Goal: Task Accomplishment & Management: Complete application form

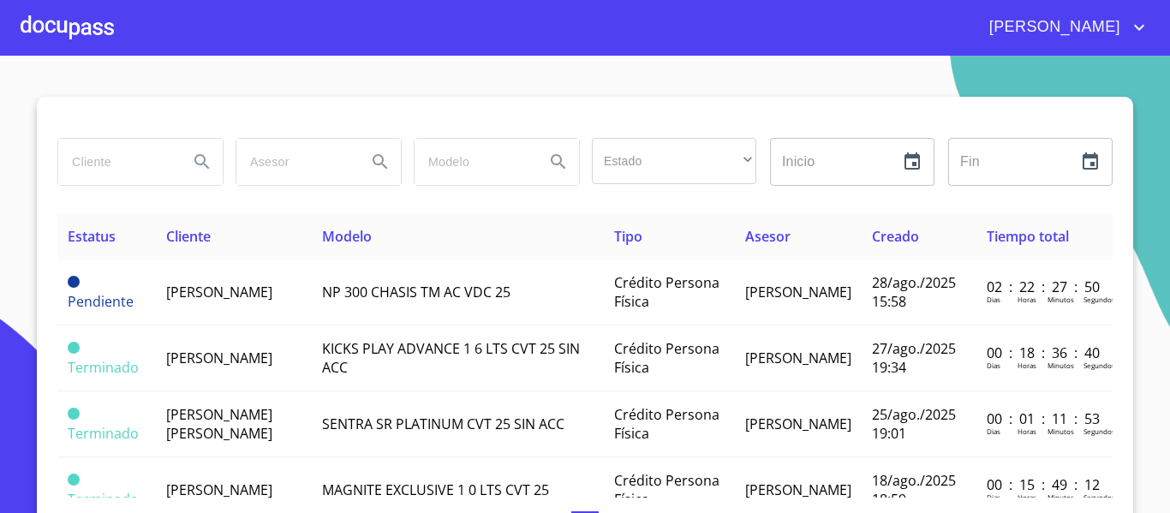
click at [96, 32] on div at bounding box center [67, 27] width 93 height 55
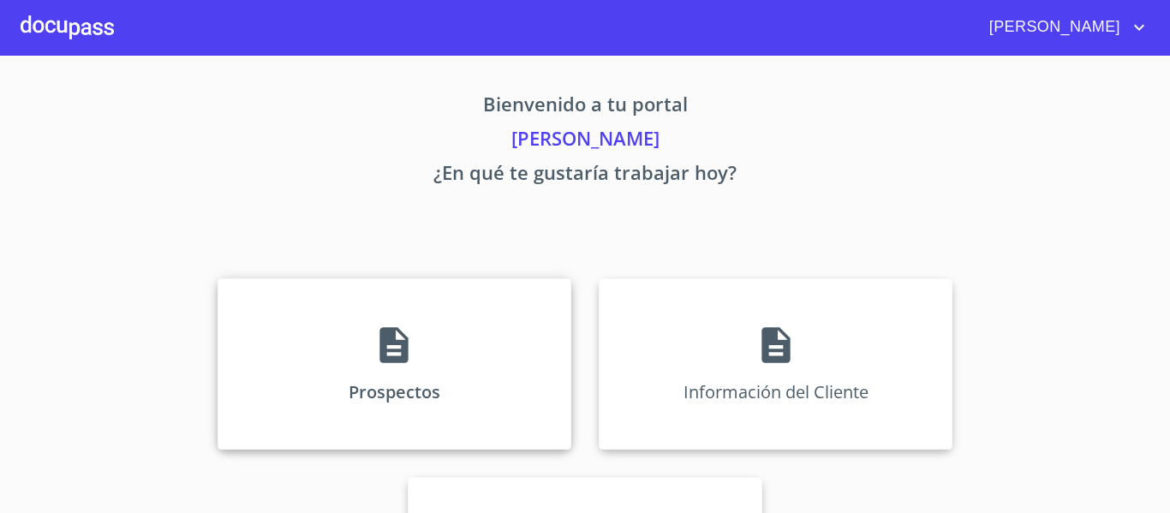
click at [395, 387] on p "Prospectos" at bounding box center [395, 391] width 92 height 23
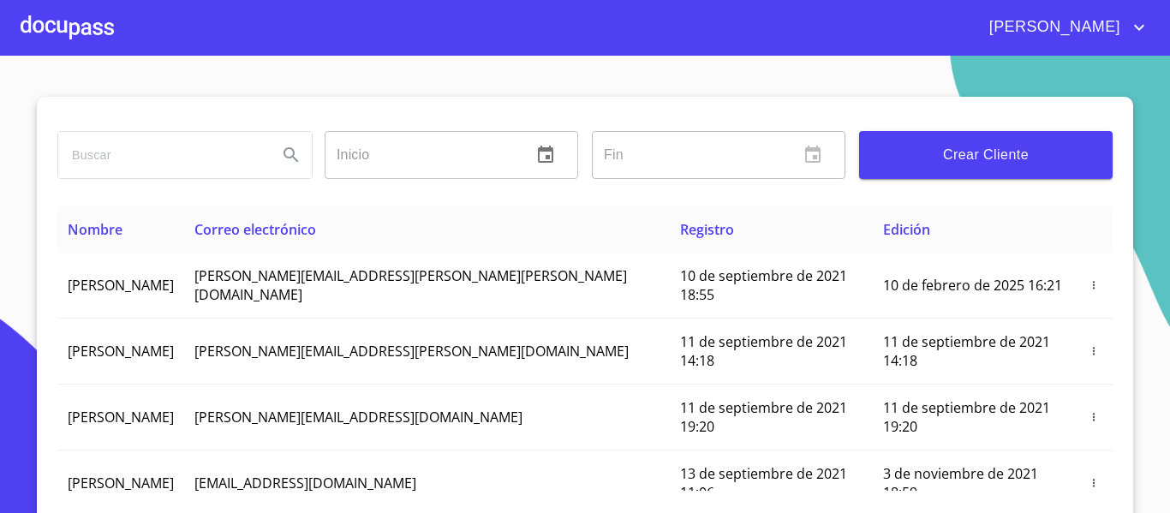
click at [910, 153] on span "Crear Cliente" at bounding box center [986, 155] width 226 height 24
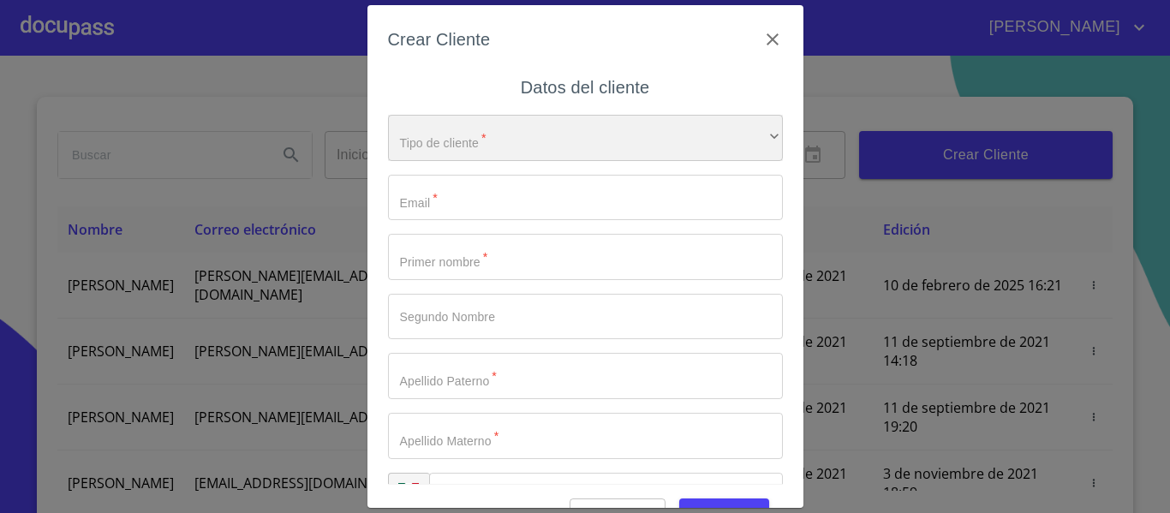
click at [415, 141] on div "​" at bounding box center [585, 138] width 395 height 46
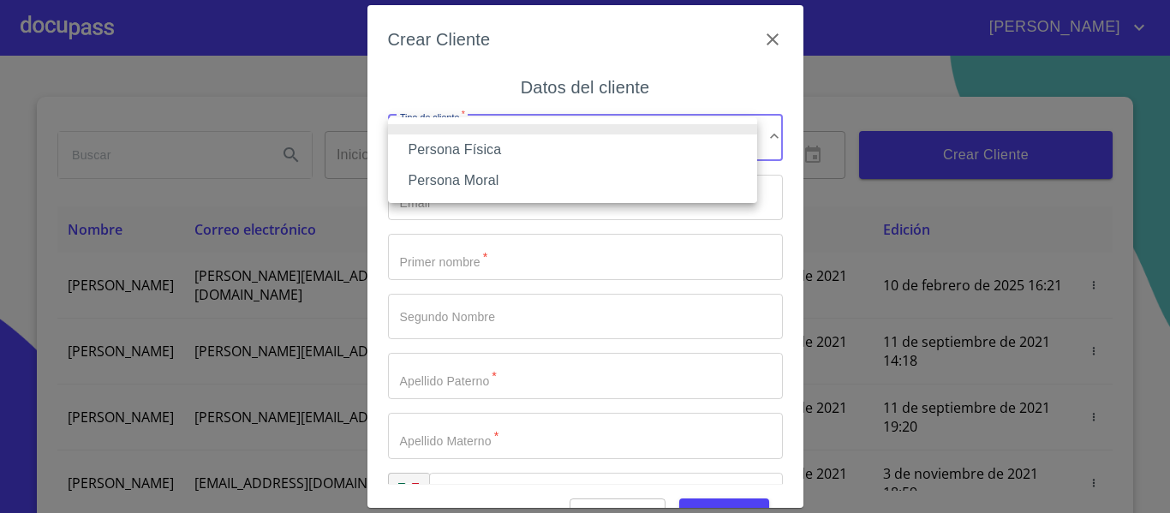
click at [464, 156] on li "Persona Física" at bounding box center [572, 150] width 369 height 31
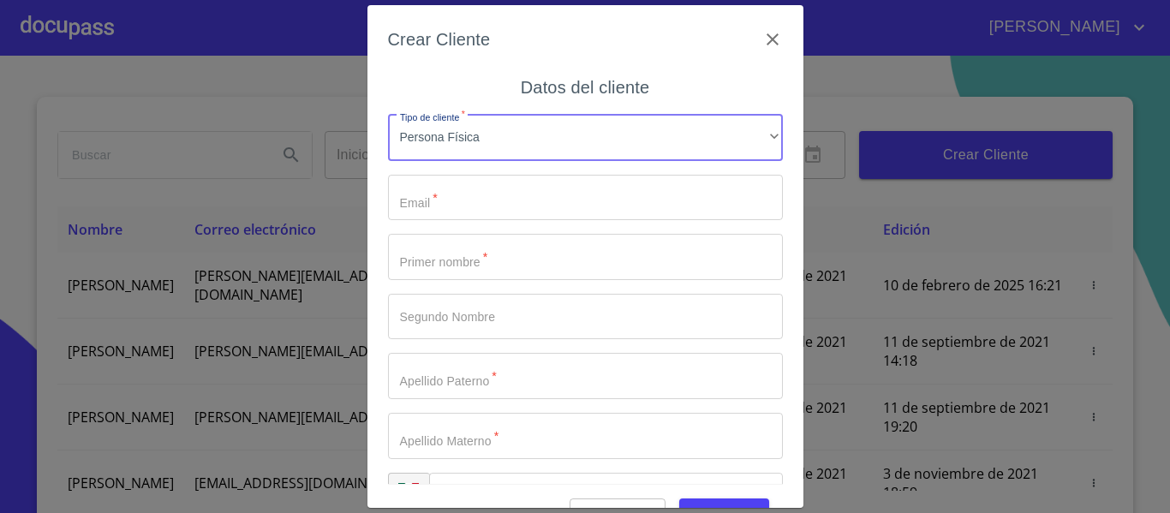
click at [476, 199] on input "Tipo de cliente   *" at bounding box center [585, 198] width 395 height 46
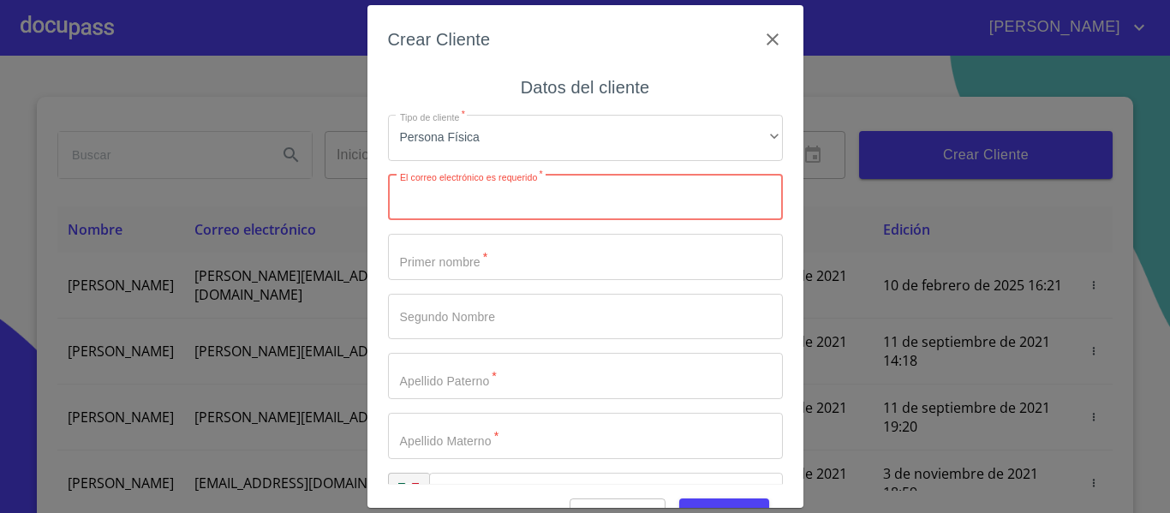
click at [561, 206] on input "Tipo de cliente   *" at bounding box center [585, 198] width 395 height 46
paste input "[EMAIL_ADDRESS][DOMAIN_NAME]"
type input "[EMAIL_ADDRESS][DOMAIN_NAME]"
click at [493, 263] on input "Tipo de cliente   *" at bounding box center [585, 257] width 395 height 46
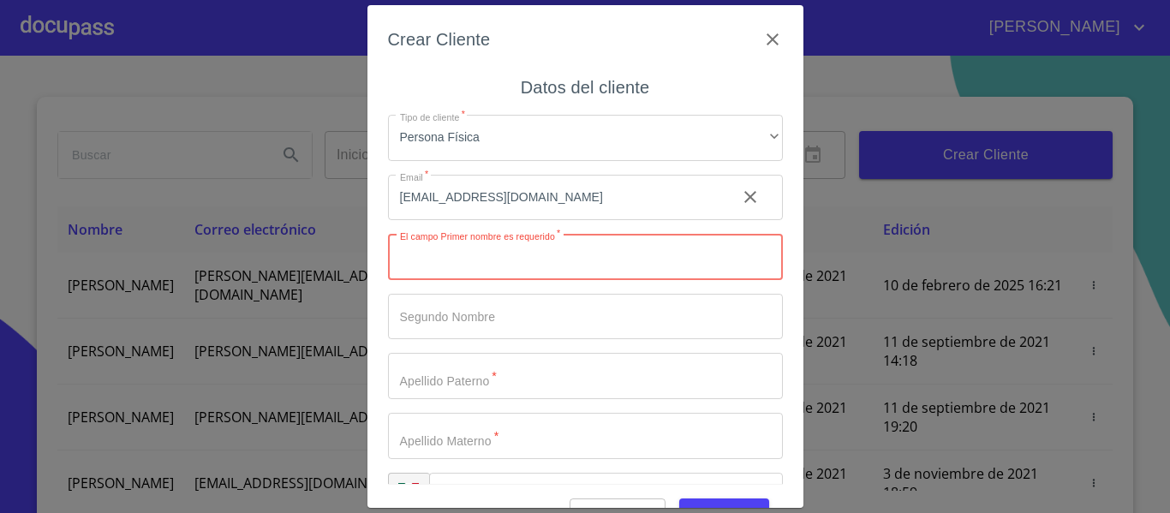
click at [513, 260] on input "Tipo de cliente   *" at bounding box center [585, 257] width 395 height 46
type input "[PERSON_NAME]"
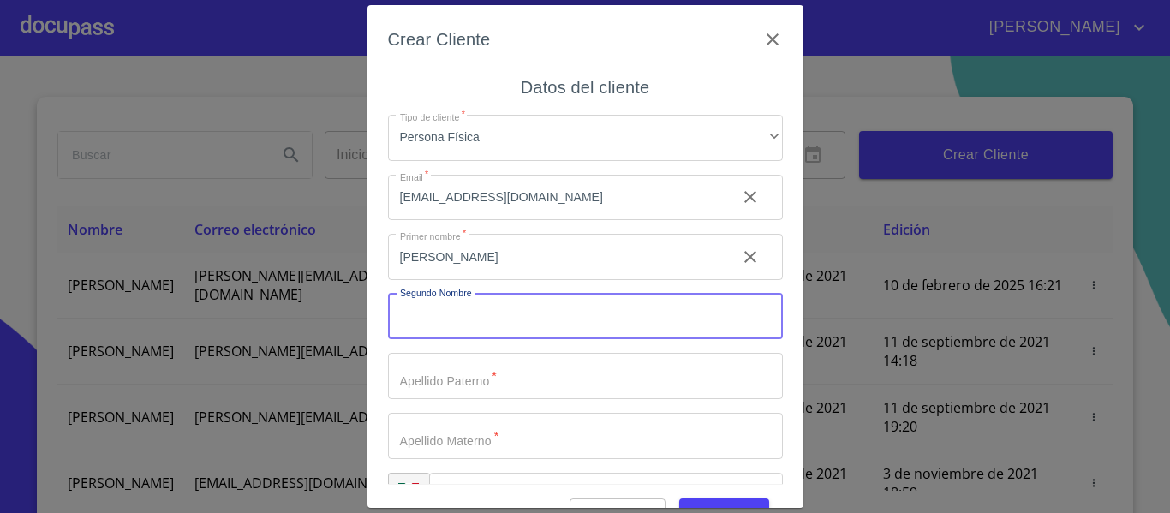
click at [507, 316] on input "Tipo de cliente   *" at bounding box center [585, 317] width 395 height 46
type input "[PERSON_NAME]"
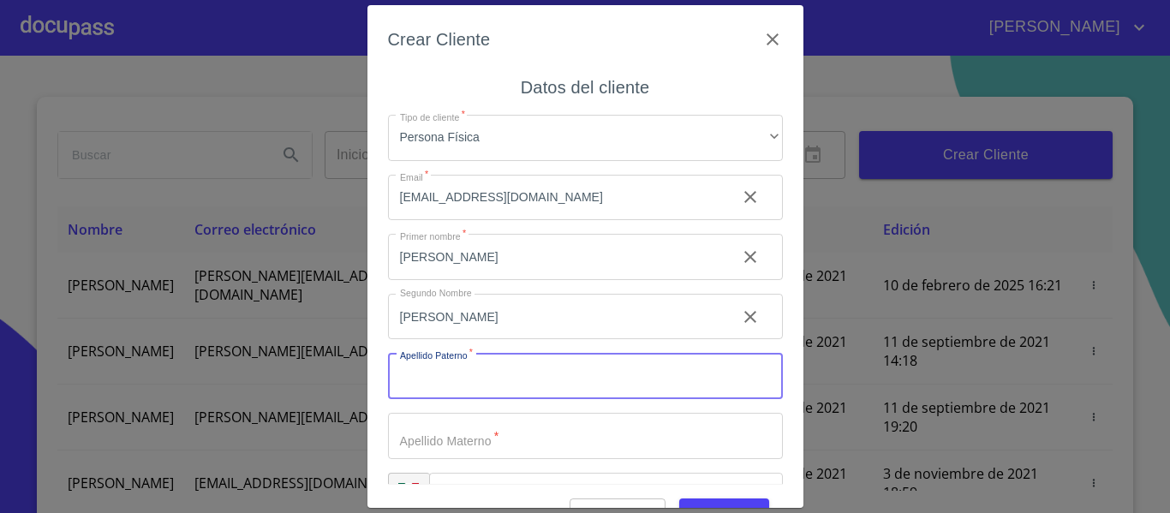
click at [516, 392] on input "Tipo de cliente   *" at bounding box center [585, 376] width 395 height 46
type input "FLORES"
click at [458, 431] on input "Tipo de cliente   *" at bounding box center [585, 436] width 395 height 46
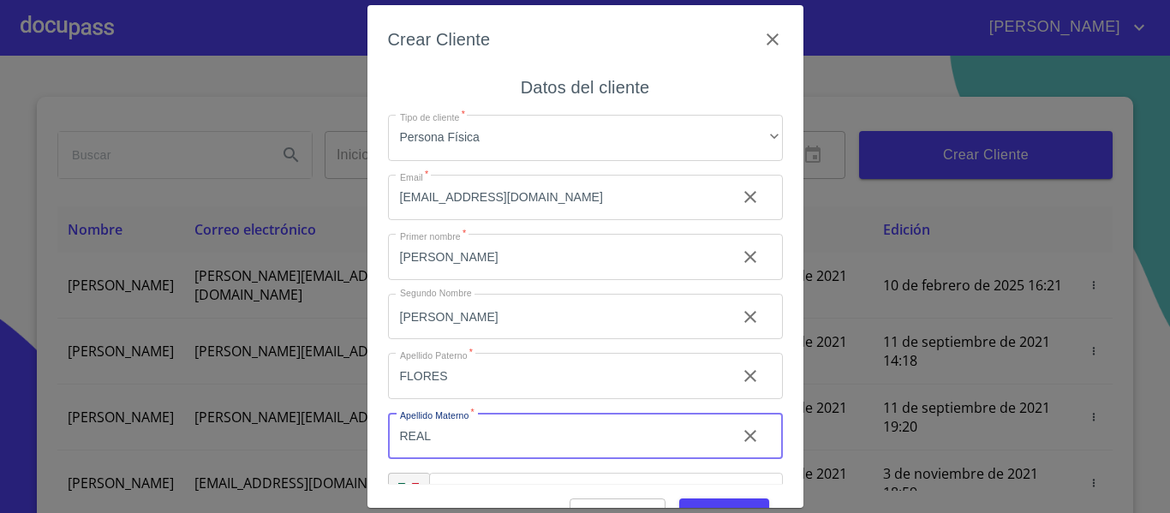
type input "REAL"
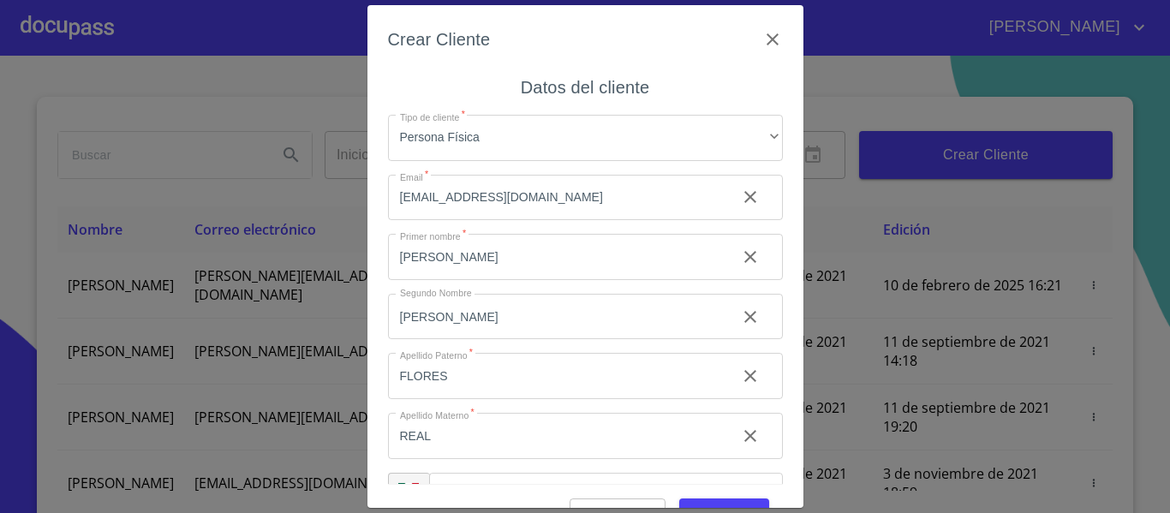
scroll to position [49, 0]
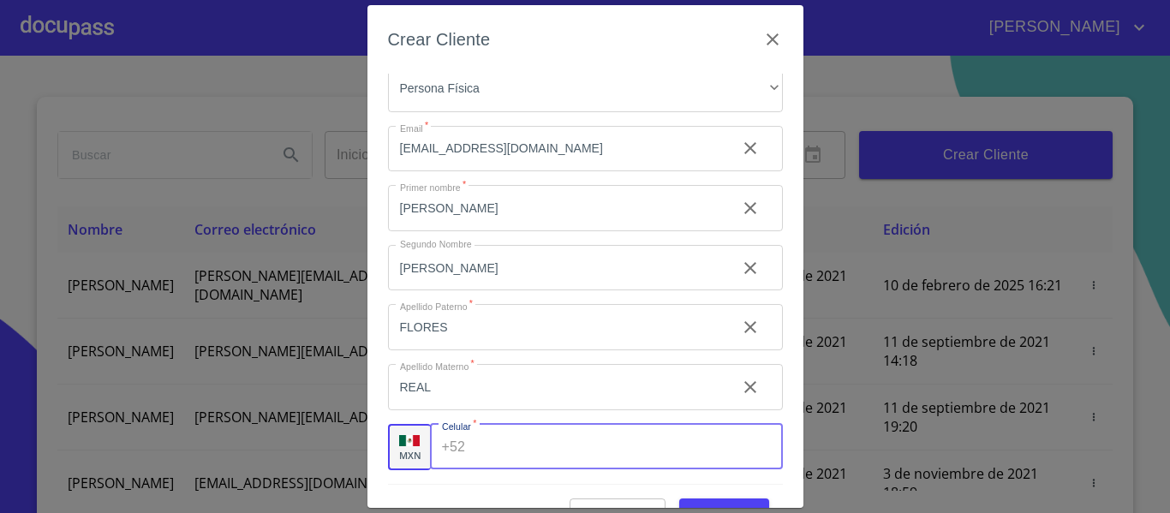
click at [515, 460] on input "Tipo de cliente   *" at bounding box center [627, 447] width 310 height 46
type input "[PHONE_NUMBER]"
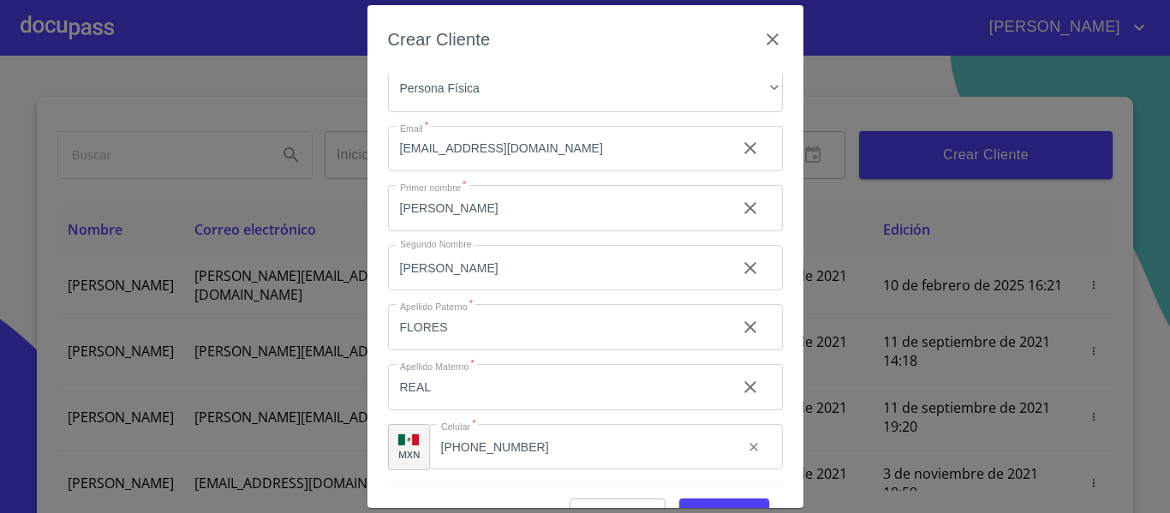
scroll to position [43, 0]
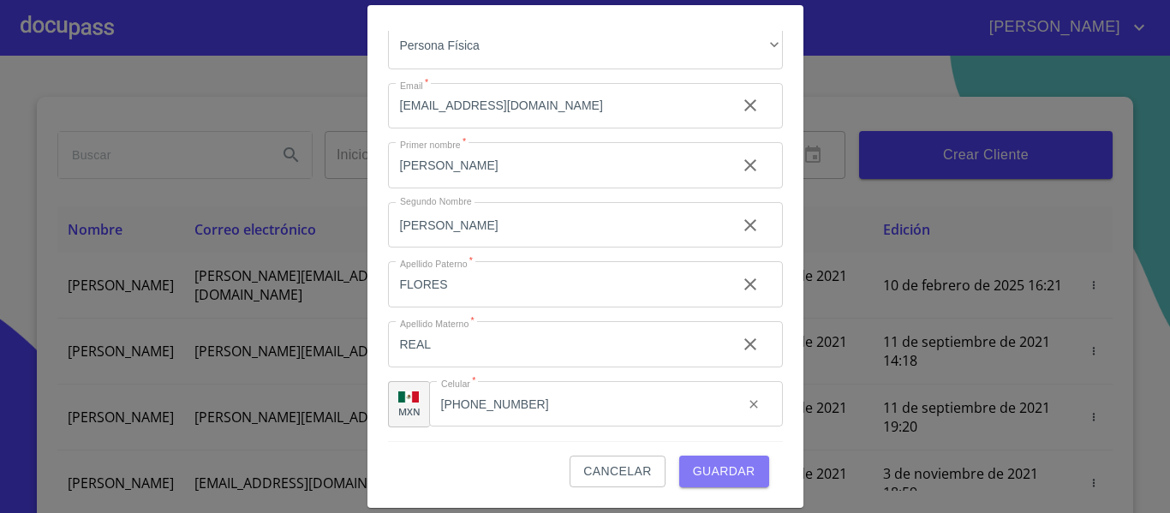
click at [704, 469] on span "Guardar" at bounding box center [724, 471] width 63 height 21
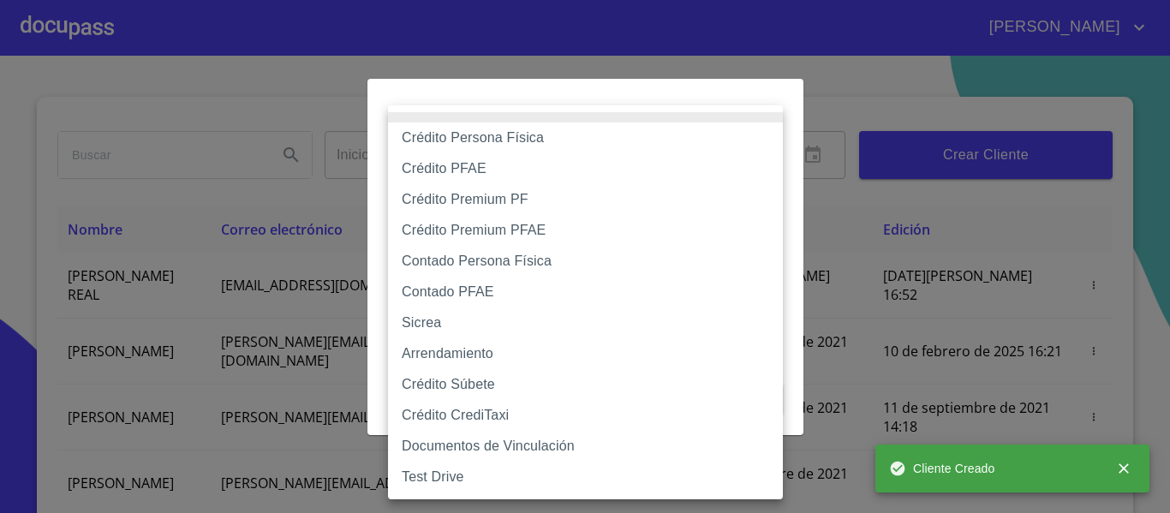
click at [533, 175] on body "[PERSON_NAME] ​ Fin ​ Crear Cliente Nombre Correo electrónico Registro Edición …" at bounding box center [585, 256] width 1170 height 513
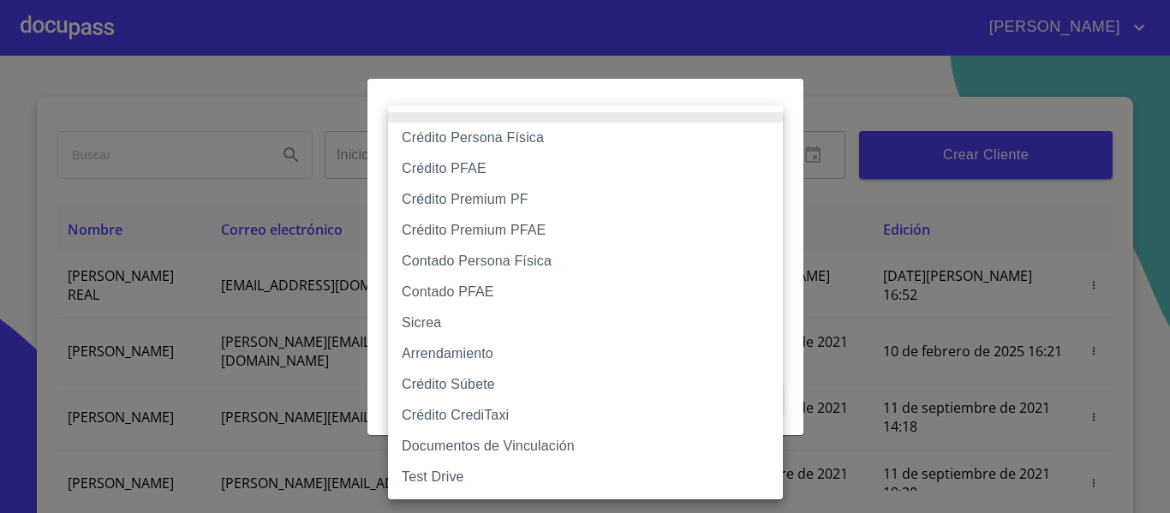
click at [527, 144] on li "Crédito Persona Física" at bounding box center [585, 138] width 395 height 31
type input "6009fb3c7d1714eb8809aa97"
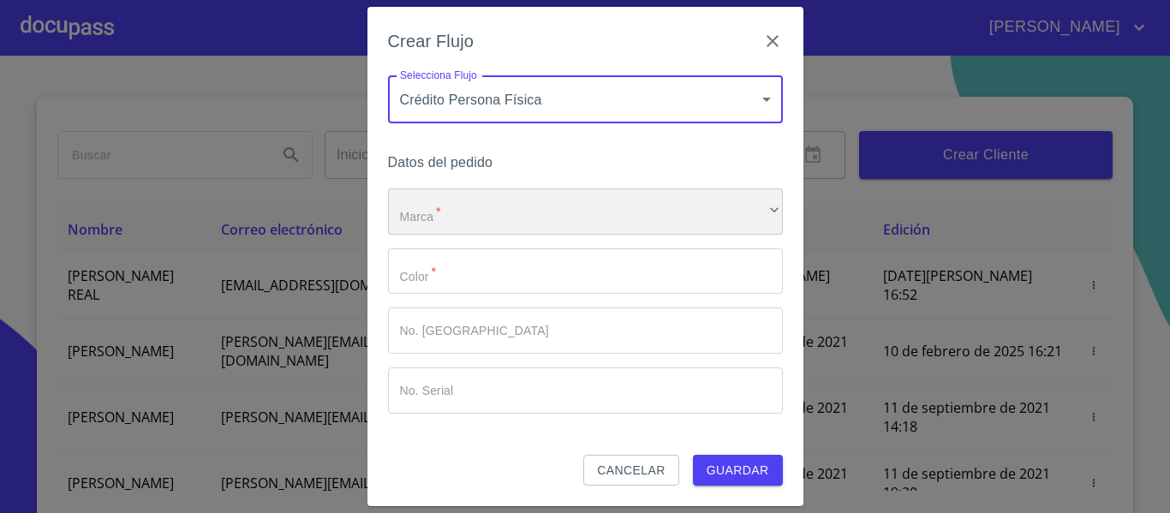
click at [478, 214] on div "​" at bounding box center [585, 211] width 395 height 46
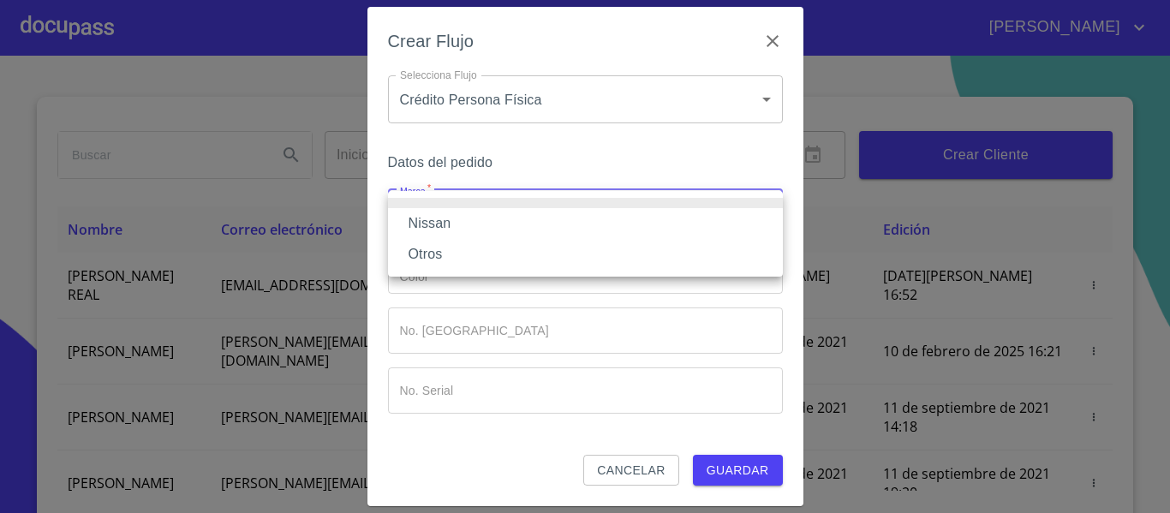
click at [478, 214] on li "Nissan" at bounding box center [585, 223] width 395 height 31
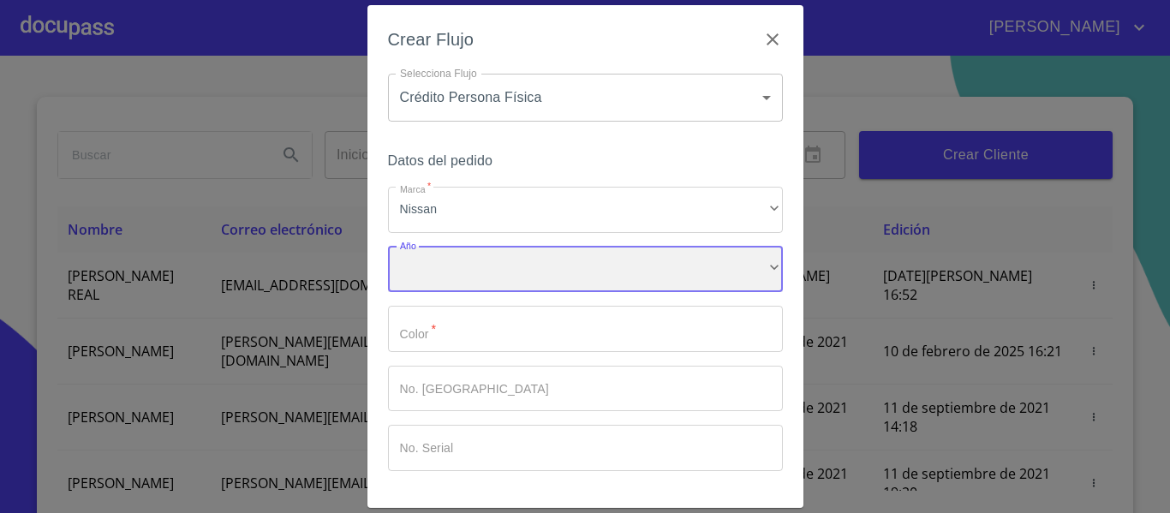
click at [519, 286] on div "​" at bounding box center [585, 270] width 395 height 46
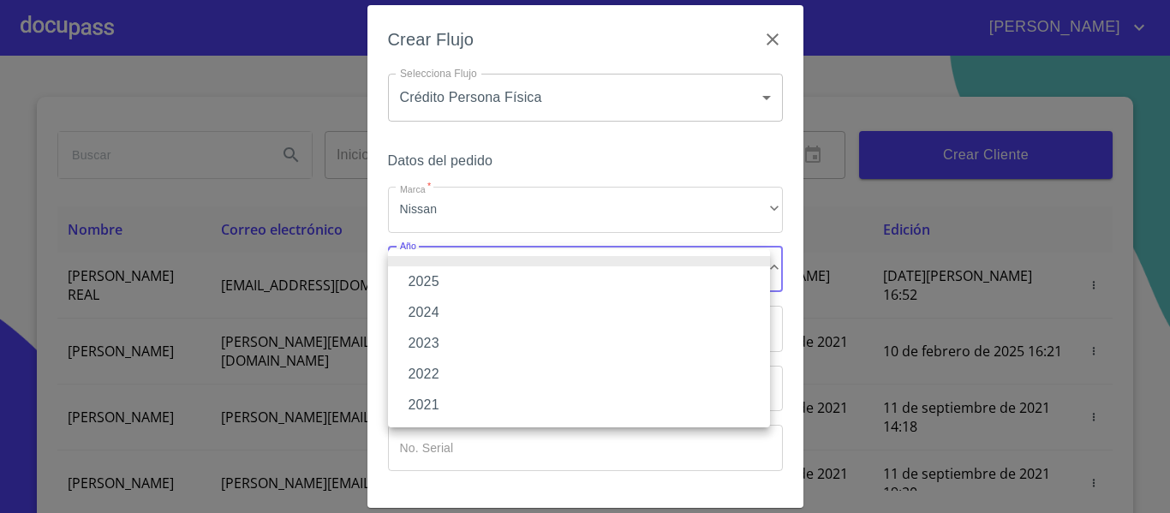
click at [458, 280] on li "2025" at bounding box center [579, 281] width 382 height 31
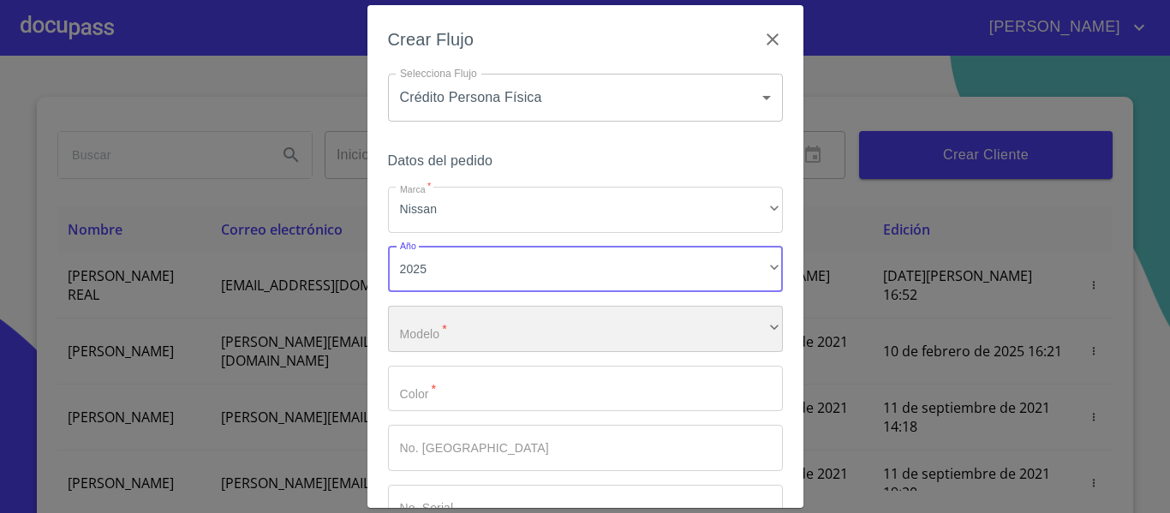
click at [518, 331] on div "​" at bounding box center [585, 329] width 395 height 46
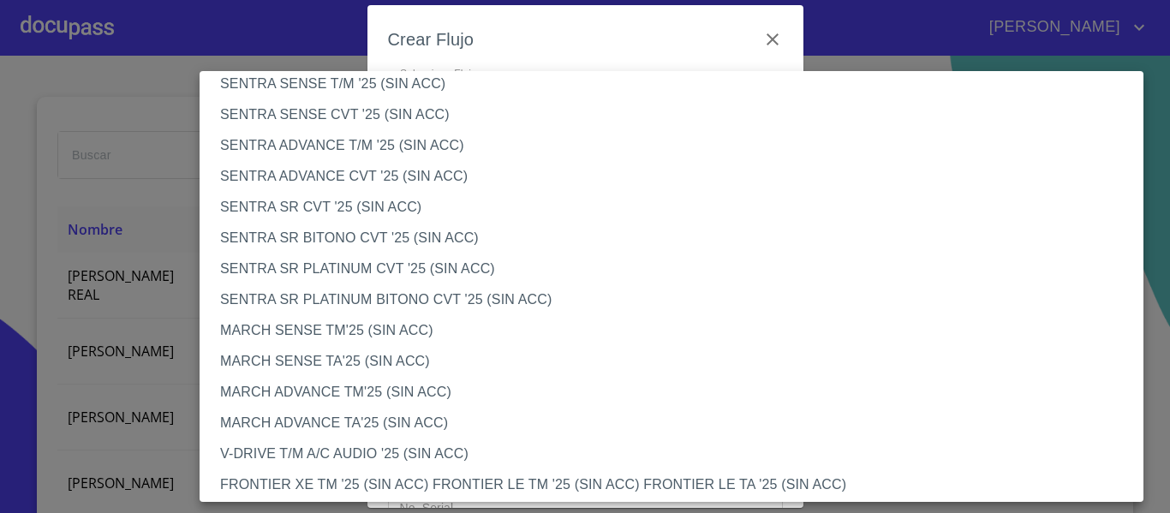
scroll to position [986, 0]
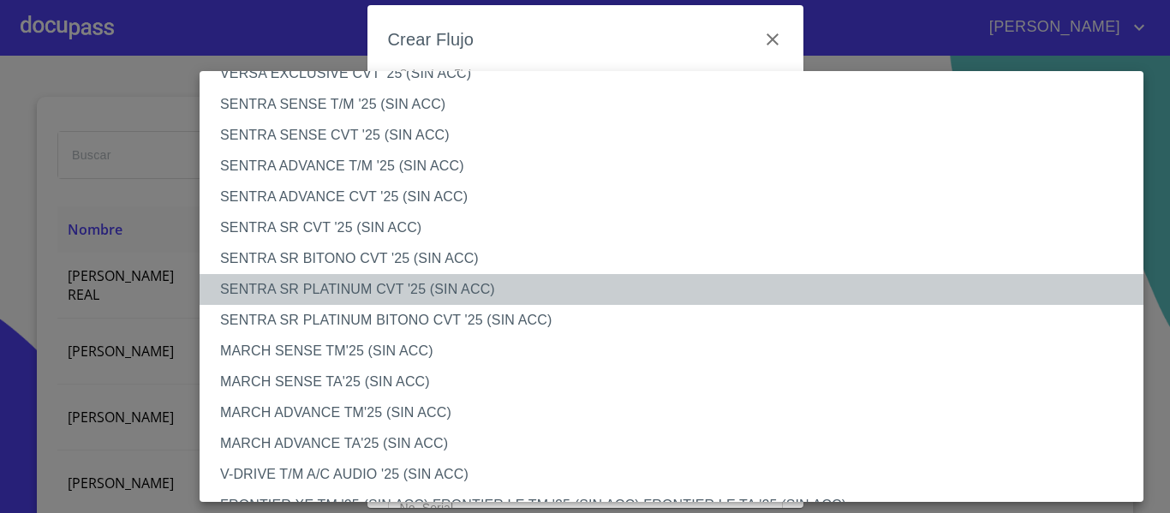
click at [442, 291] on li "SENTRA SR PLATINUM CVT '25 (SIN ACC)" at bounding box center [678, 289] width 957 height 31
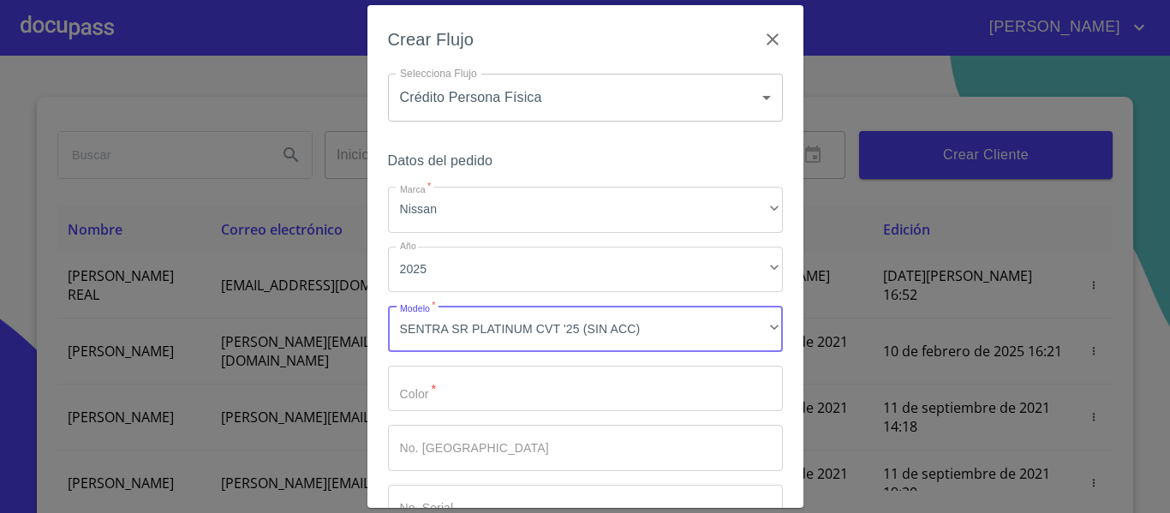
click at [476, 405] on input "Marca   *" at bounding box center [585, 389] width 395 height 46
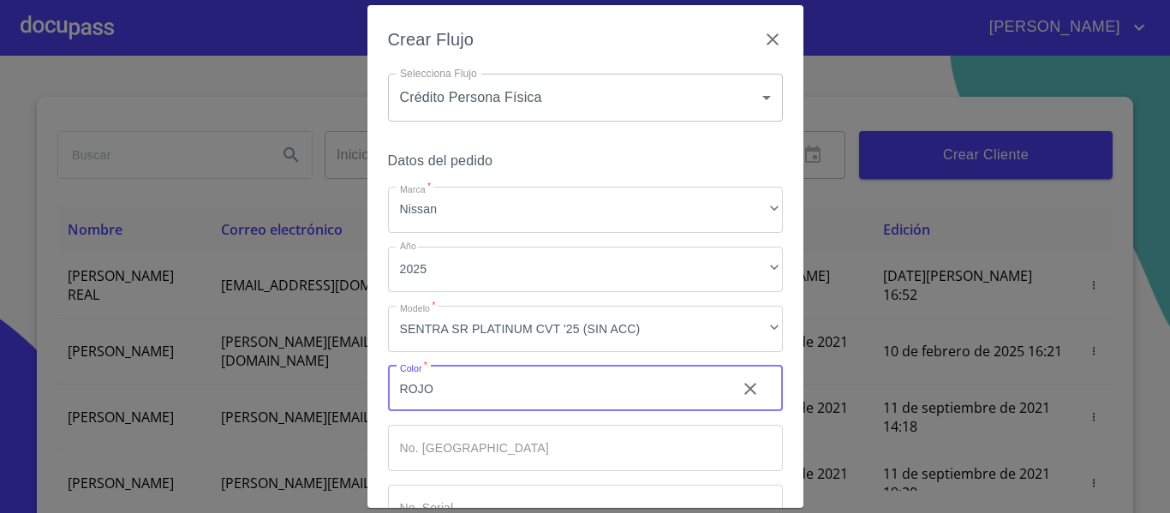
type input "ROJO"
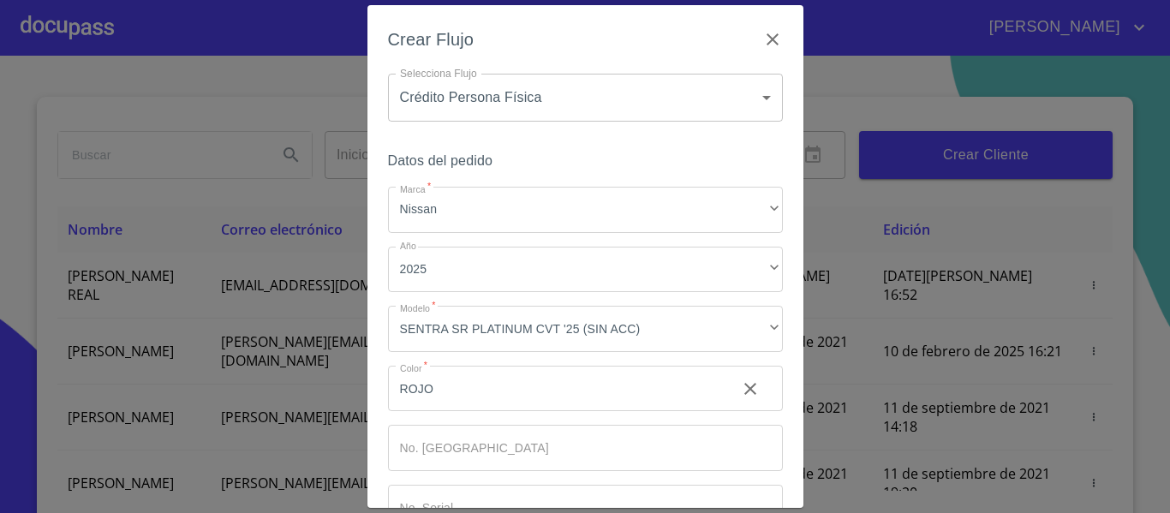
scroll to position [116, 0]
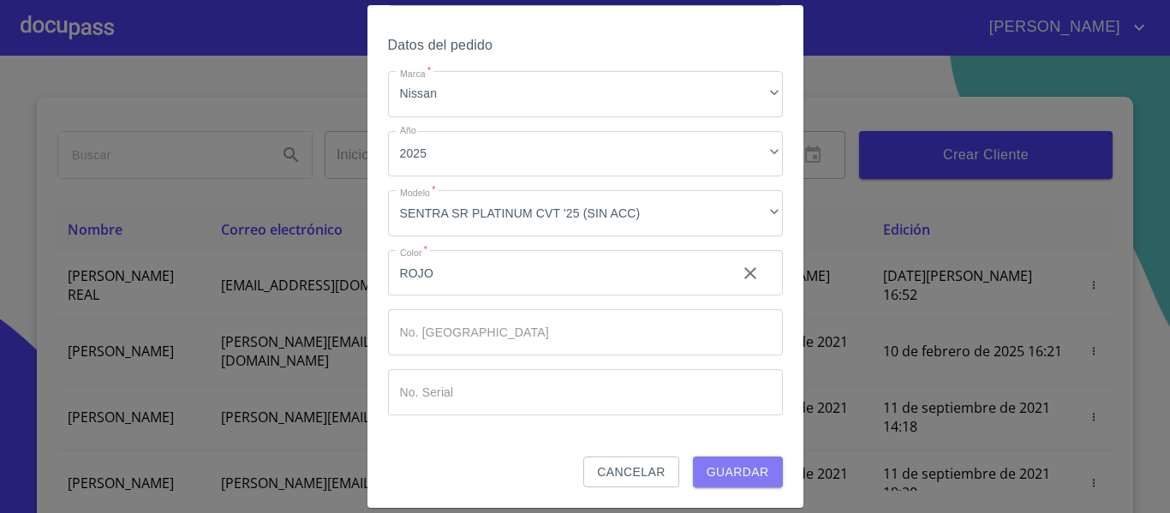
click at [721, 477] on span "Guardar" at bounding box center [738, 472] width 63 height 21
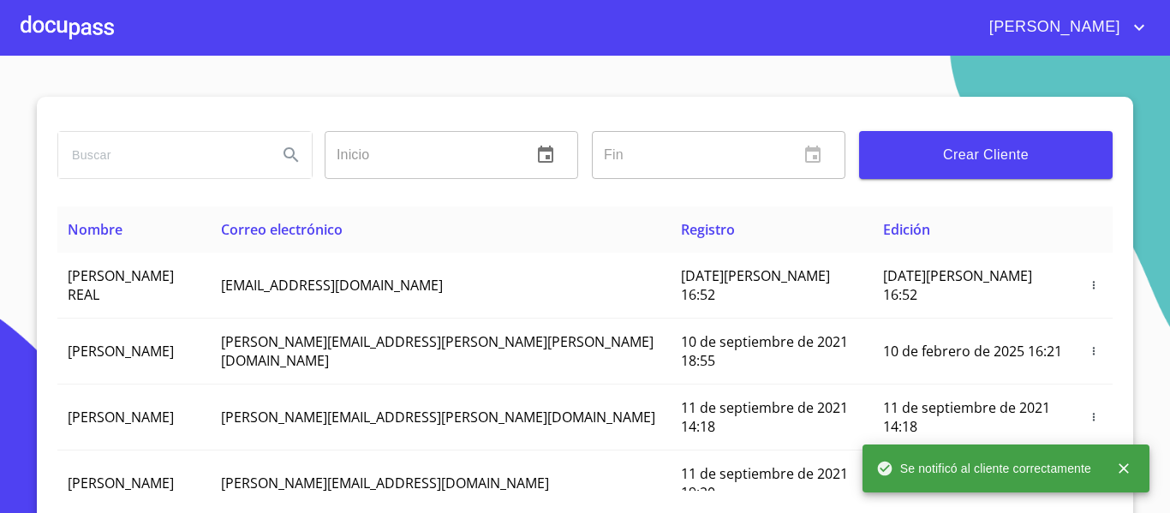
click at [69, 23] on div at bounding box center [67, 27] width 93 height 55
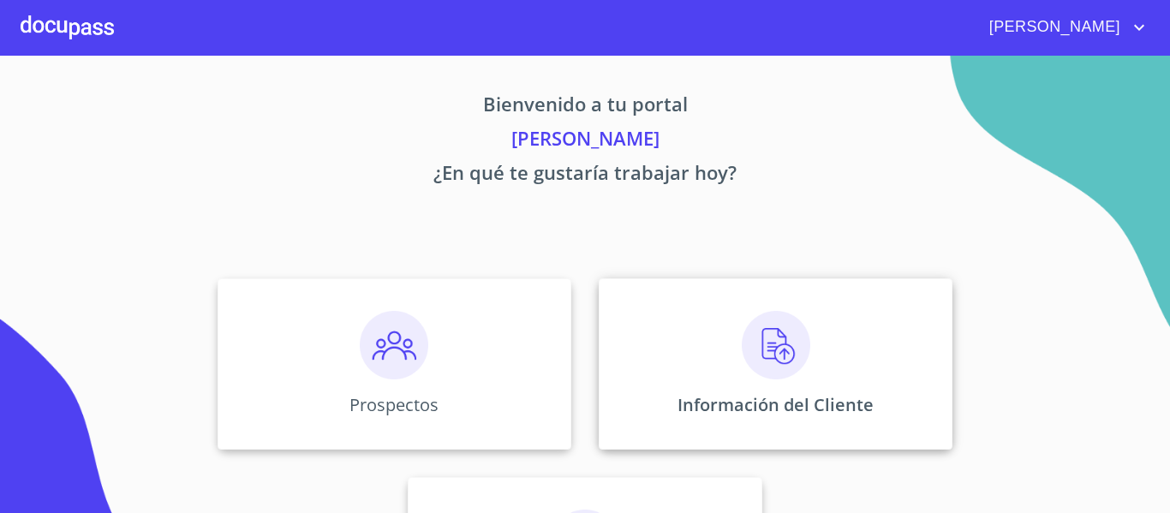
click at [798, 335] on img at bounding box center [776, 345] width 69 height 69
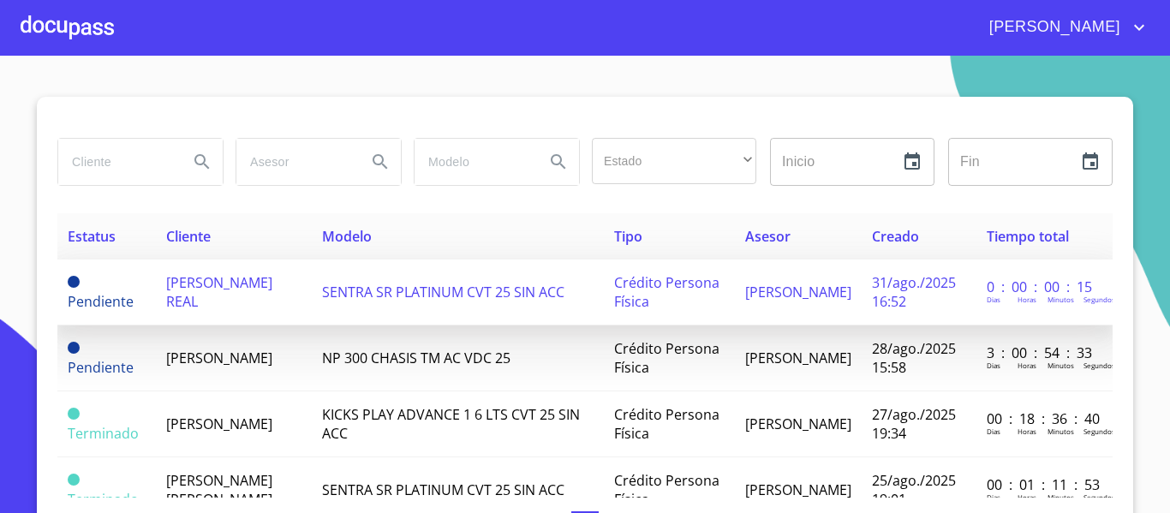
click at [213, 303] on span "[PERSON_NAME] REAL" at bounding box center [219, 292] width 106 height 38
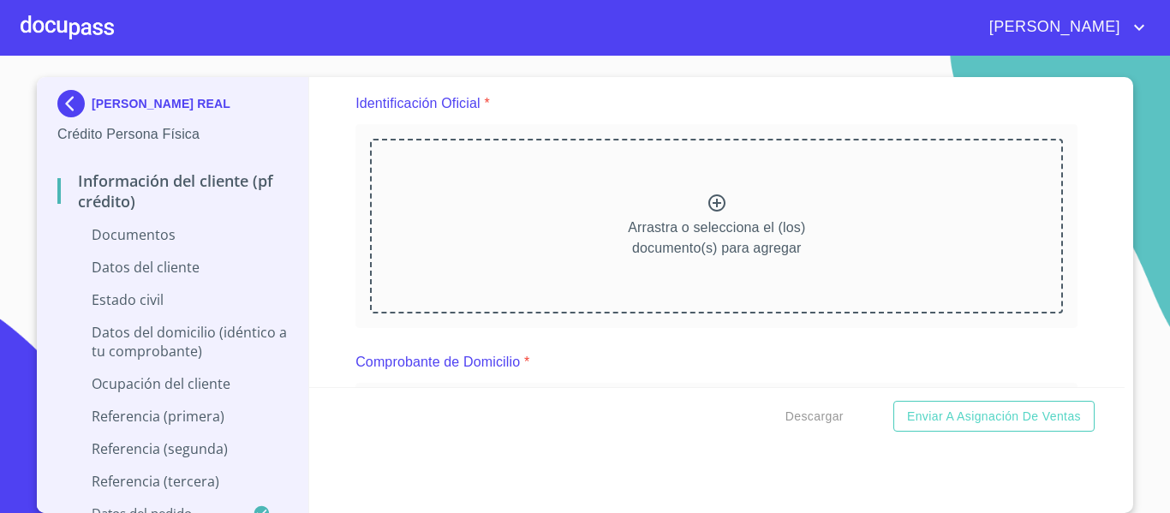
scroll to position [206, 0]
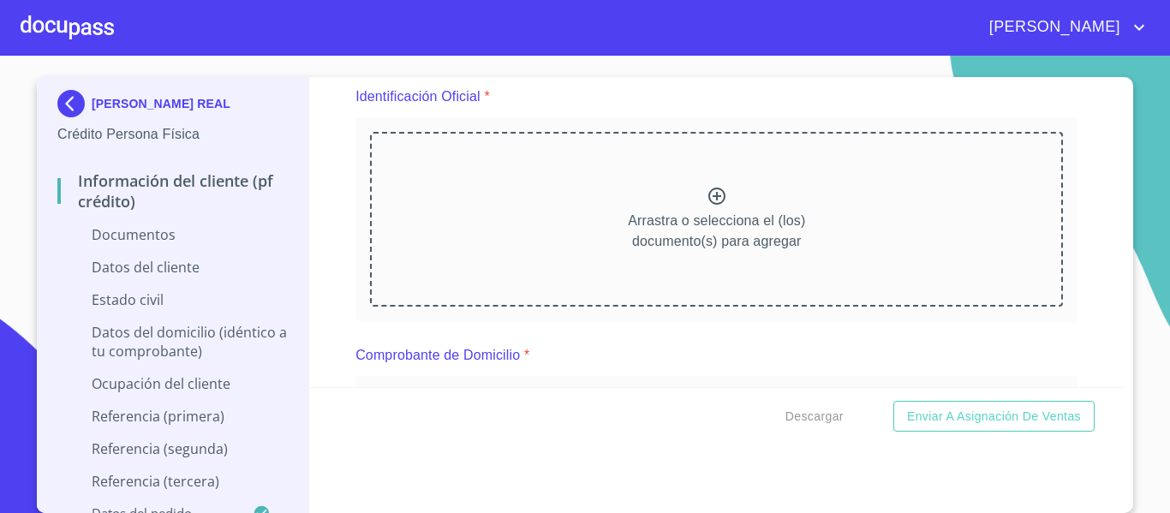
click at [727, 212] on p "Arrastra o selecciona el (los) documento(s) para agregar" at bounding box center [716, 231] width 177 height 41
click at [699, 217] on p "Arrastra o selecciona el (los) documento(s) para agregar" at bounding box center [716, 231] width 177 height 41
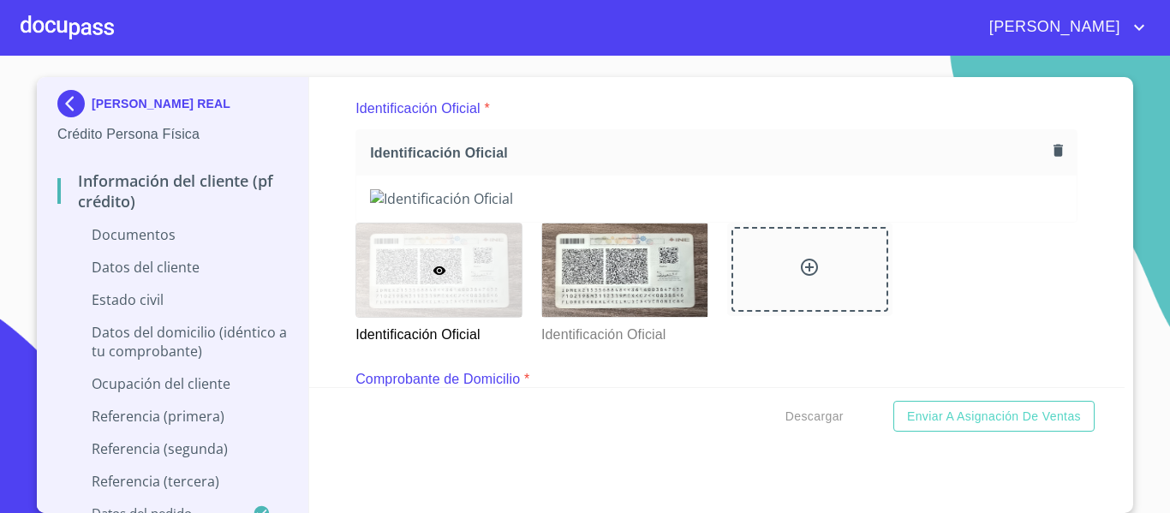
scroll to position [182, 0]
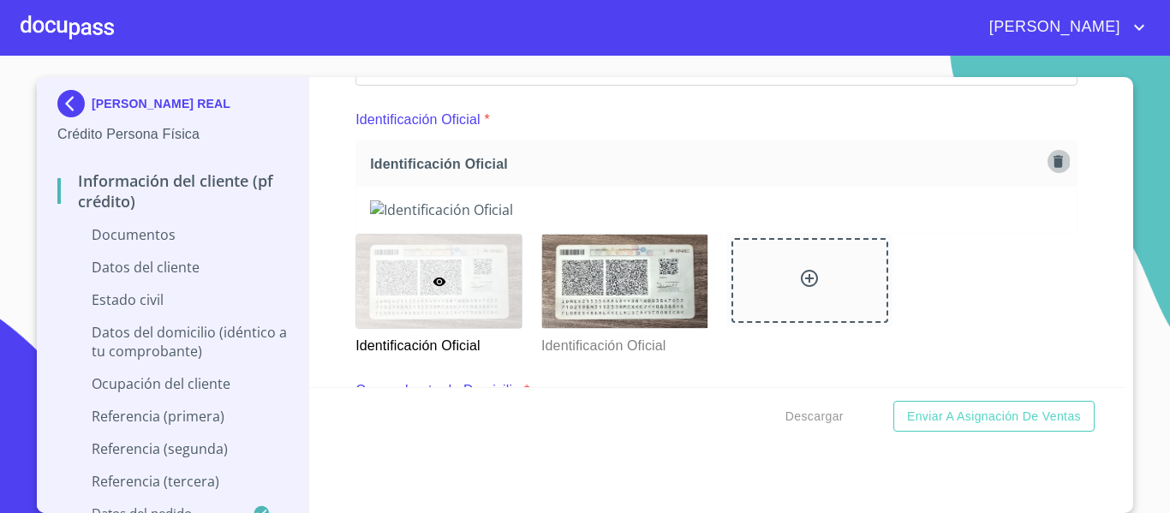
click at [1047, 170] on button "button" at bounding box center [1058, 161] width 23 height 23
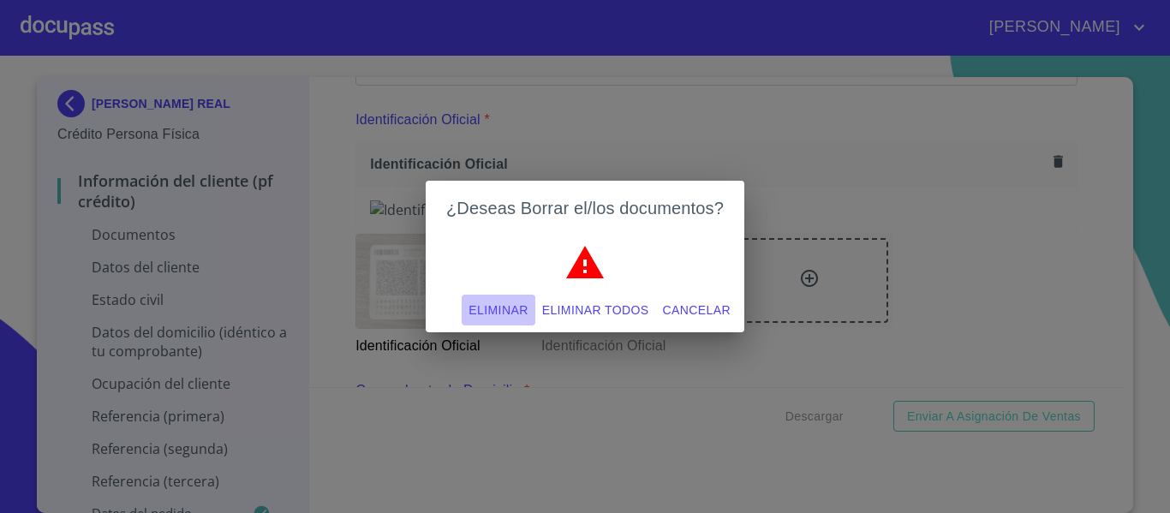
click at [505, 318] on span "Eliminar" at bounding box center [498, 310] width 59 height 21
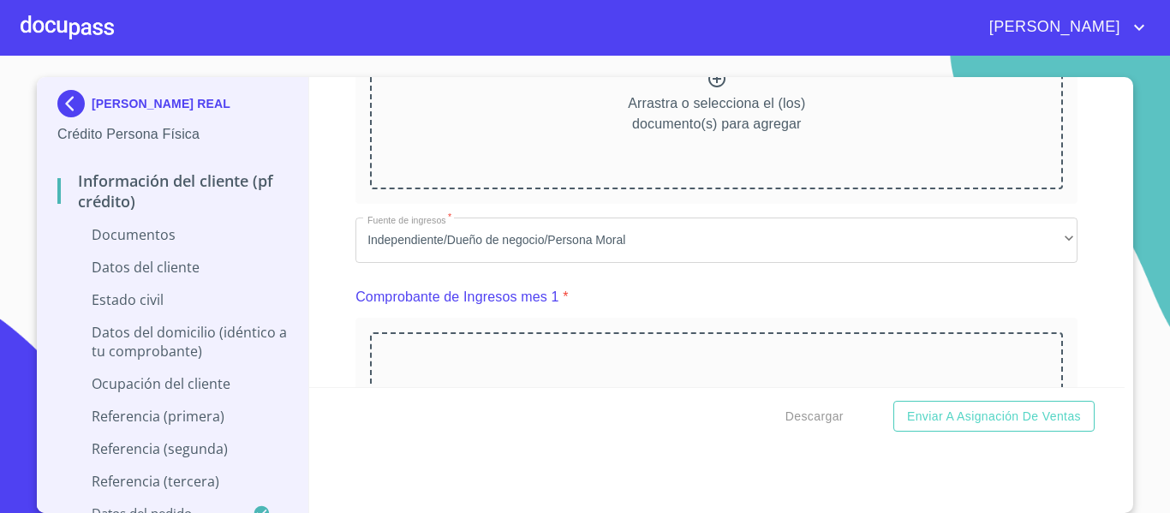
scroll to position [652, 0]
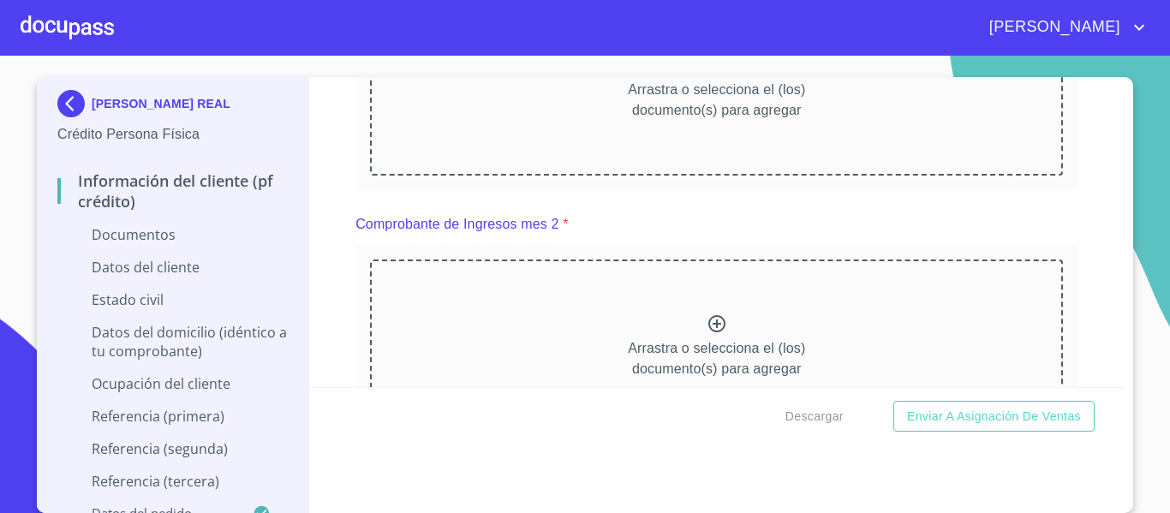
scroll to position [984, 0]
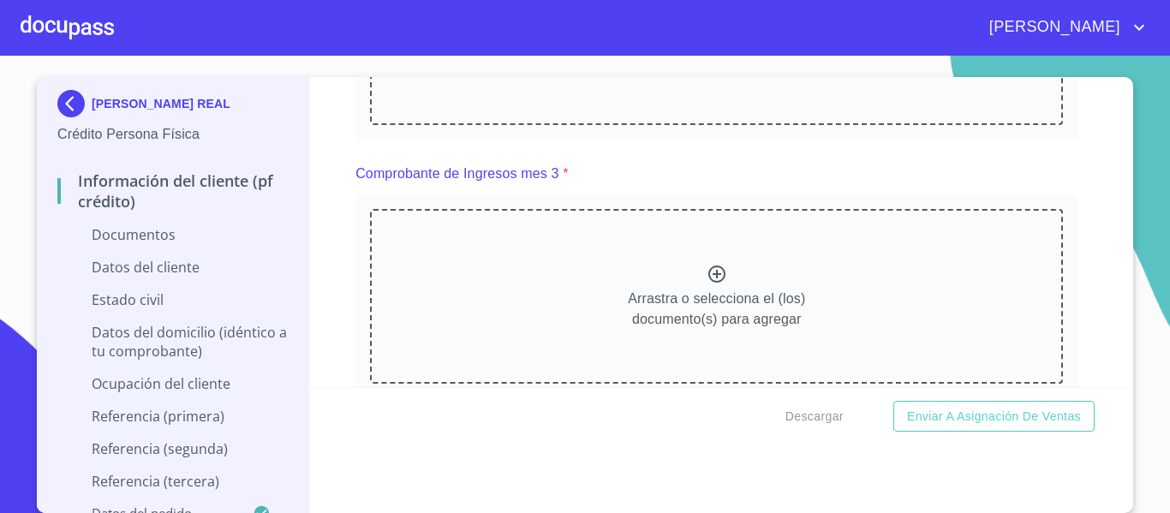
scroll to position [1752, 0]
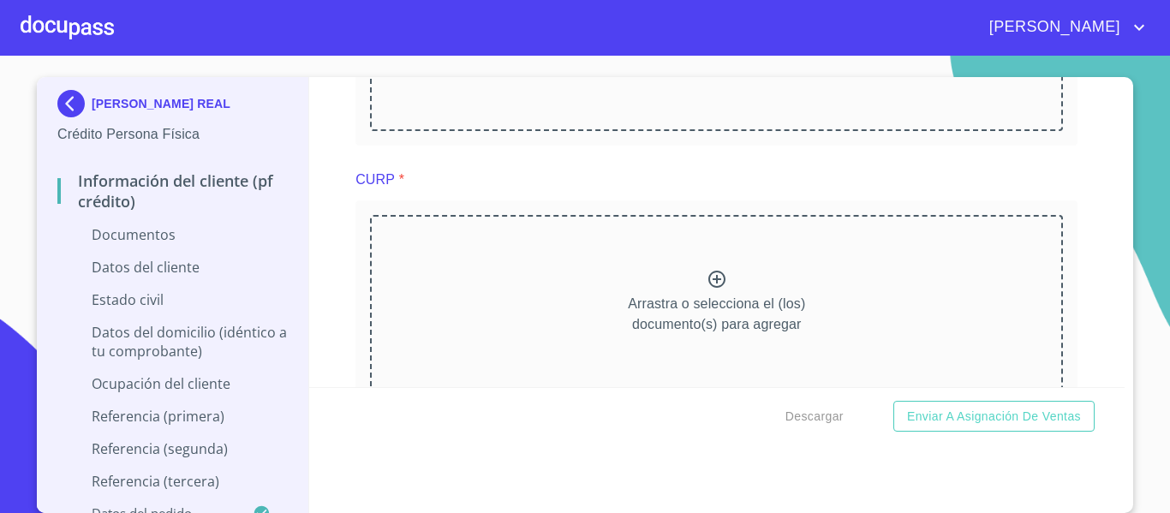
scroll to position [2461, 0]
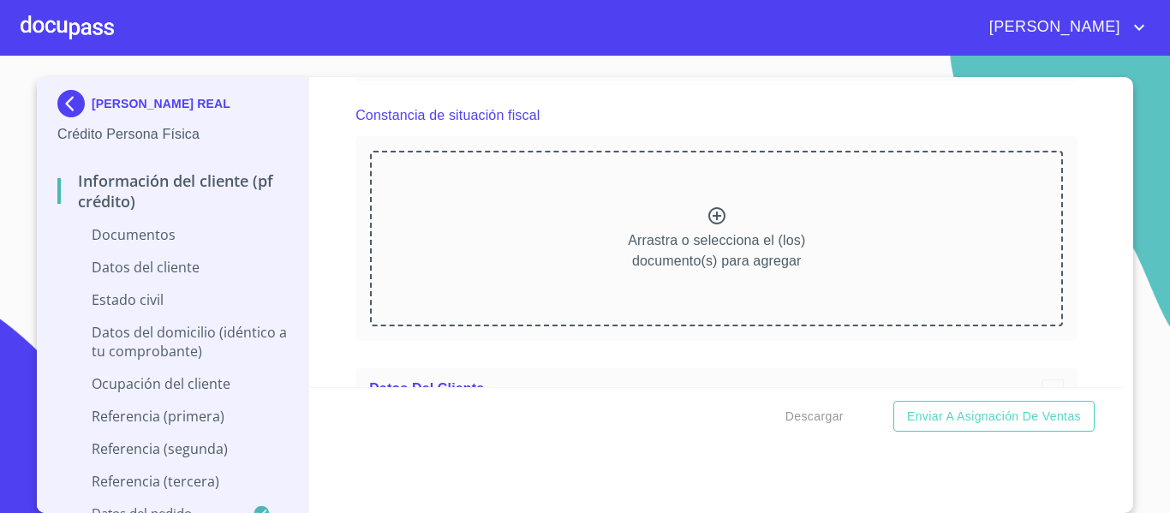
scroll to position [3263, 0]
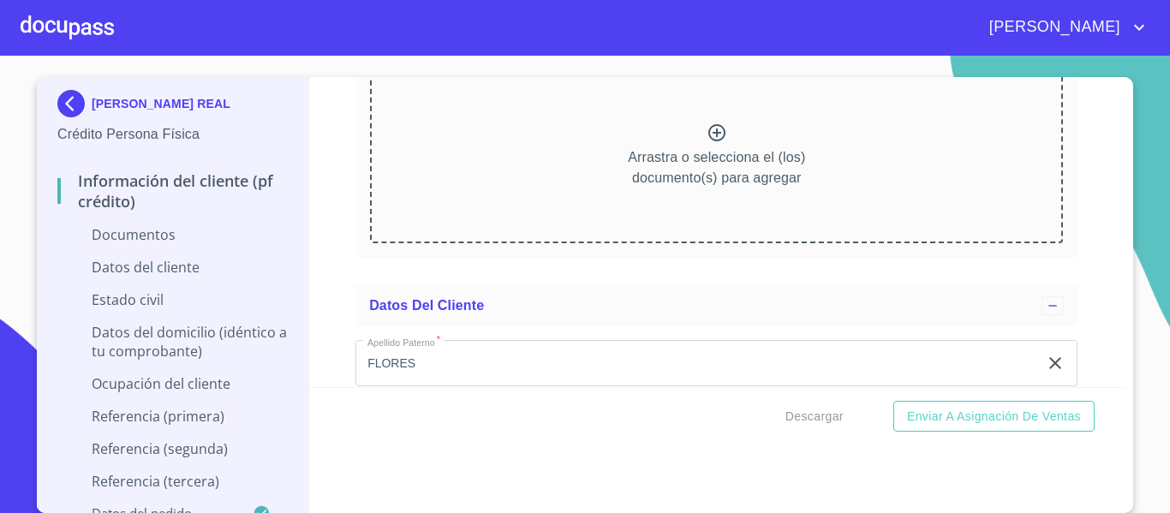
scroll to position [3860, 0]
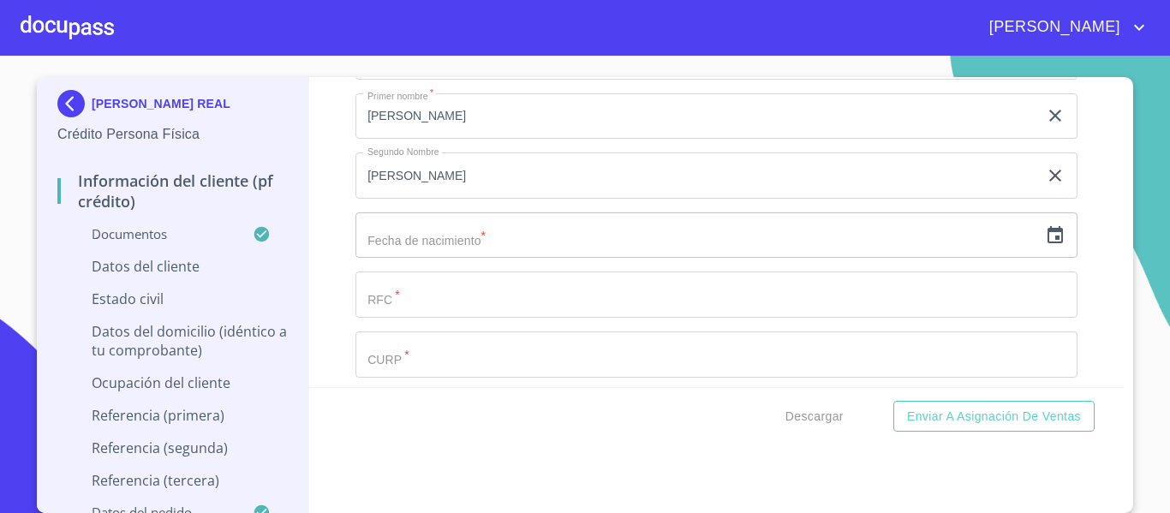
scroll to position [4662, 0]
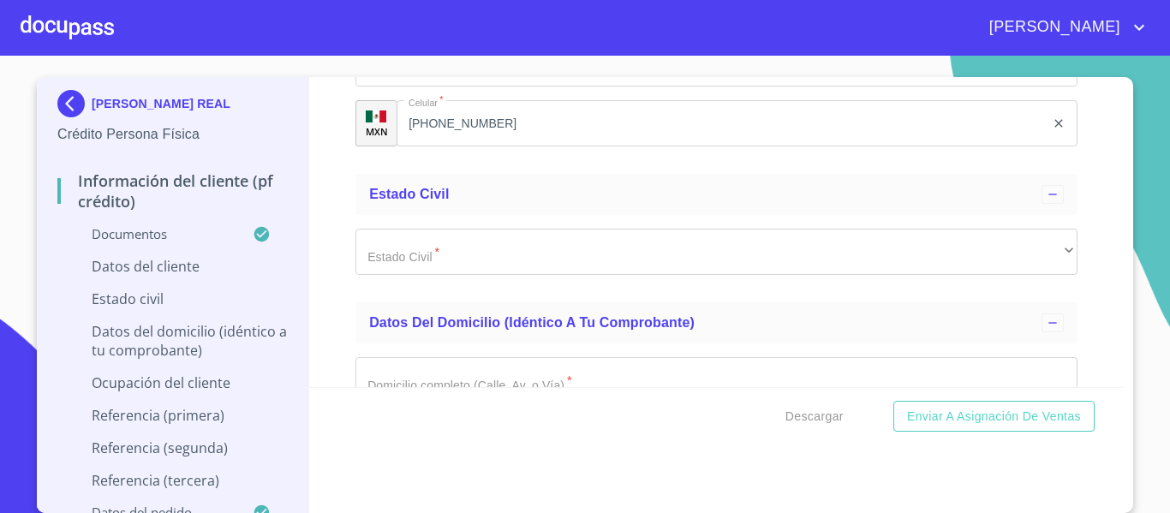
scroll to position [5659, 0]
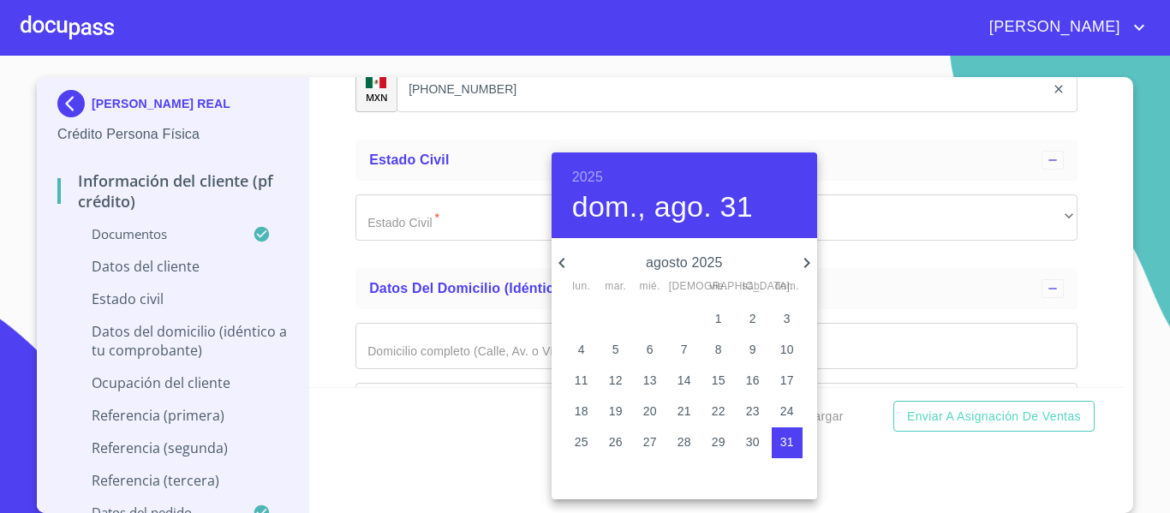
click at [589, 170] on h6 "2025" at bounding box center [587, 177] width 31 height 24
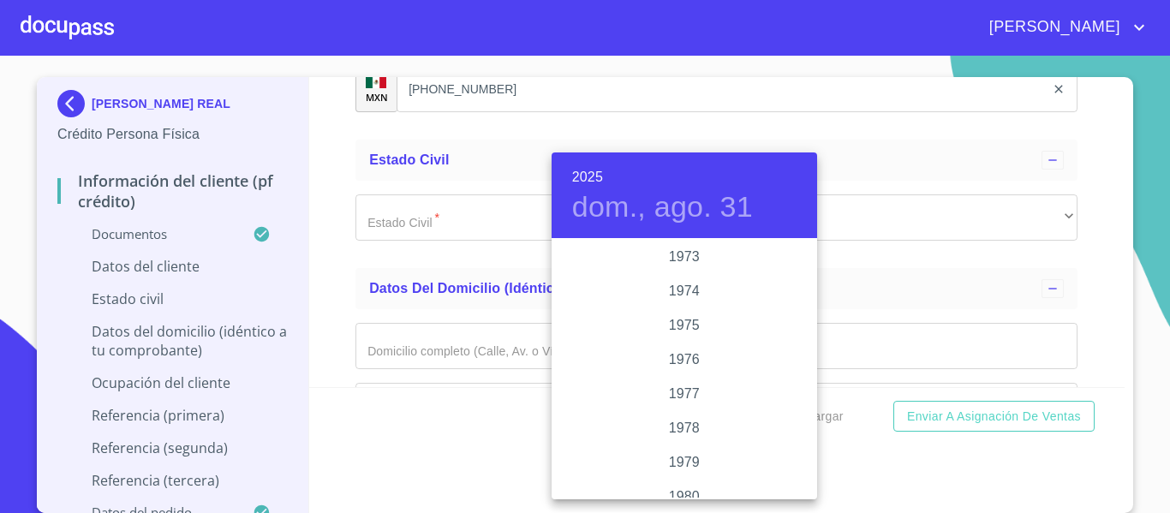
scroll to position [1459, 0]
click at [679, 379] on div "1971" at bounding box center [685, 375] width 266 height 34
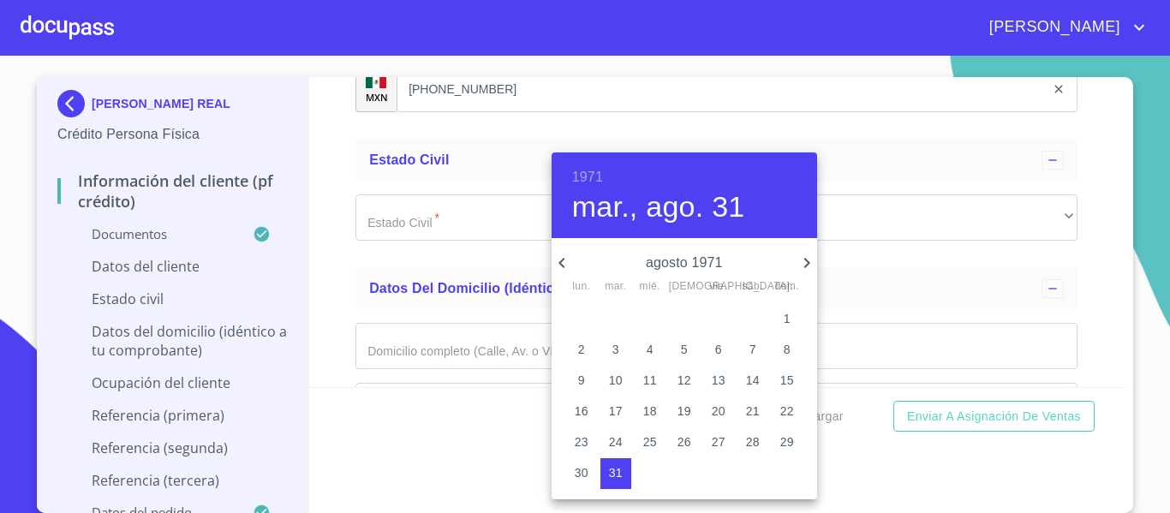
click at [556, 260] on icon "button" at bounding box center [562, 263] width 21 height 21
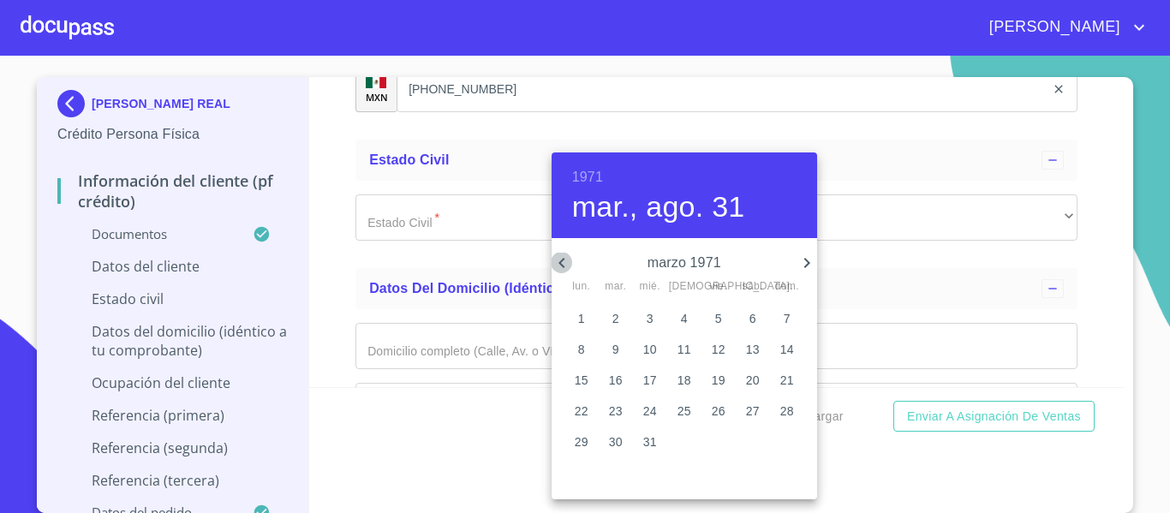
click at [556, 260] on icon "button" at bounding box center [562, 263] width 21 height 21
click at [810, 261] on icon "button" at bounding box center [807, 263] width 21 height 21
click at [710, 380] on span "19" at bounding box center [718, 380] width 31 height 17
type input "19 de feb. de 1971"
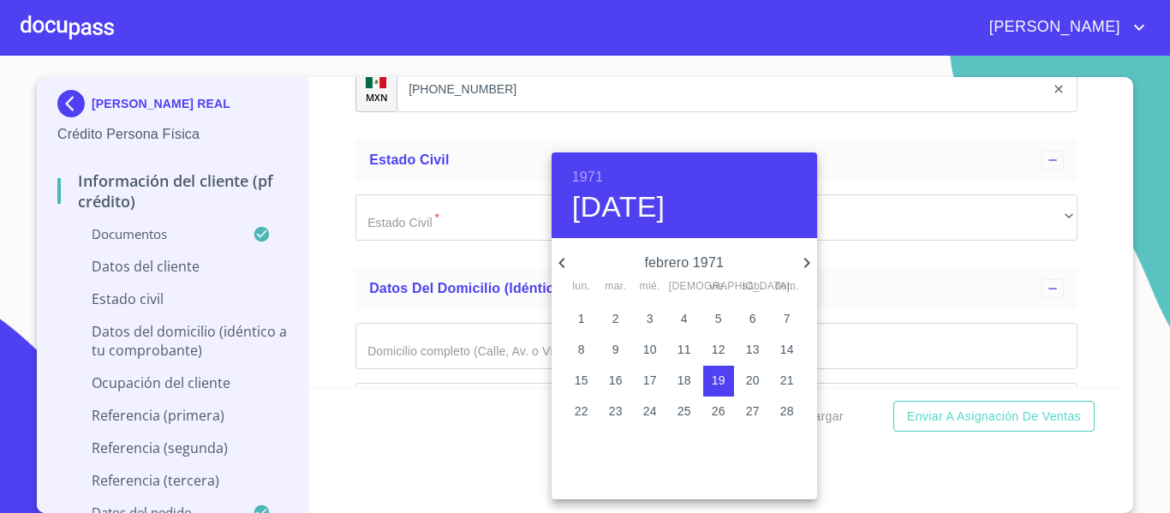
click at [354, 245] on div at bounding box center [585, 256] width 1170 height 513
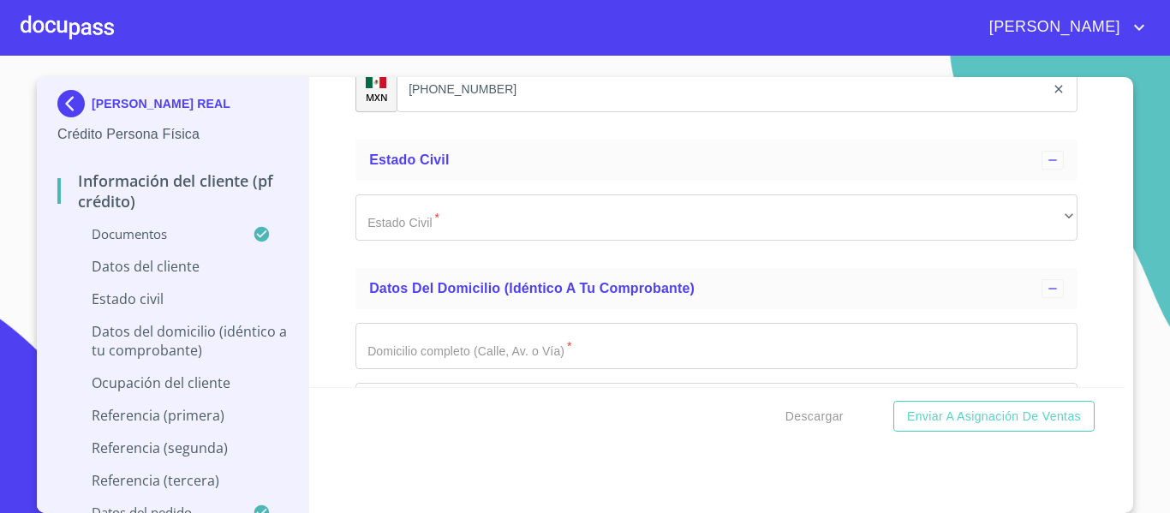
paste input "FORC710219MCMLLL09"
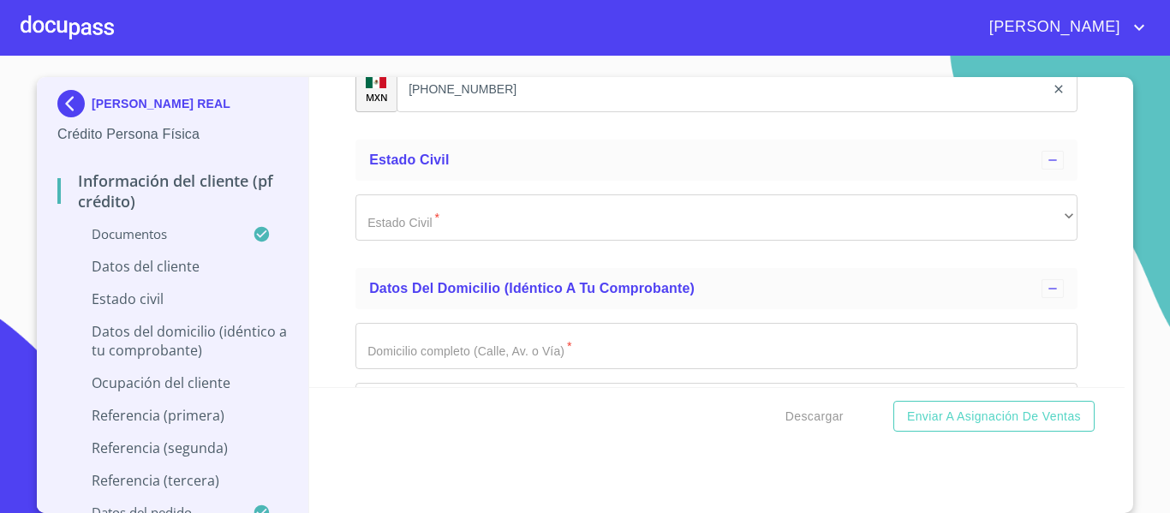
drag, startPoint x: 433, startPoint y: 310, endPoint x: 297, endPoint y: 315, distance: 135.5
click at [297, 315] on div "[PERSON_NAME] REAL Crédito Persona Física Información del cliente (PF crédito) …" at bounding box center [581, 295] width 1088 height 436
type input "FORC710219MCMLLL09"
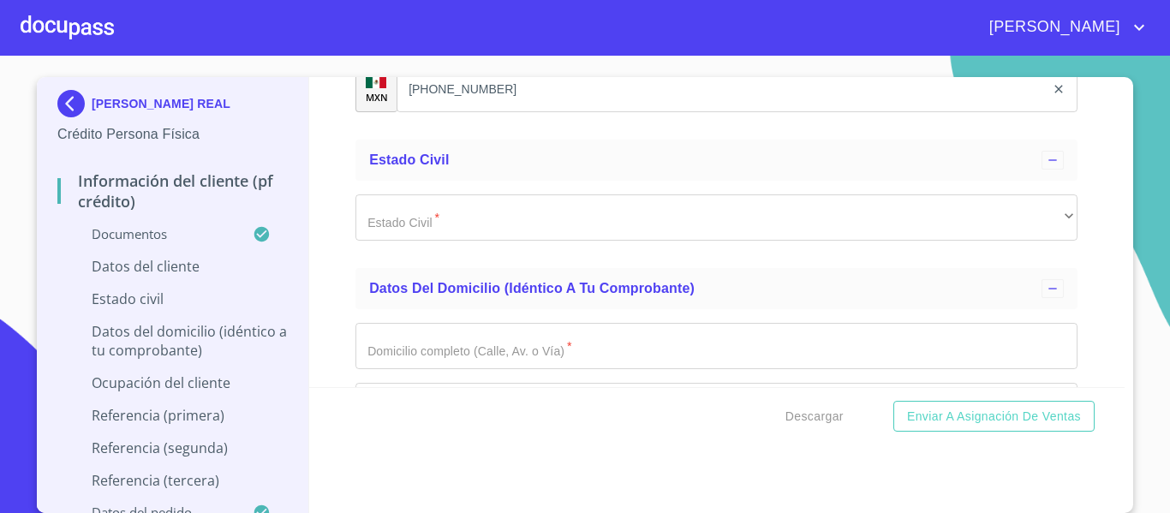
paste input "FORC710219"
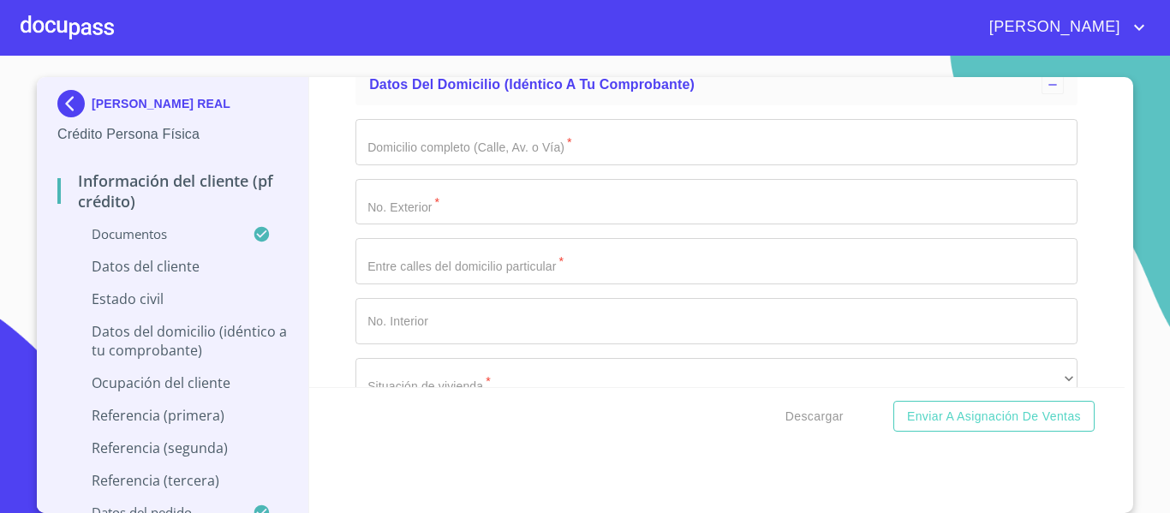
scroll to position [5865, 0]
type input "FORC710219AP4"
type input "2153568848"
click at [1117, 388] on div "Descargar Enviar a Asignación de Ventas" at bounding box center [717, 416] width 816 height 58
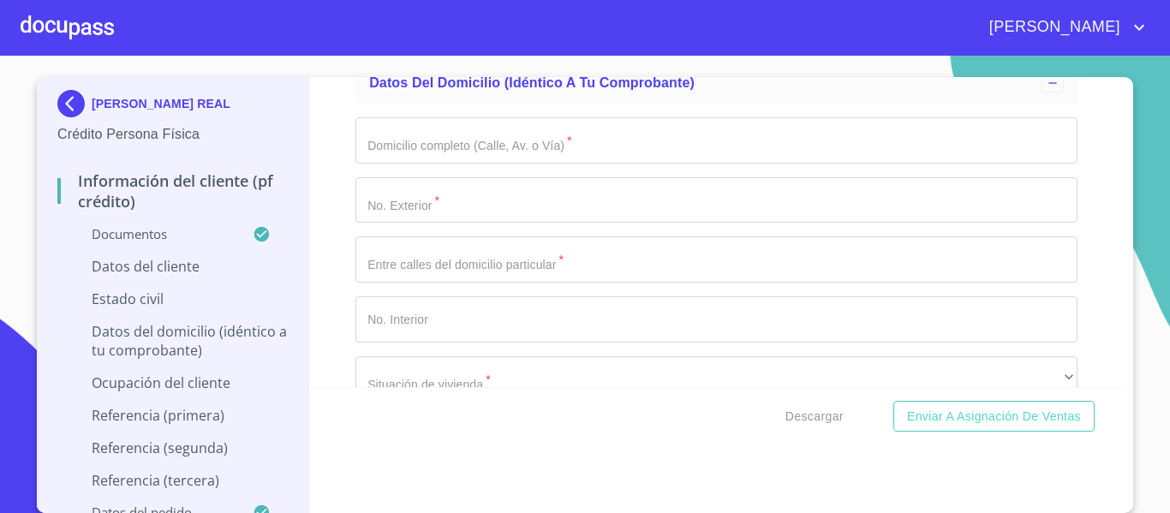
click at [1114, 387] on div "Descargar Enviar a Asignación de Ventas" at bounding box center [717, 416] width 816 height 58
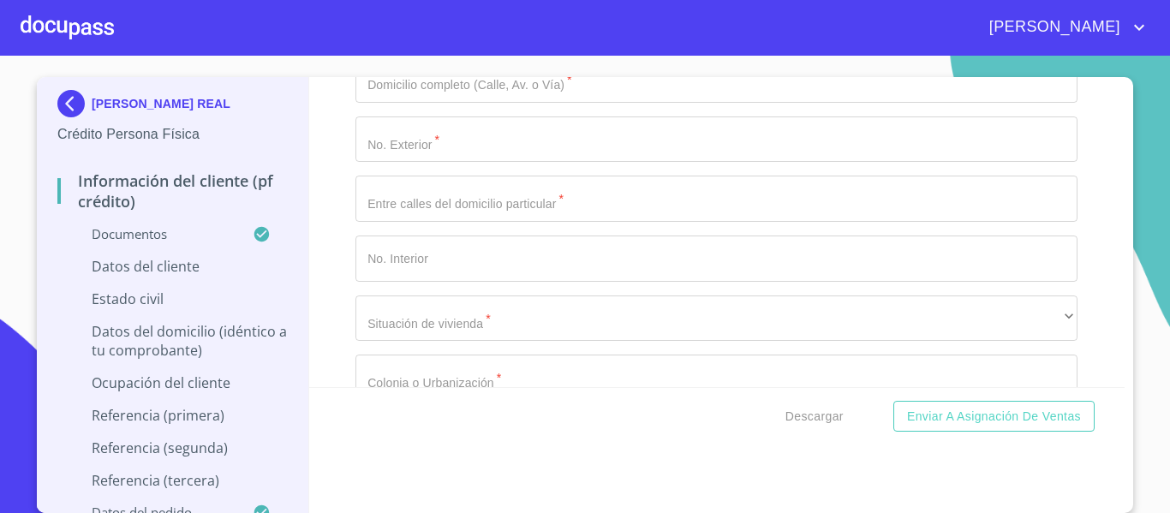
scroll to position [5933, 0]
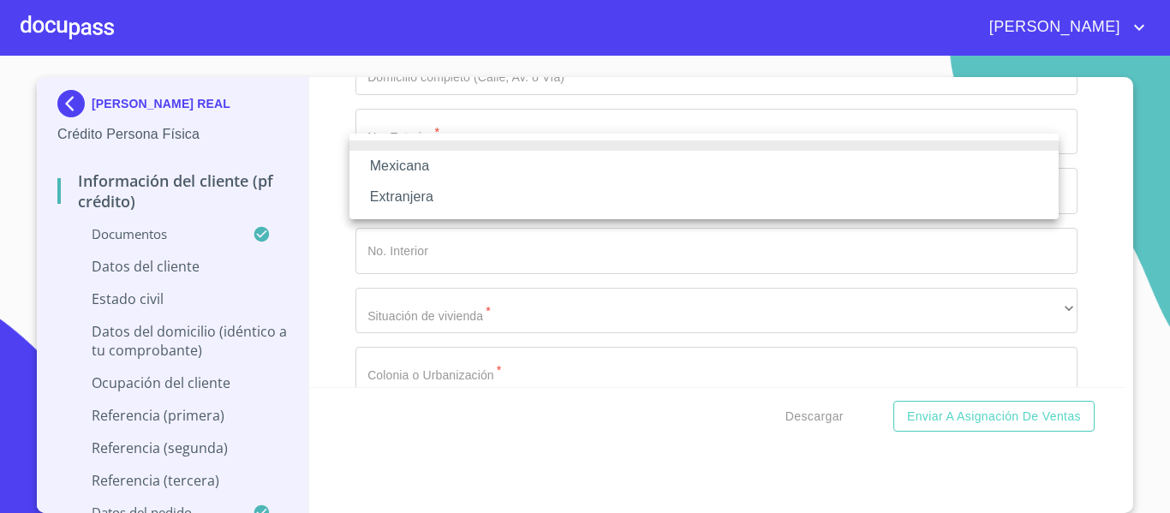
click at [487, 169] on li "Mexicana" at bounding box center [704, 166] width 709 height 31
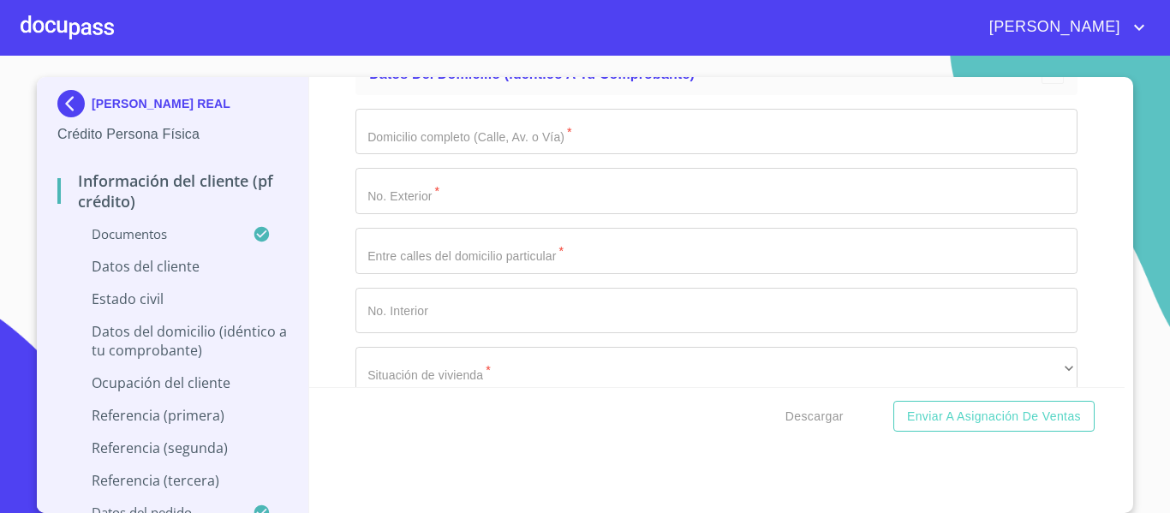
type input "[GEOGRAPHIC_DATA]"
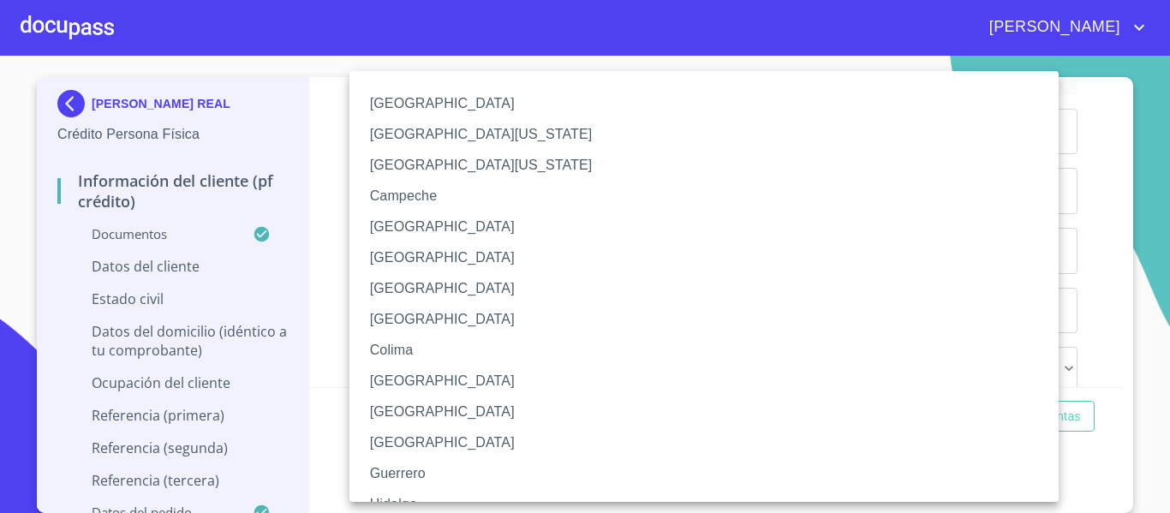
click at [323, 246] on div at bounding box center [585, 256] width 1170 height 513
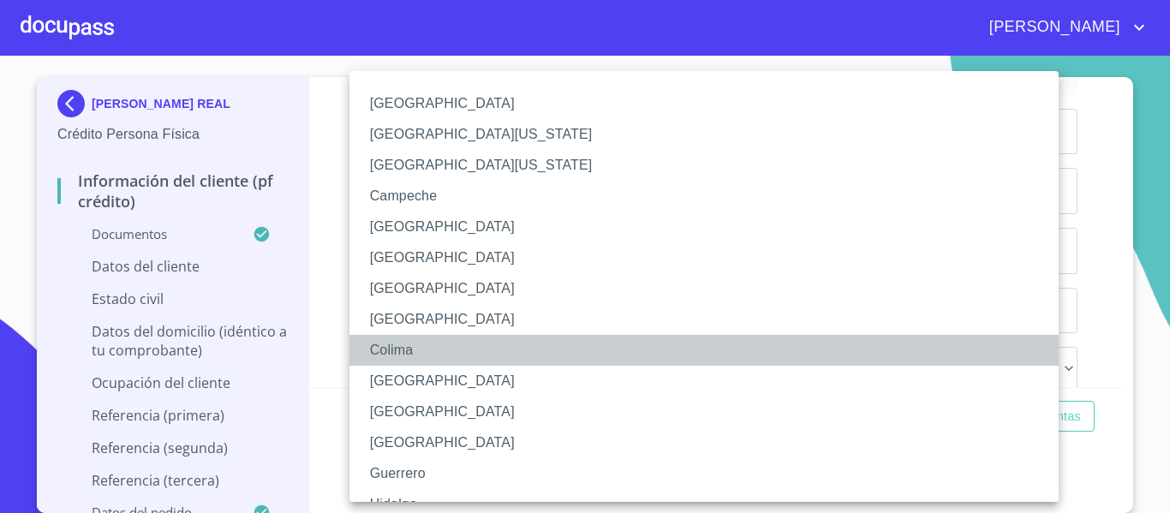
click at [440, 344] on li "Colima" at bounding box center [711, 350] width 722 height 31
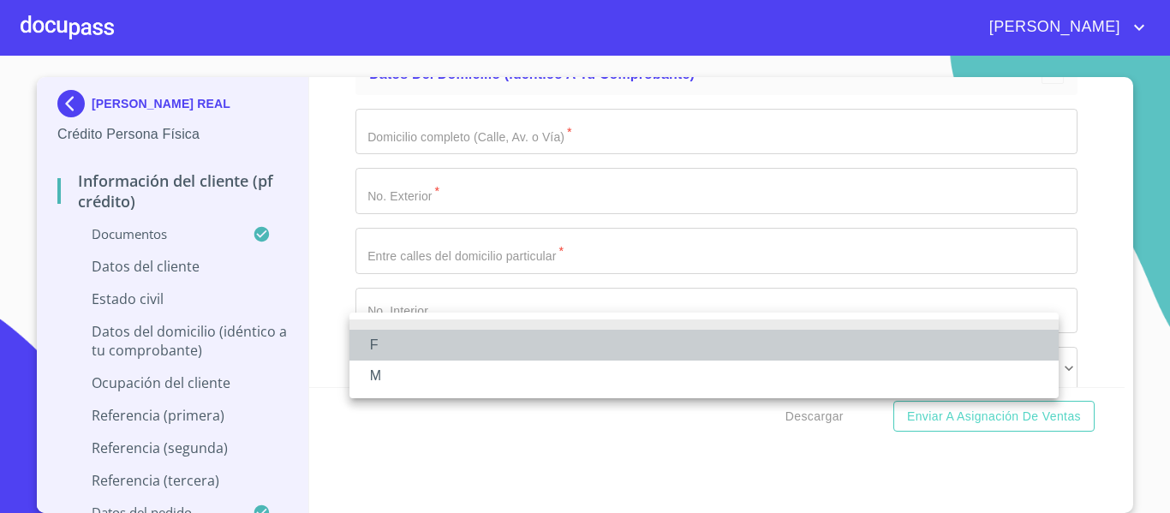
click at [408, 344] on li "F" at bounding box center [704, 345] width 709 height 31
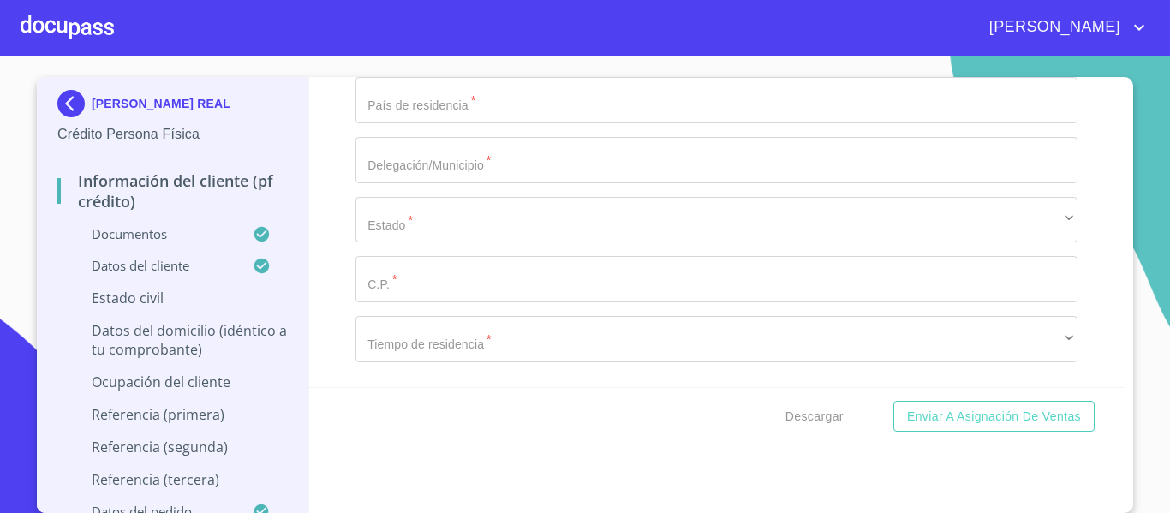
scroll to position [6334, 0]
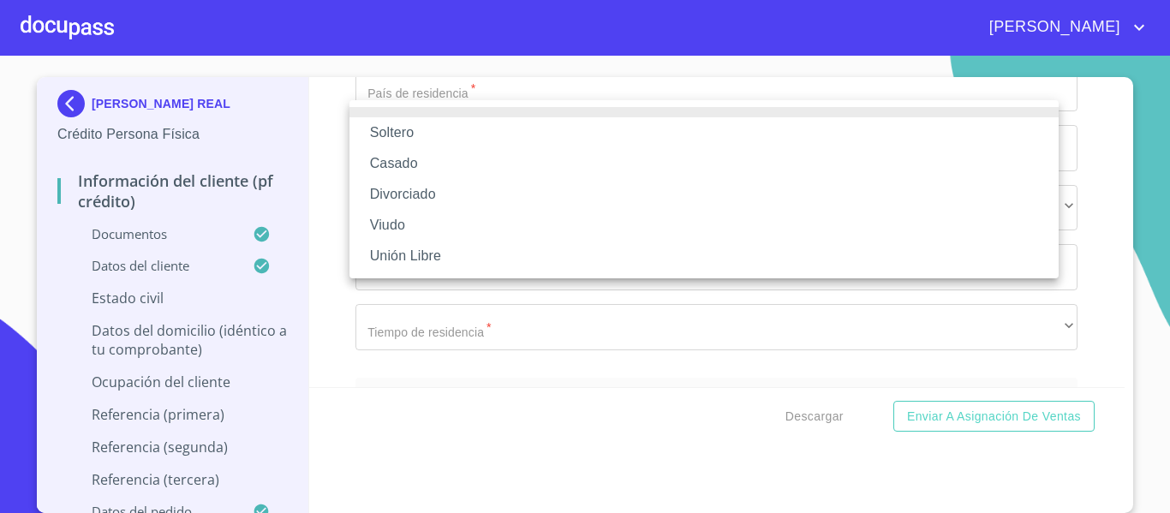
click at [463, 144] on li "Soltero" at bounding box center [704, 132] width 709 height 31
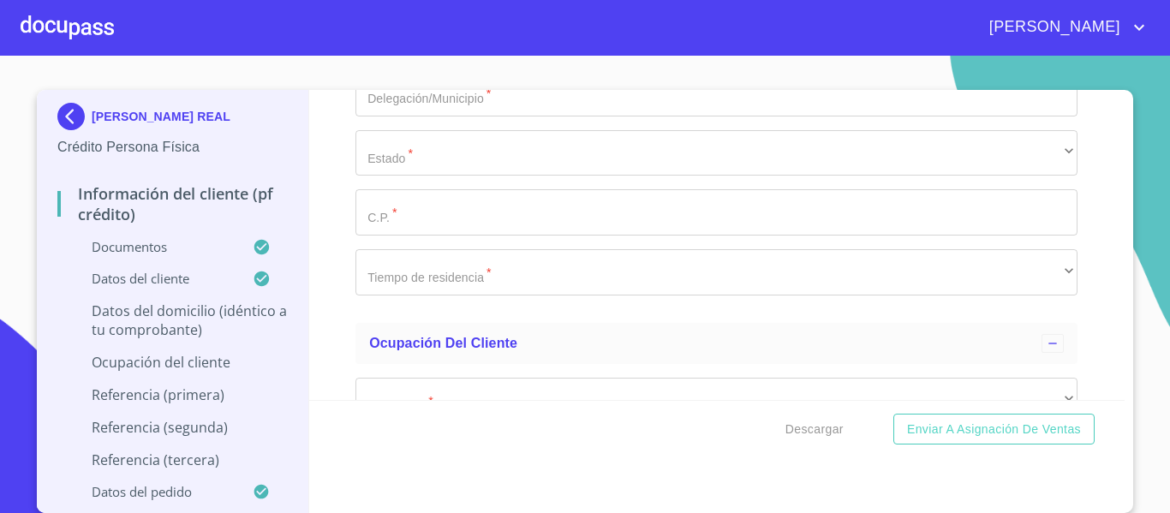
scroll to position [6414, 0]
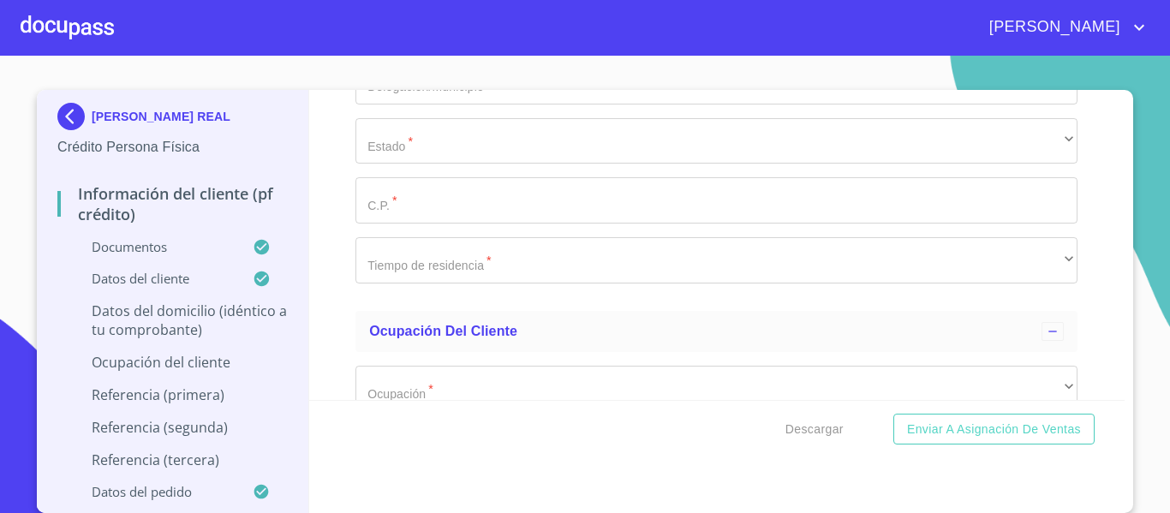
type input "V"
type input "AV [GEOGRAPHIC_DATA]"
type input "1274"
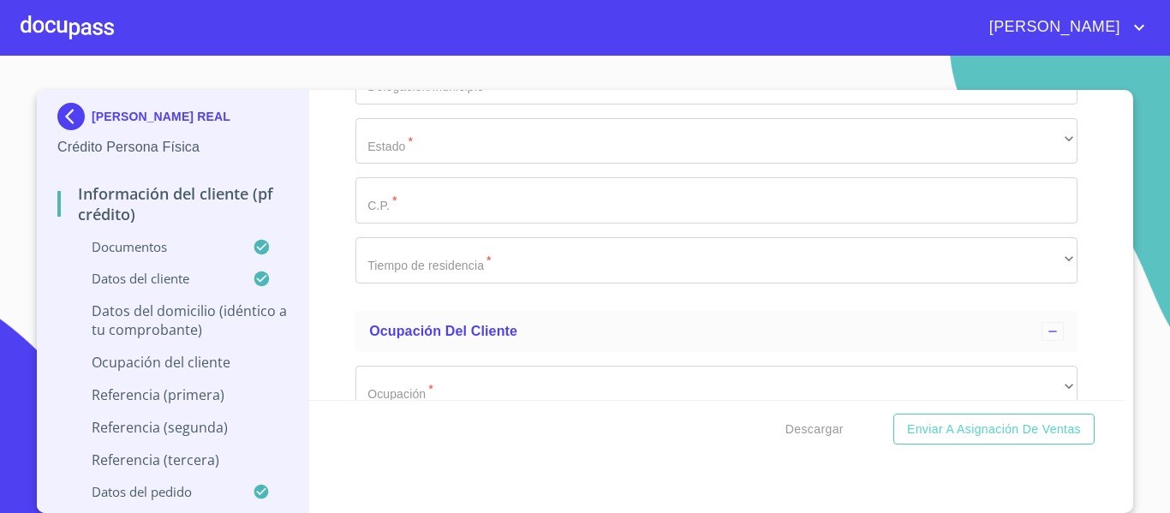
type input "OTO MILAN Y VISTA SUR"
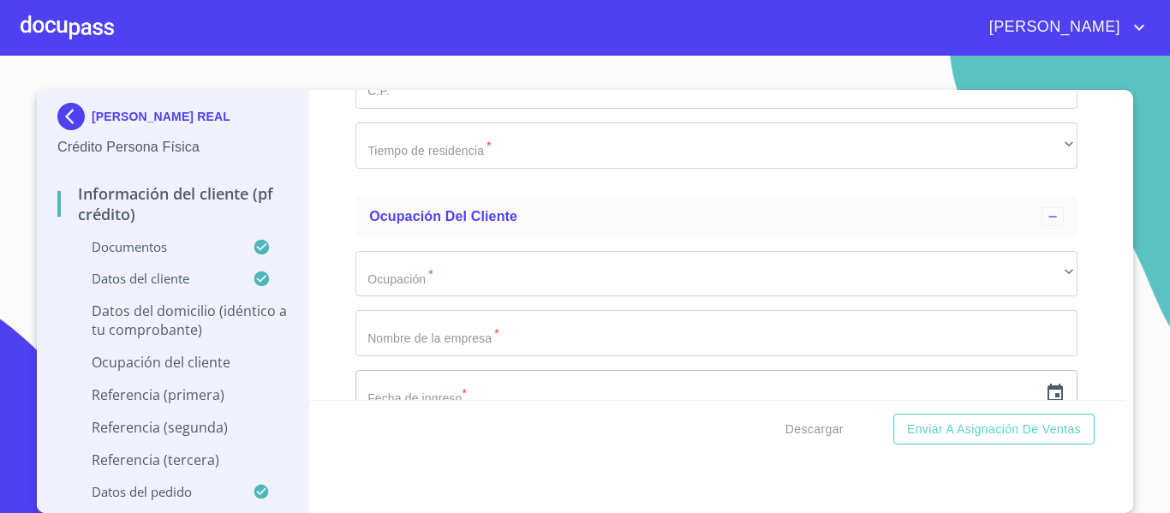
scroll to position [6551, 0]
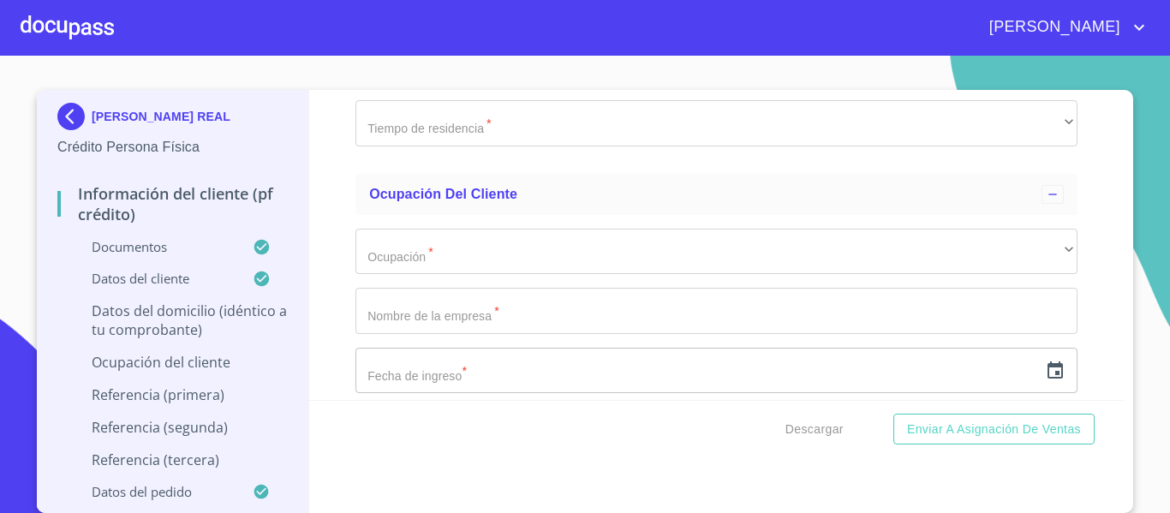
type input "130"
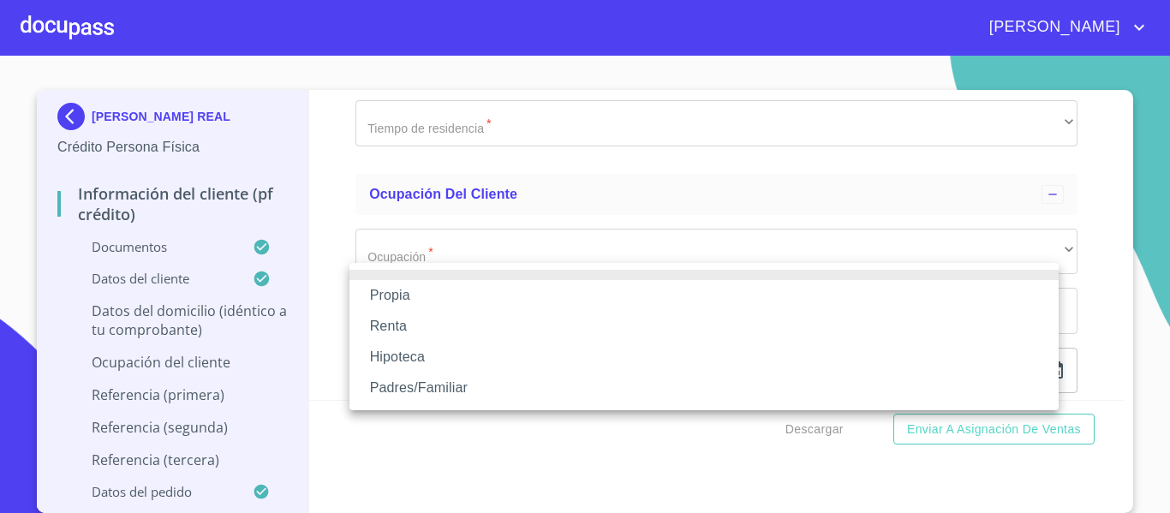
click at [437, 296] on li "Propia" at bounding box center [704, 295] width 709 height 31
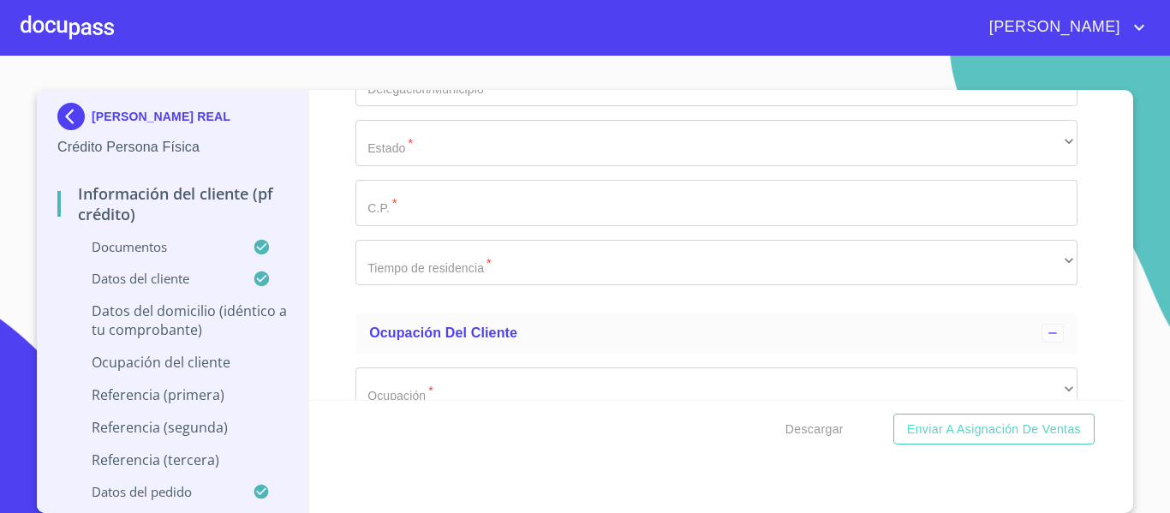
scroll to position [6437, 0]
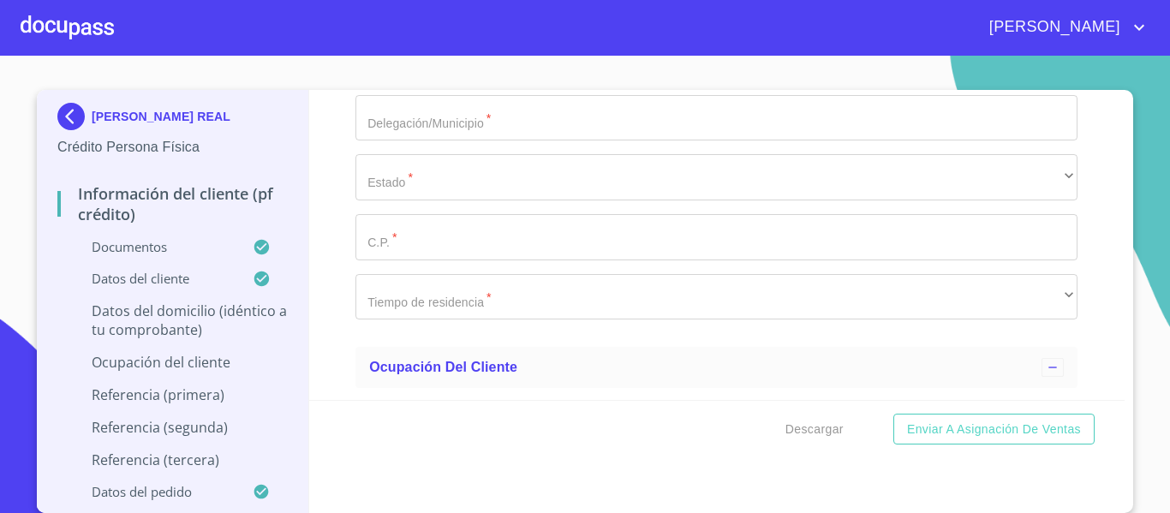
drag, startPoint x: 470, startPoint y: 159, endPoint x: 314, endPoint y: 170, distance: 156.3
click at [314, 170] on div "Información del cliente (PF crédito) Documentos Documento de identificación.   …" at bounding box center [717, 245] width 816 height 310
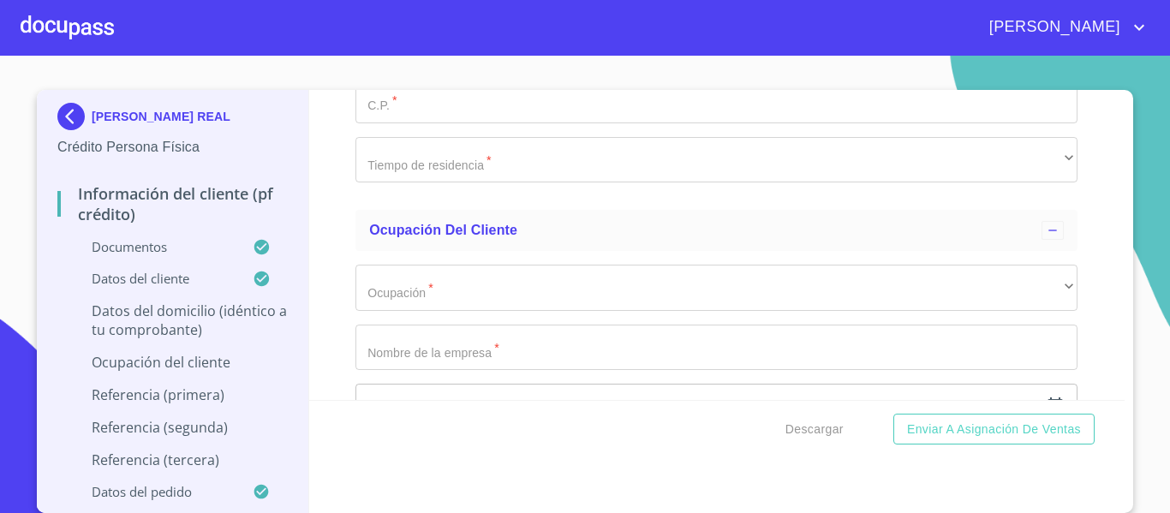
scroll to position [6722, 0]
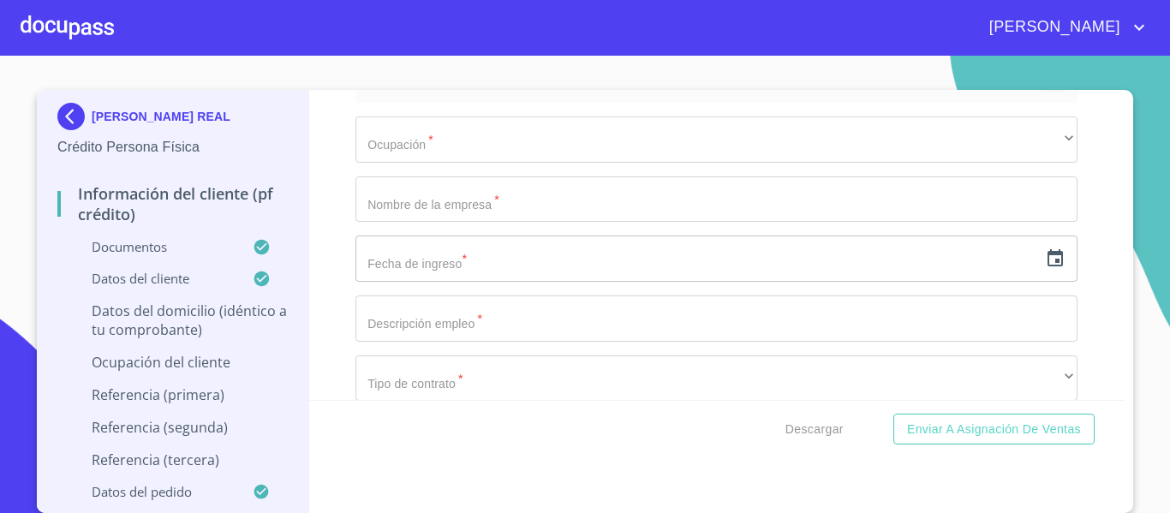
type input "$1,500,000"
click at [1072, 222] on div "Información del cliente (PF crédito) Documentos Documento de identificación.   …" at bounding box center [717, 245] width 816 height 310
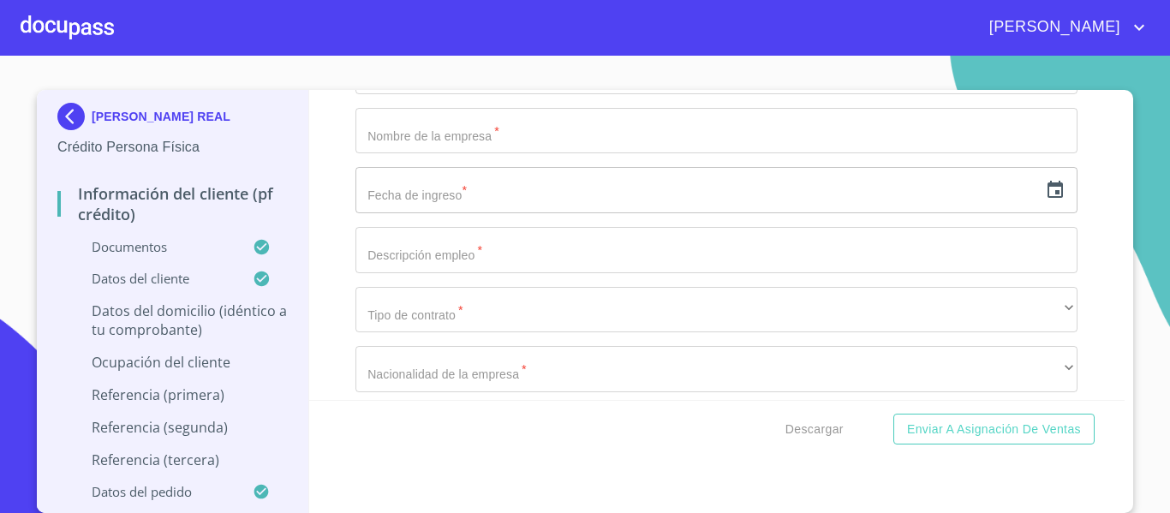
type input "FRACC VISTA SUR"
click at [343, 246] on div "Información del cliente (PF crédito) Documentos Documento de identificación.   …" at bounding box center [717, 245] width 816 height 310
type input "M"
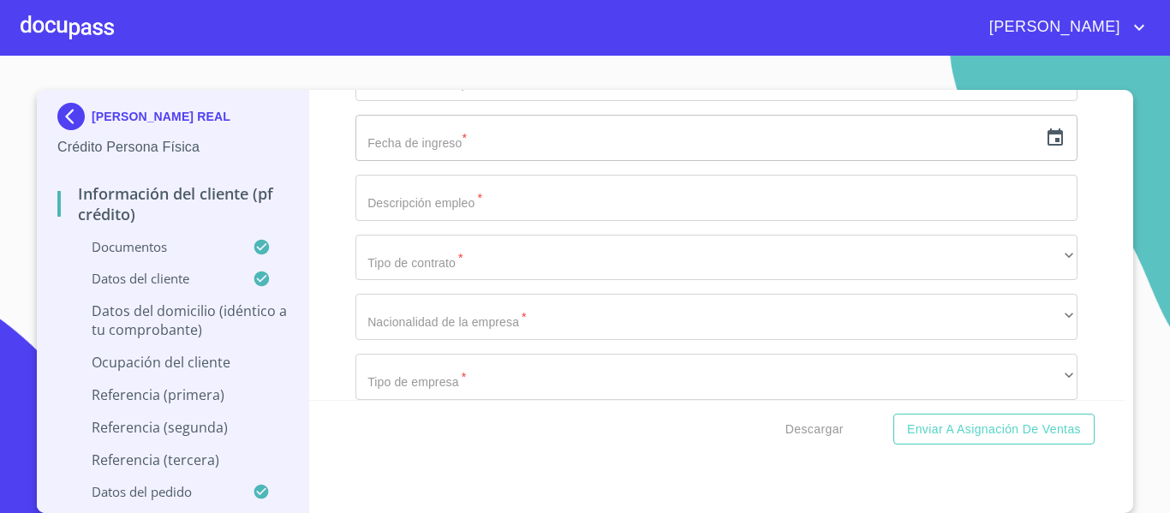
scroll to position [6859, 0]
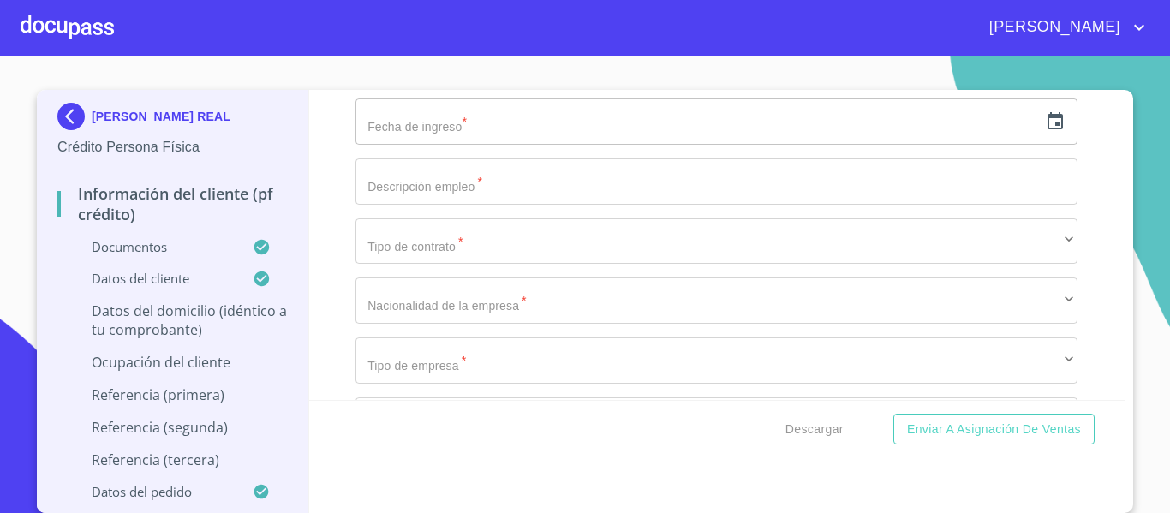
type input "[GEOGRAPHIC_DATA]"
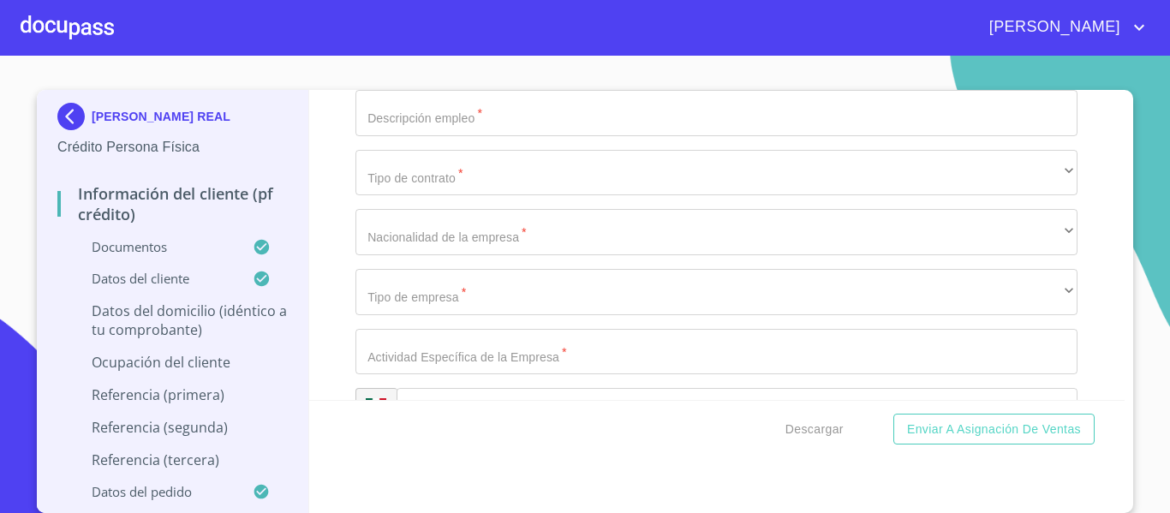
type input "TLAJOMULCO [PERSON_NAME]"
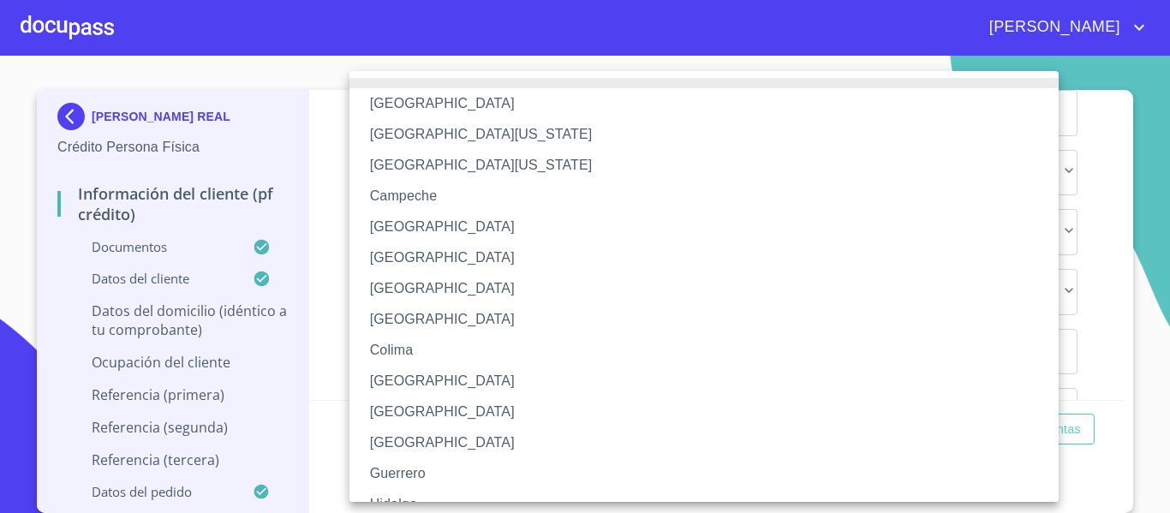
scroll to position [249, 0]
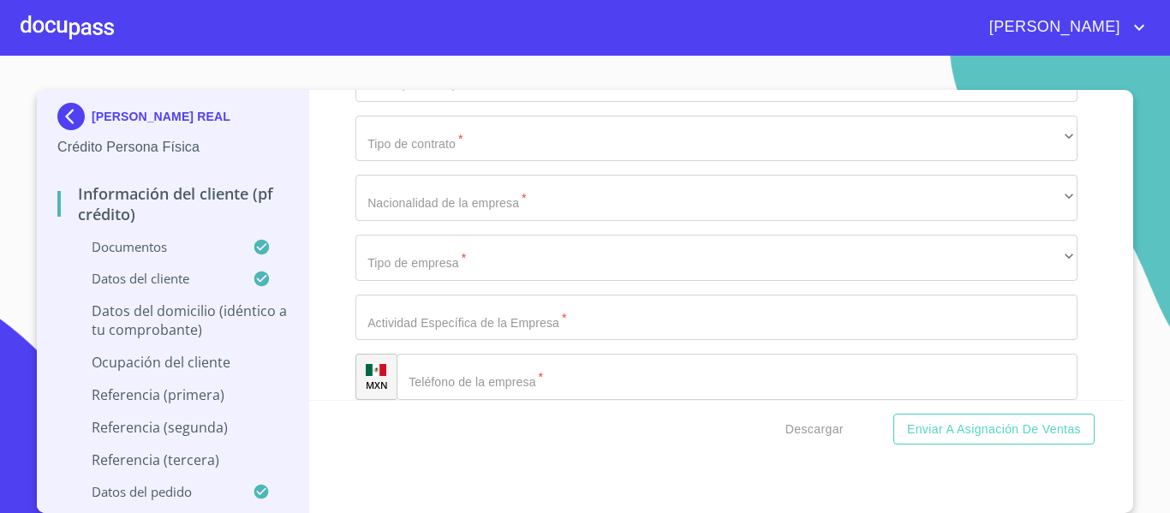
scroll to position [7031, 0]
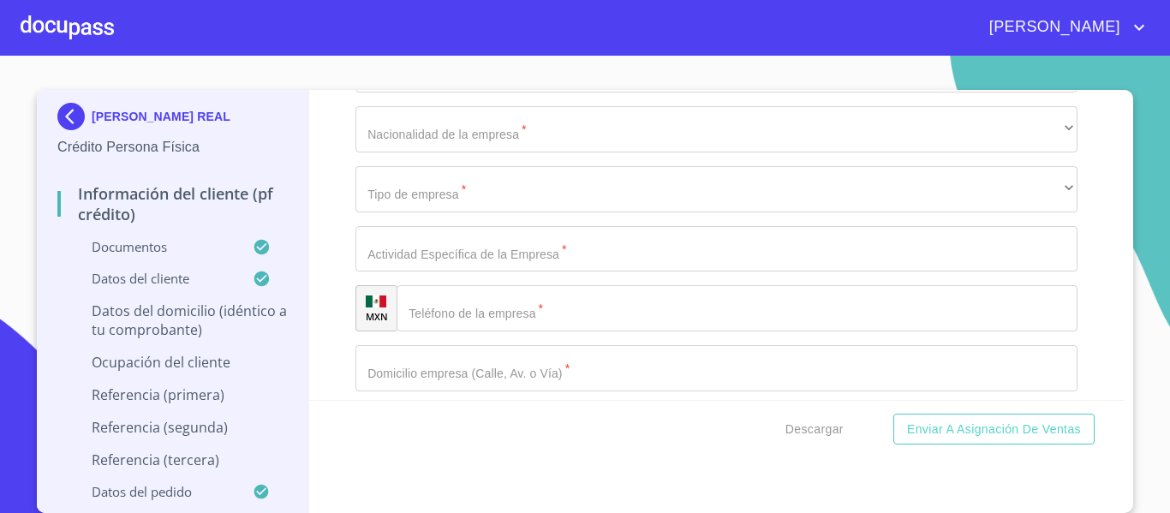
type input "45615"
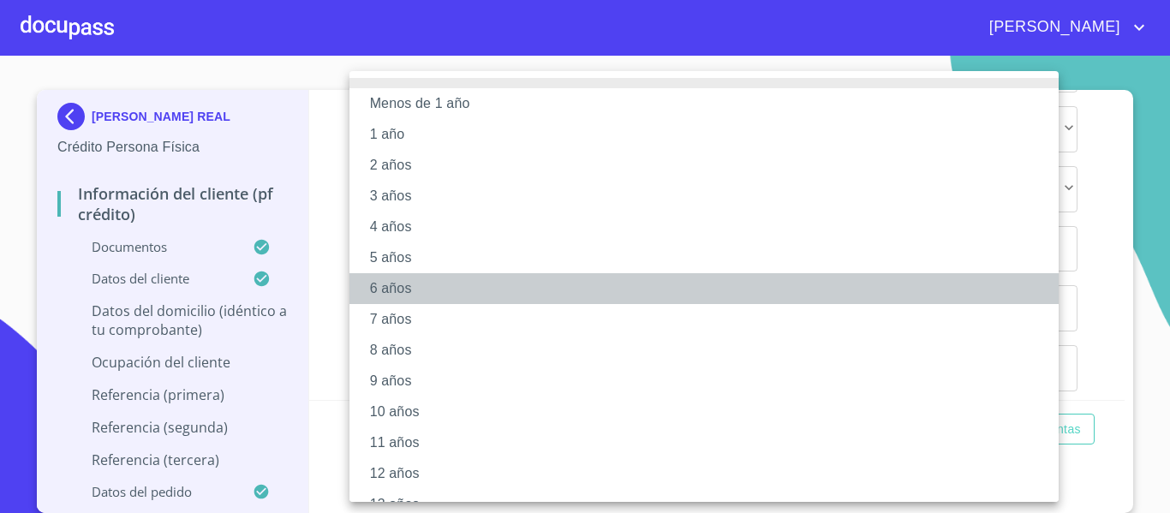
click at [441, 289] on li "6 años" at bounding box center [711, 288] width 722 height 31
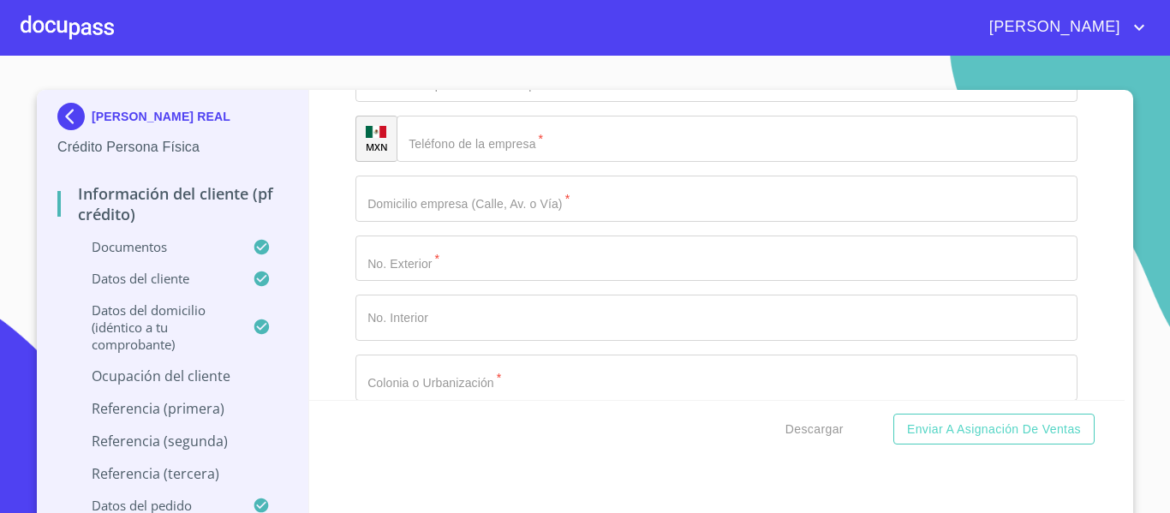
scroll to position [7215, 0]
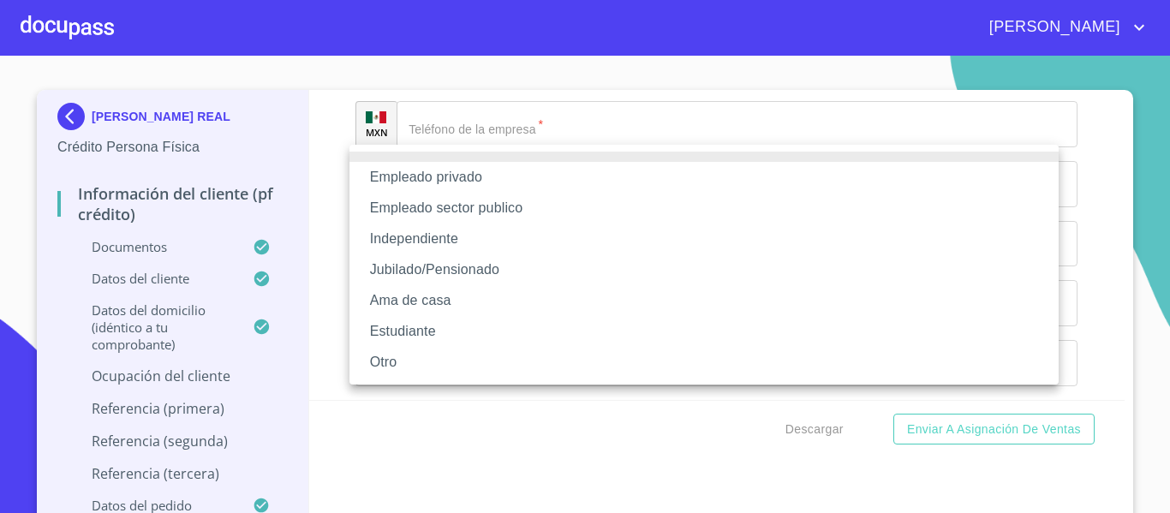
click at [420, 188] on li "Empleado privado" at bounding box center [704, 177] width 709 height 31
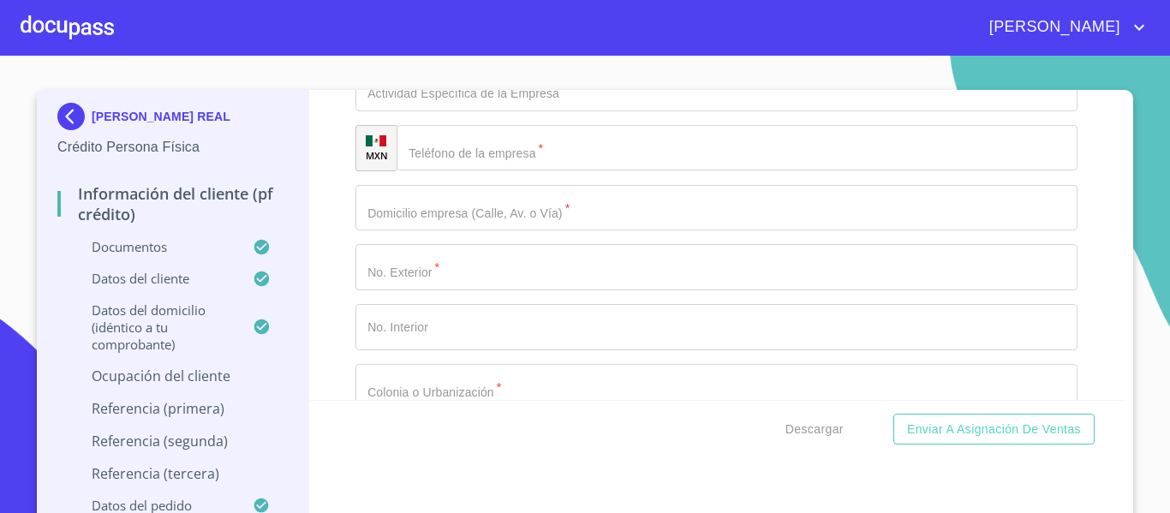
scroll to position [7283, 0]
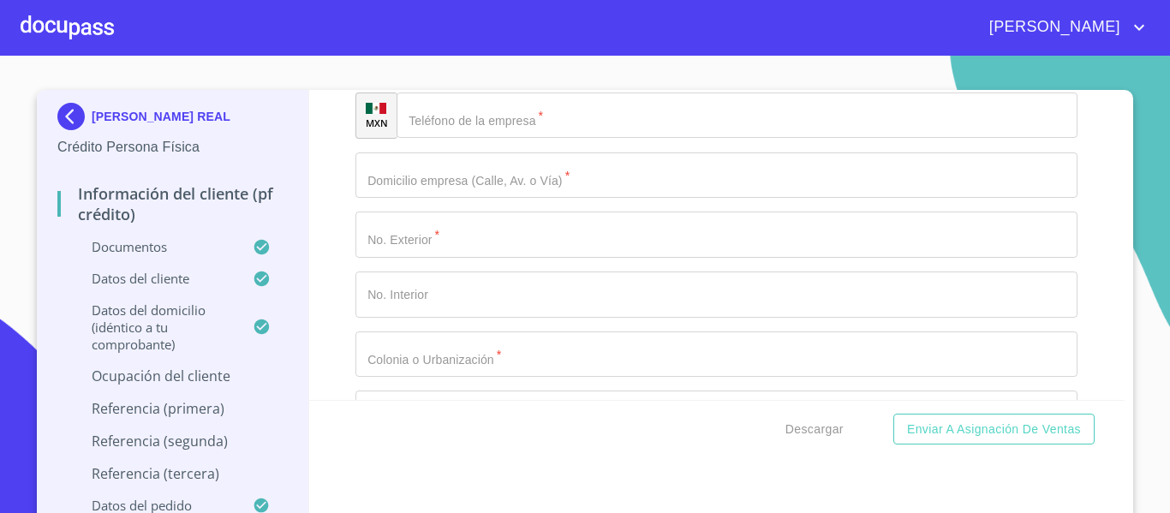
paste input "Hewlett Packard Enterprise"
type input "Hewlett Packard Enterprise"
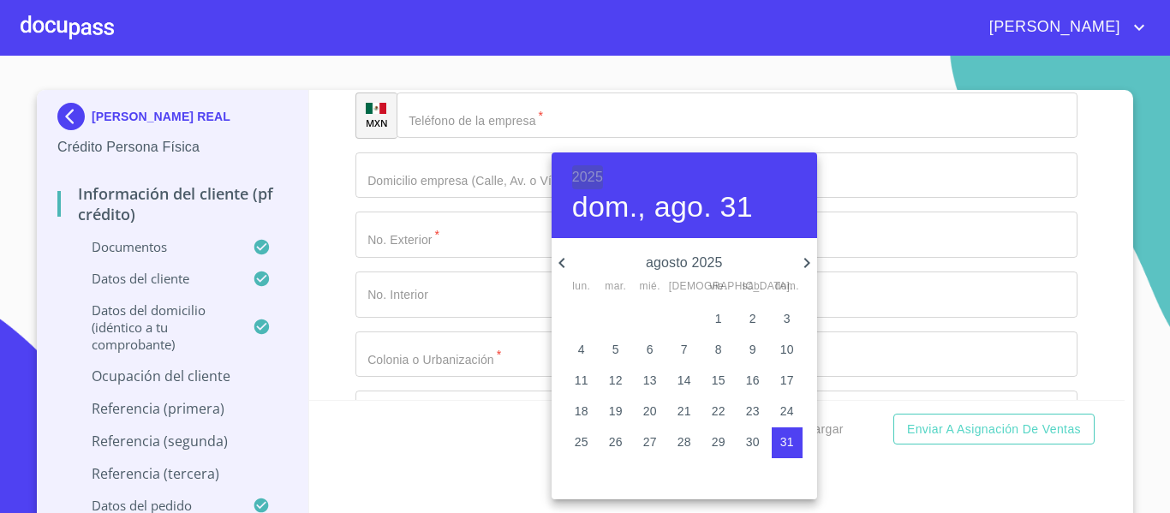
click at [580, 178] on h6 "2025" at bounding box center [587, 177] width 31 height 24
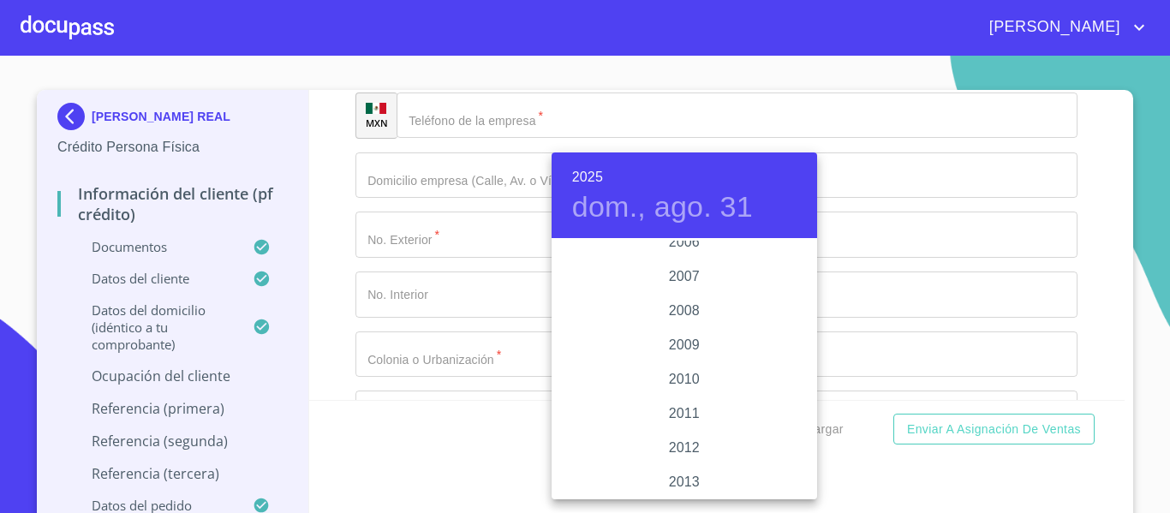
scroll to position [2776, 0]
click at [678, 296] on div "2007" at bounding box center [685, 292] width 266 height 34
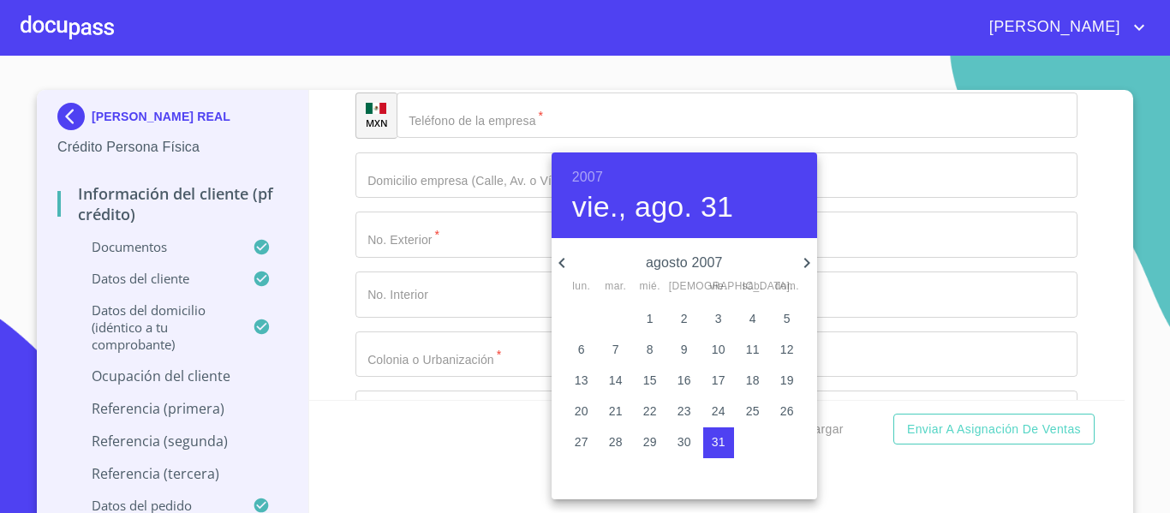
click at [559, 264] on icon "button" at bounding box center [562, 263] width 21 height 21
click at [790, 316] on p "1" at bounding box center [787, 318] width 7 height 17
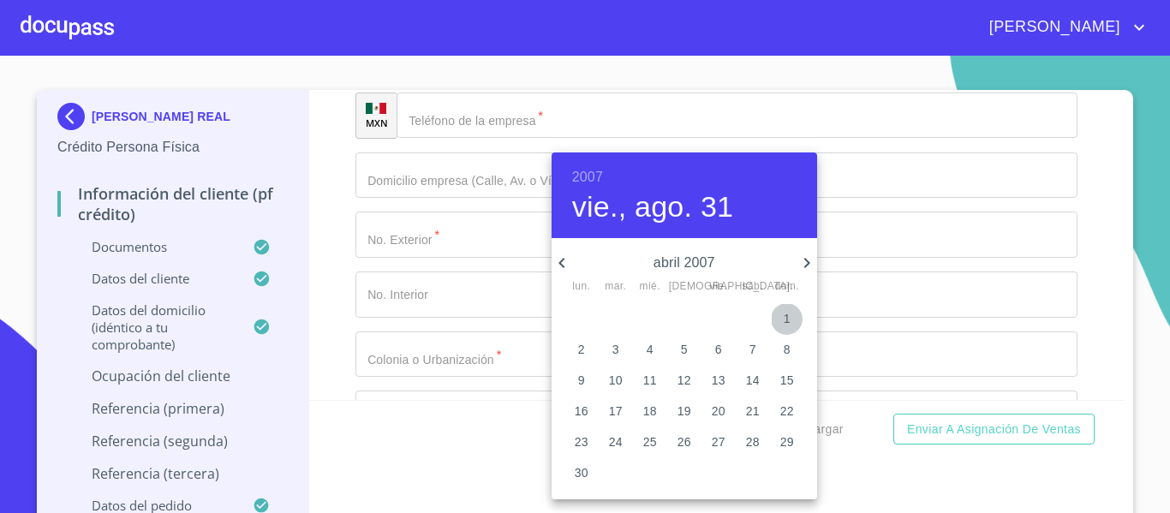
type input "1 de abr. de 2007"
click at [905, 88] on div at bounding box center [585, 256] width 1170 height 513
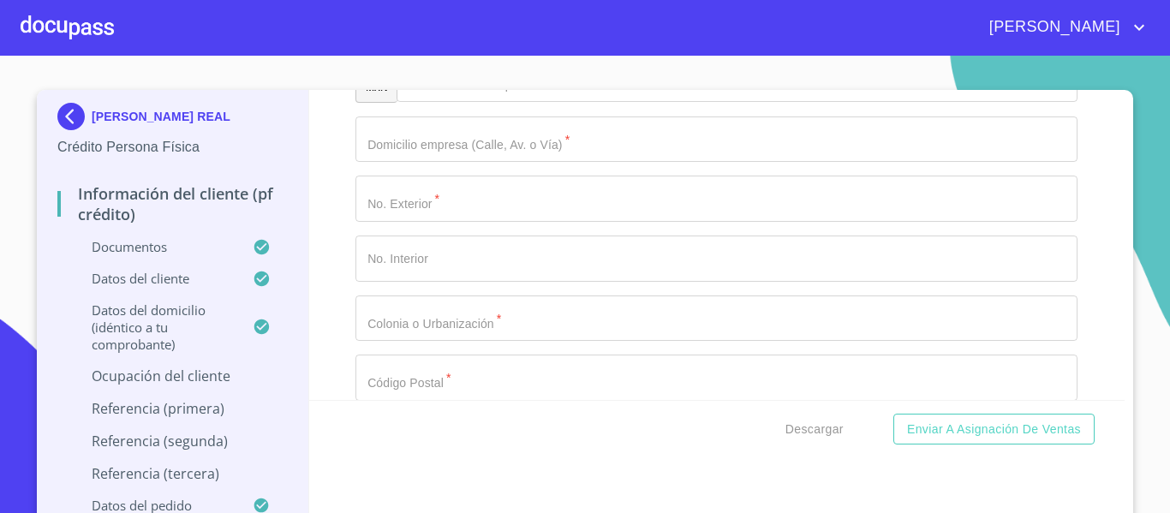
scroll to position [7352, 0]
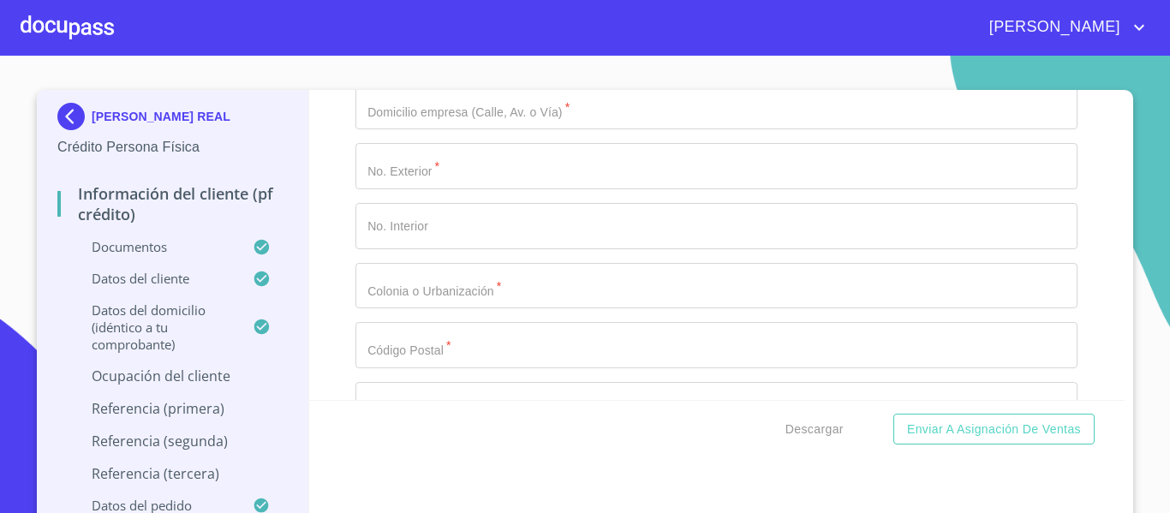
type input "GERENTE DE OPERACIONES"
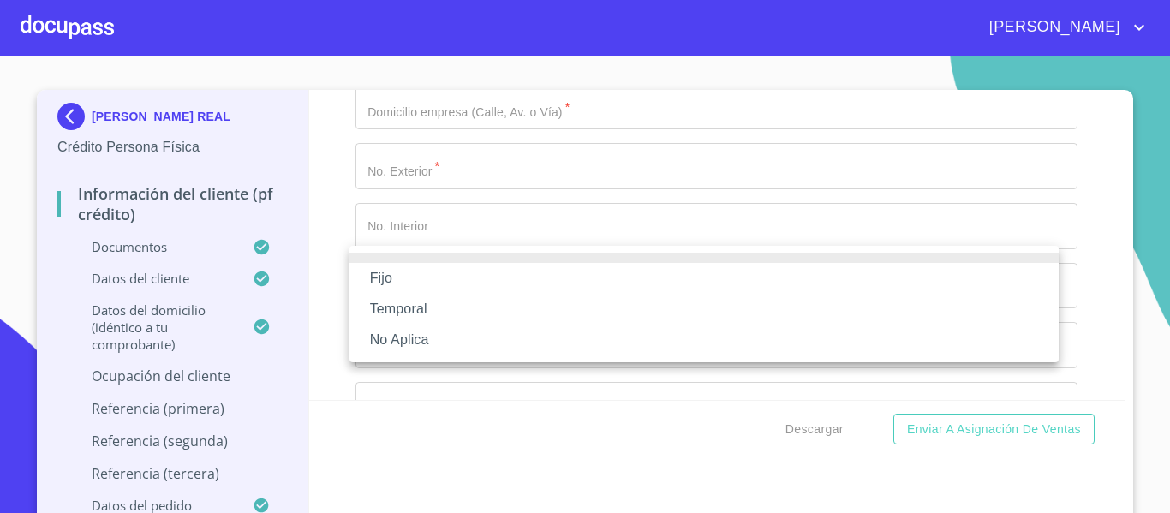
click at [464, 276] on li "Fijo" at bounding box center [704, 278] width 709 height 31
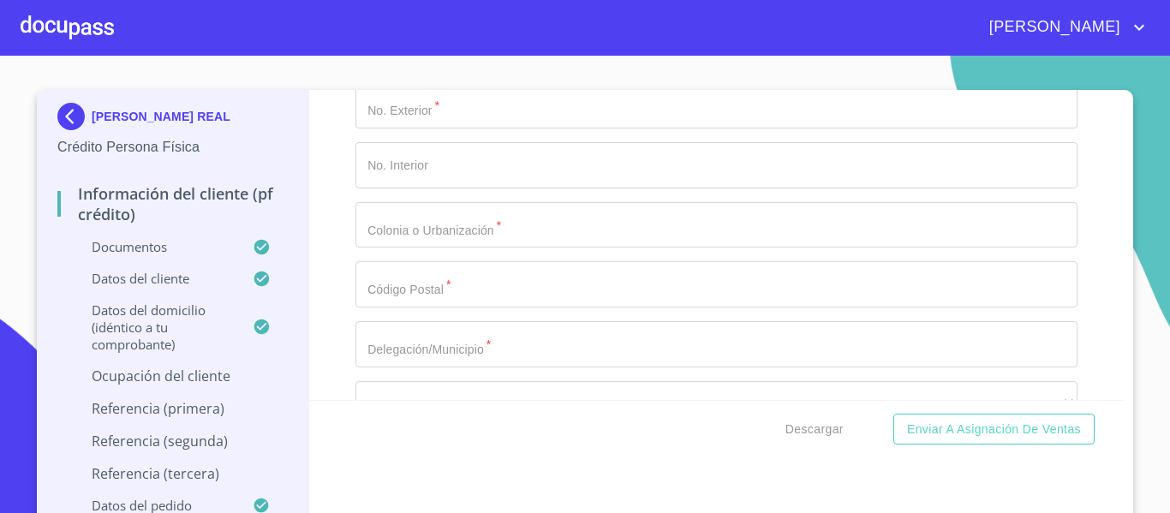
scroll to position [7420, 0]
type input "32000"
click at [1063, 288] on div "Información del cliente (PF crédito) Documentos Documento de identificación.   …" at bounding box center [717, 245] width 816 height 310
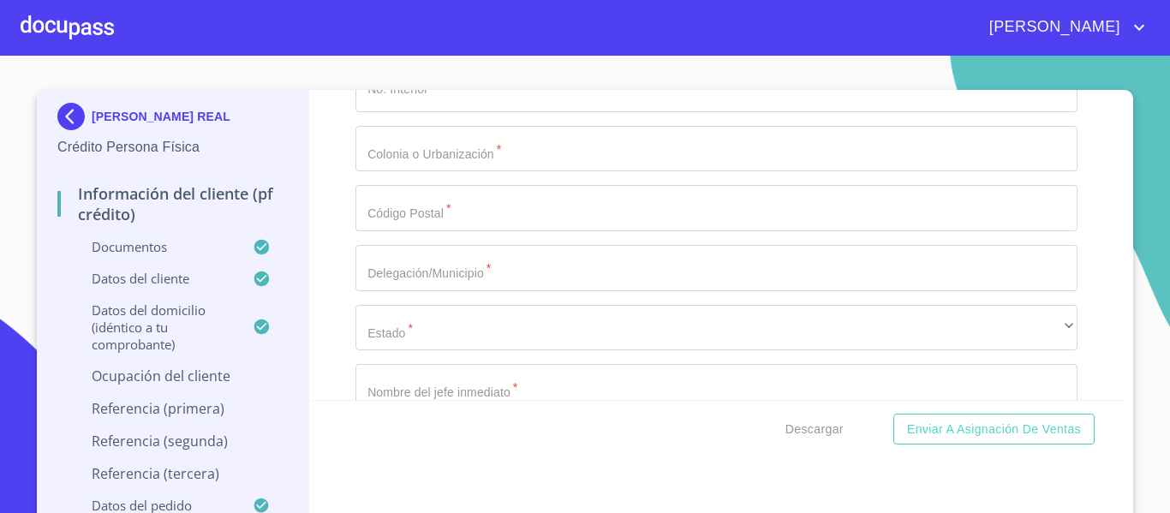
scroll to position [7523, 0]
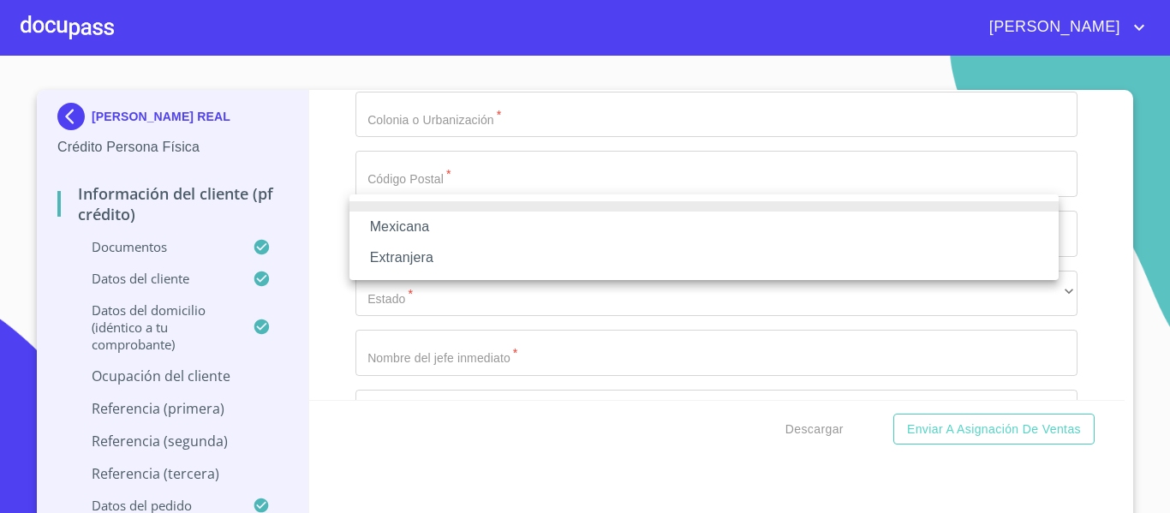
click at [422, 238] on li "Mexicana" at bounding box center [704, 227] width 709 height 31
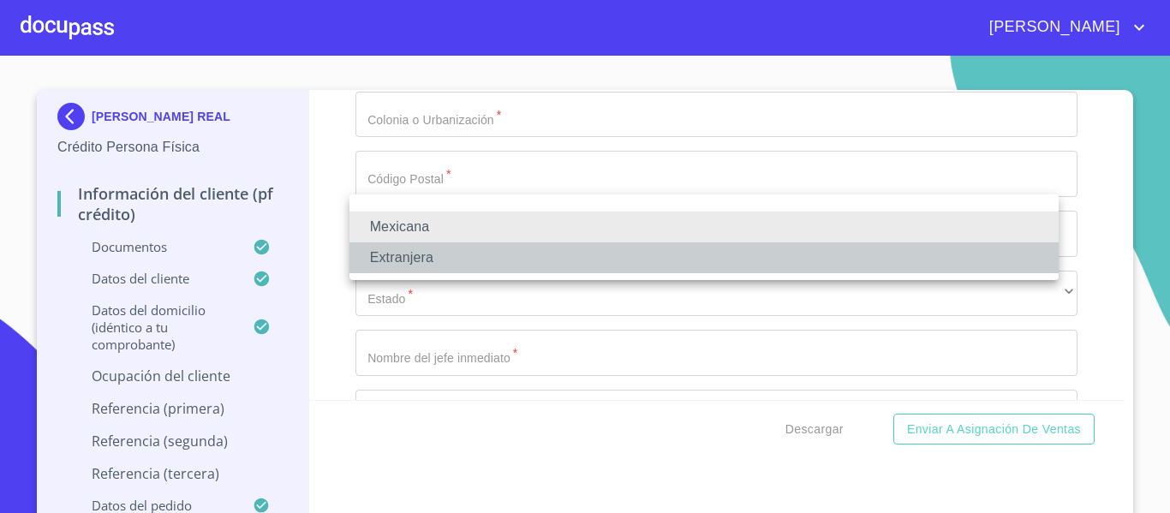
click at [452, 263] on li "Extranjera" at bounding box center [704, 257] width 709 height 31
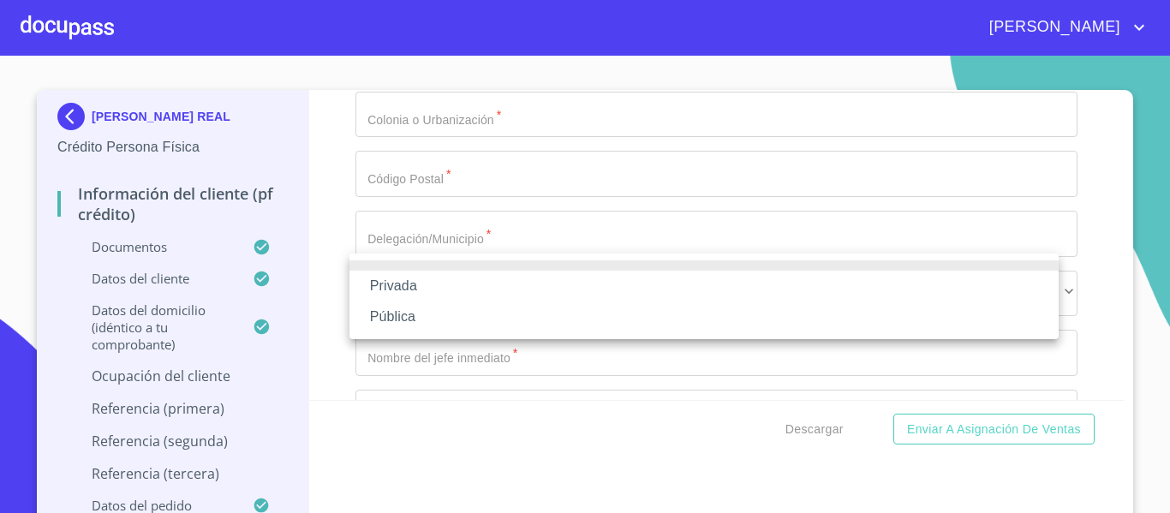
click at [463, 296] on li "Privada" at bounding box center [704, 286] width 709 height 31
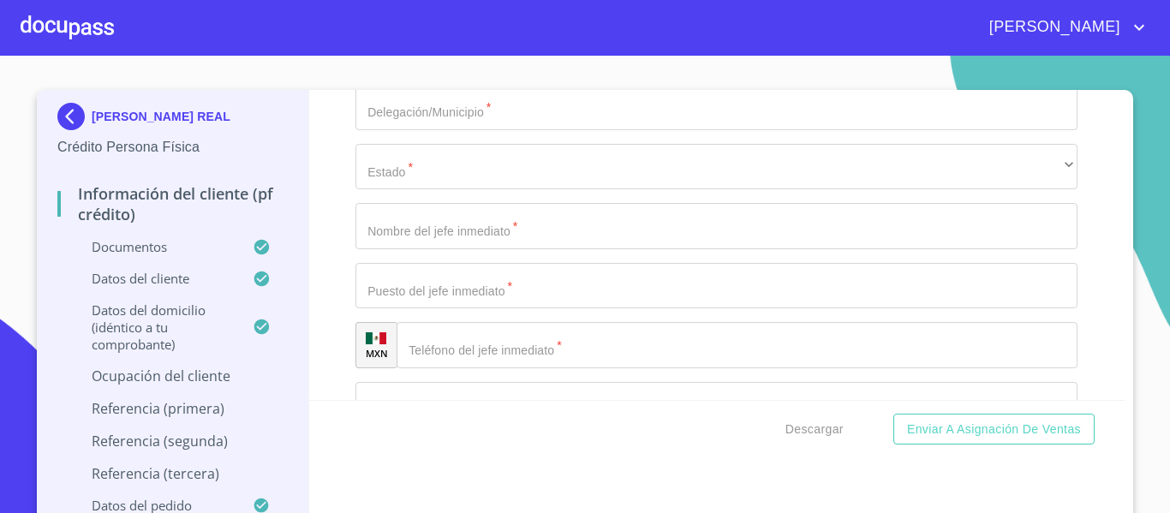
scroll to position [7695, 0]
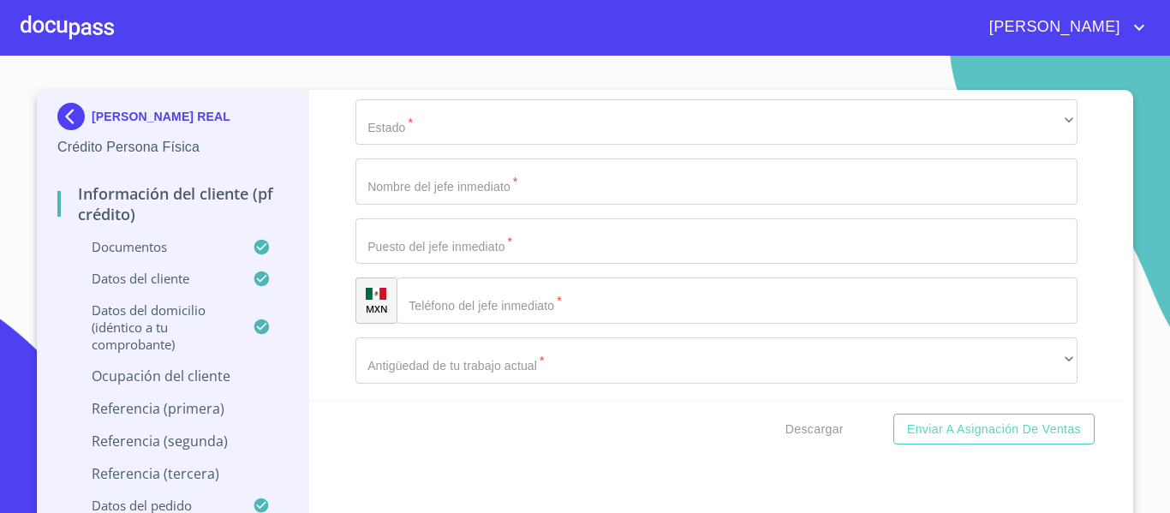
type input "TECNOLOGIA DE LA INFORMACION PARA EMPRESAS MULTINACIONAL"
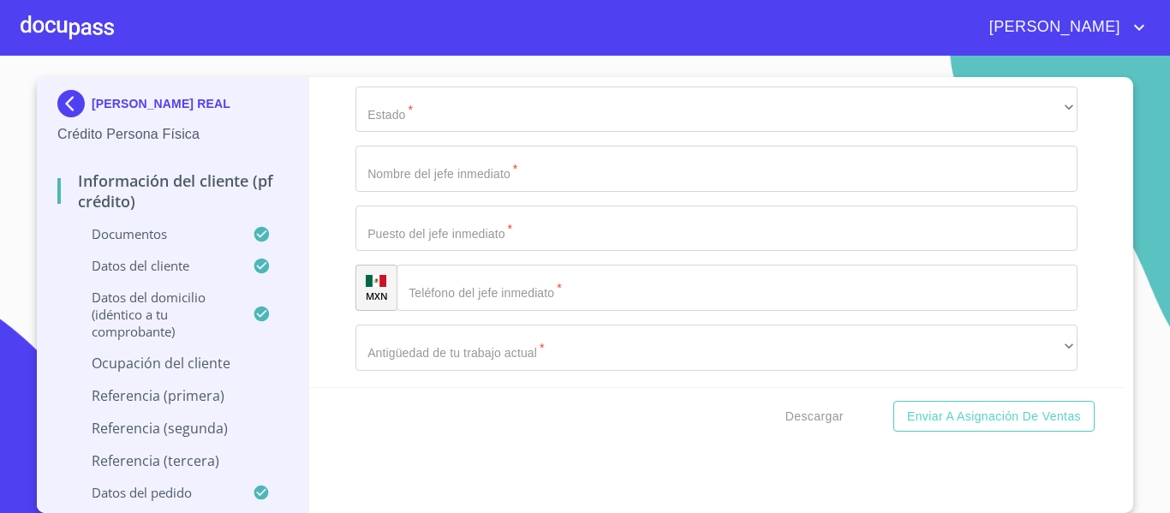
drag, startPoint x: 525, startPoint y: 219, endPoint x: 435, endPoint y: 214, distance: 90.1
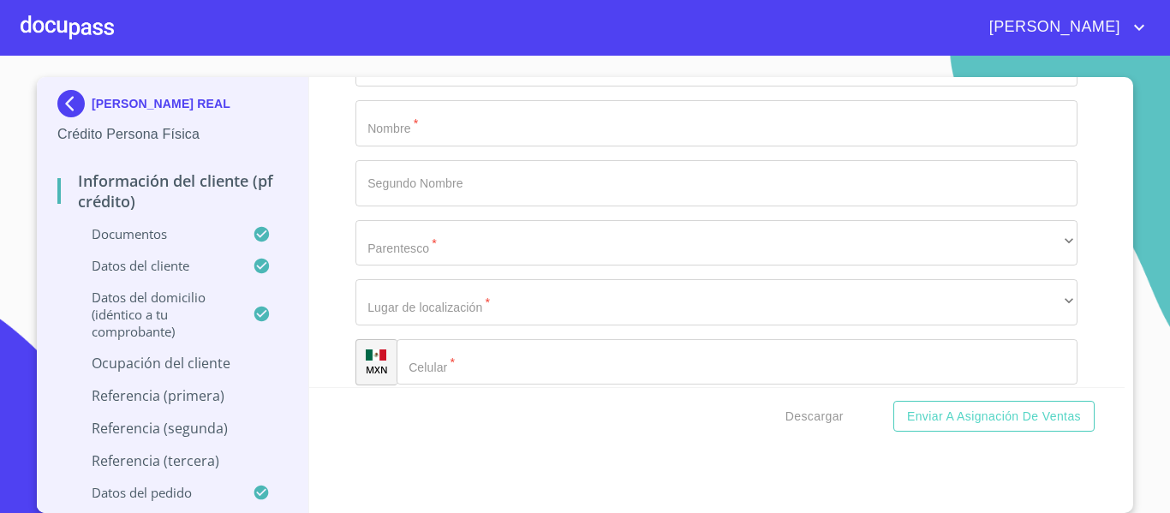
scroll to position [8174, 0]
type input "[PHONE_NUMBER]"
paste input "[PHONE_NUMBER]"
type input "[PHONE_NUMBER]"
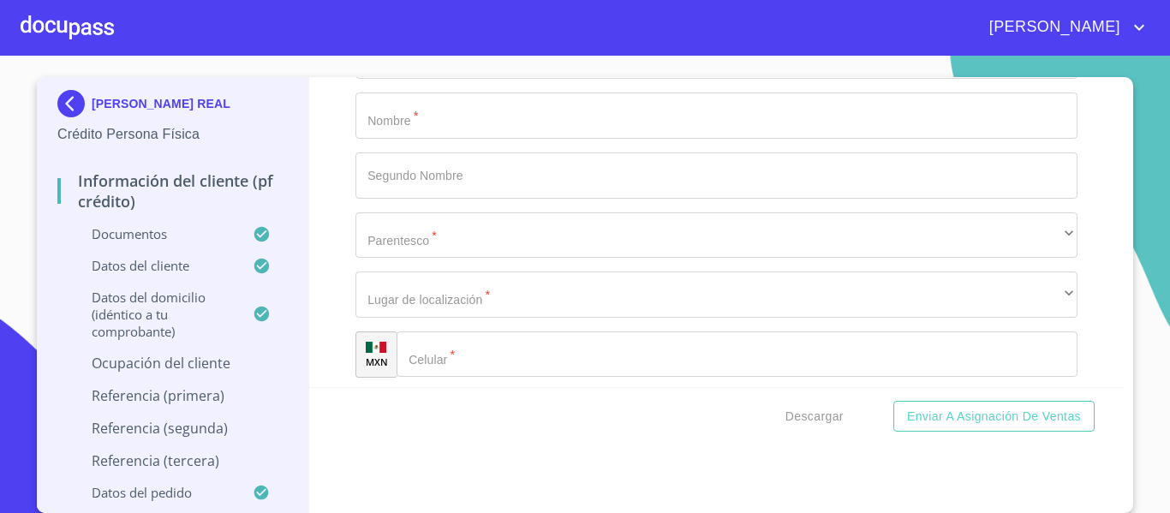
type input "GERENTE DE CONTRATOS"
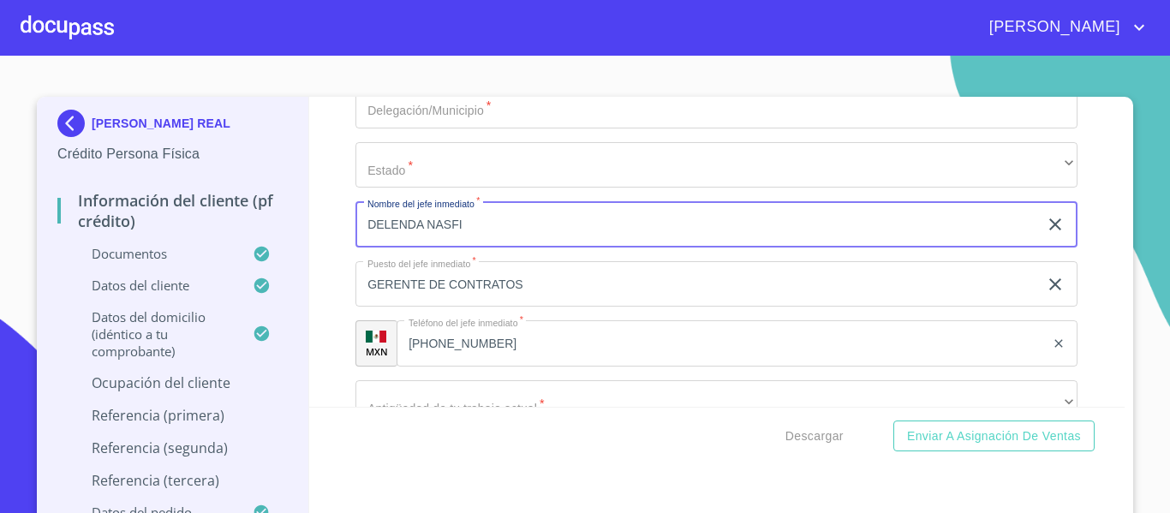
scroll to position [7624, 0]
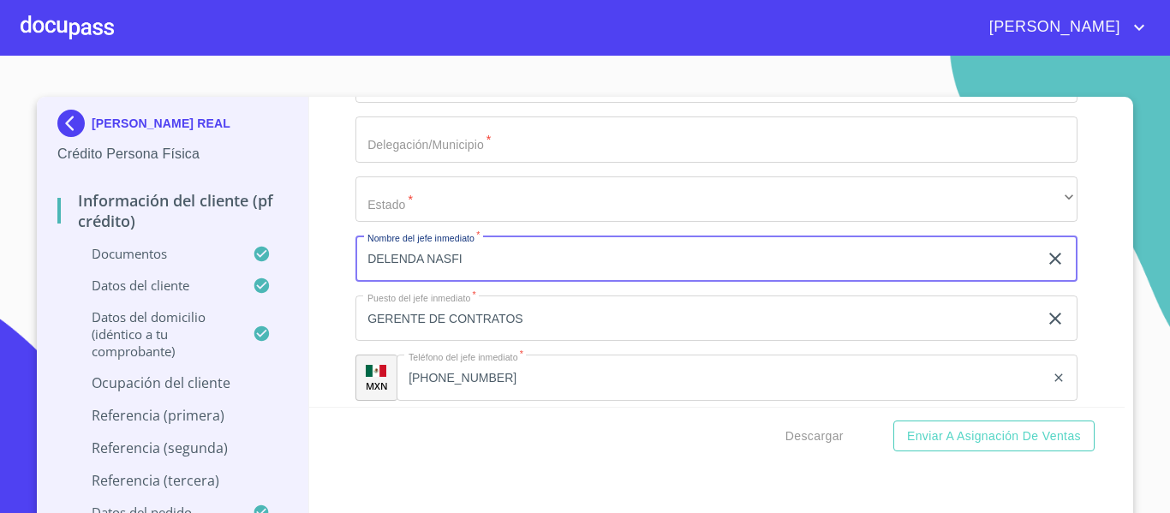
type input "DELENDA NASFI"
click at [1072, 213] on div "Información del cliente (PF crédito) Documentos Documento de identificación.   …" at bounding box center [717, 252] width 816 height 310
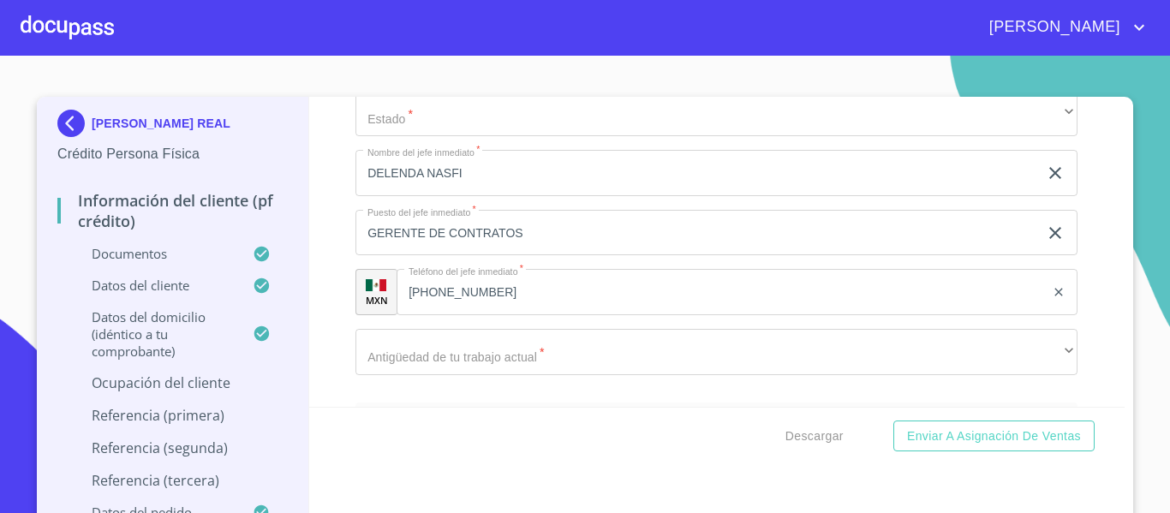
scroll to position [7677, 0]
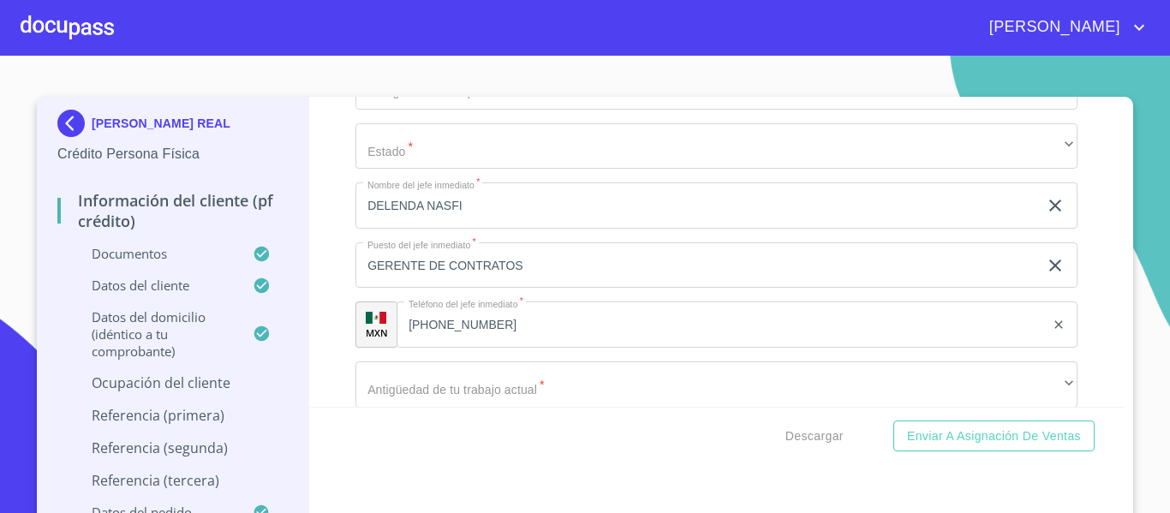
drag, startPoint x: 547, startPoint y: 251, endPoint x: 392, endPoint y: 254, distance: 156.0
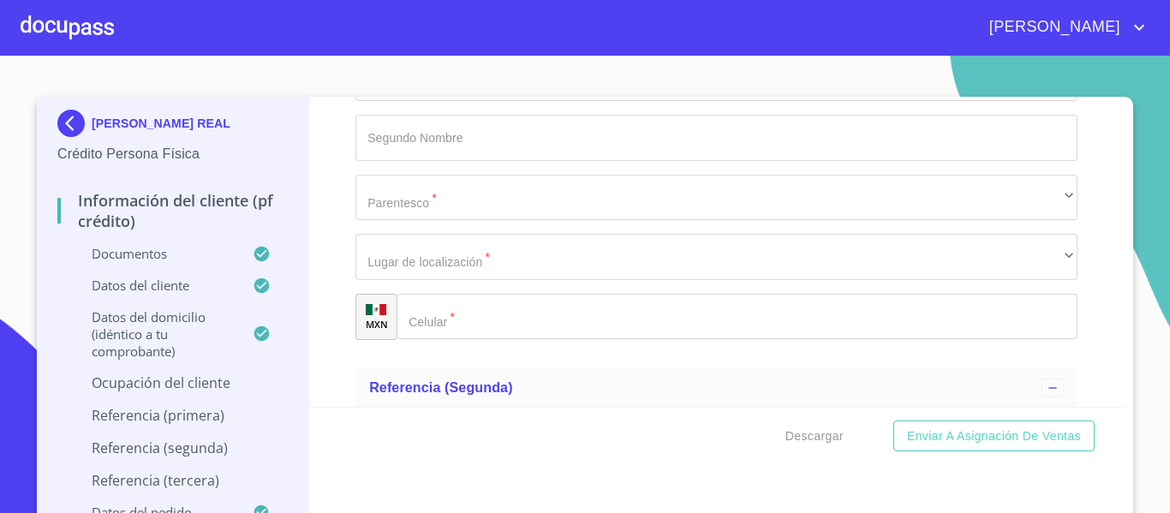
scroll to position [8372, 0]
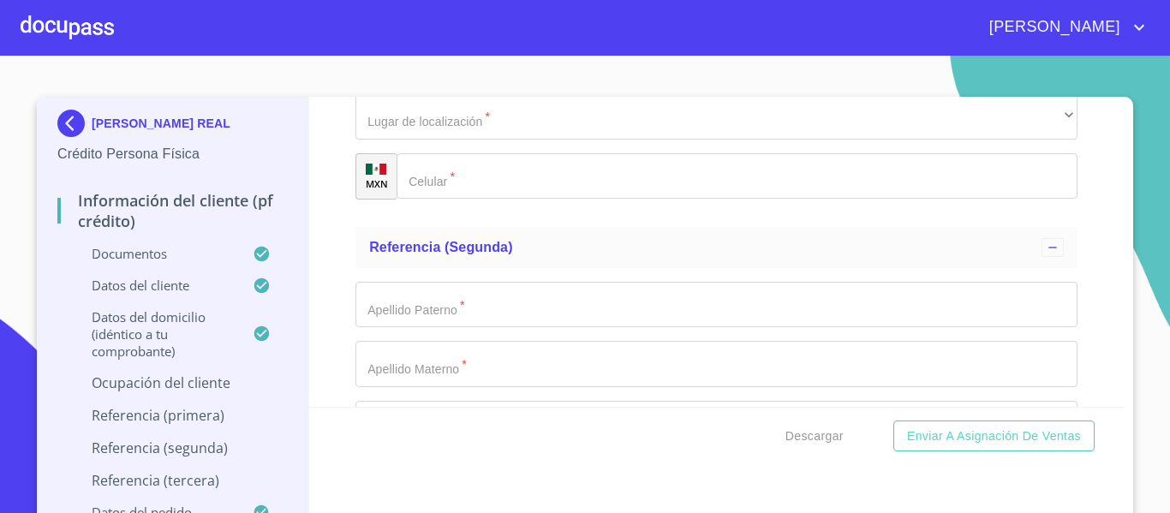
drag, startPoint x: 512, startPoint y: 159, endPoint x: 352, endPoint y: 151, distance: 160.4
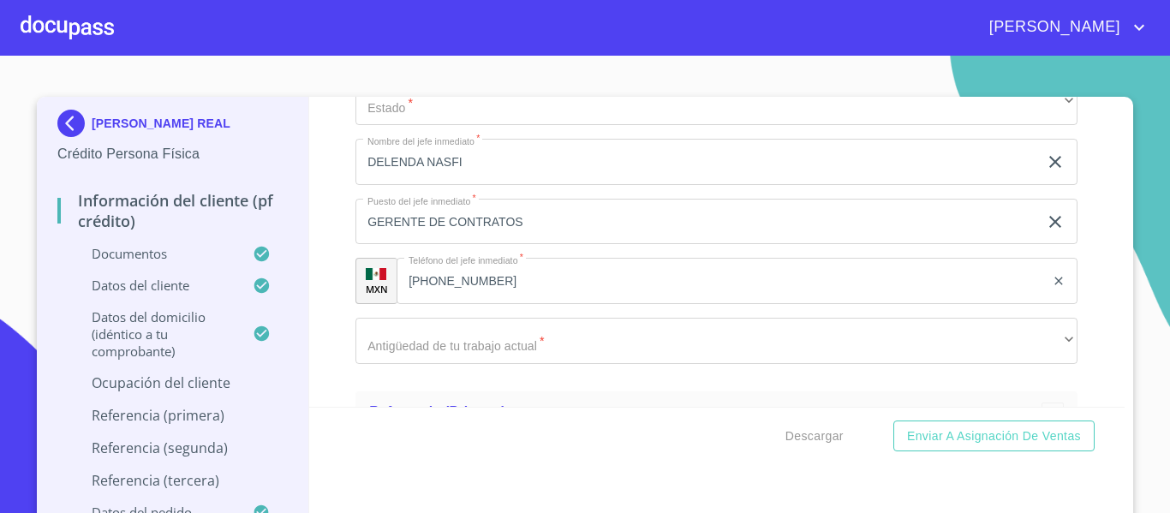
scroll to position [7709, 0]
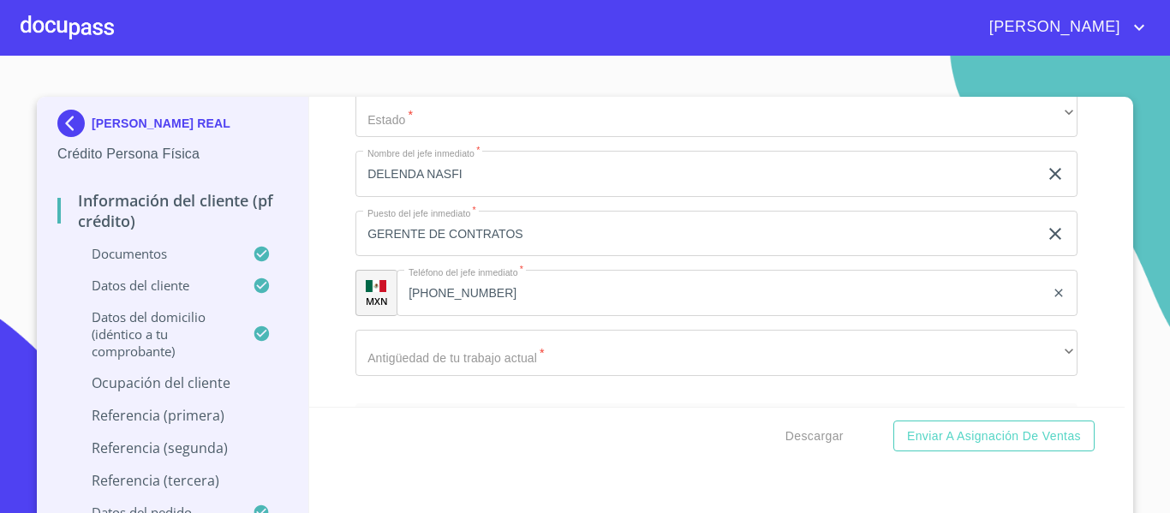
paste input "[PHONE_NUMBER]"
type input "[PHONE_NUMBER]"
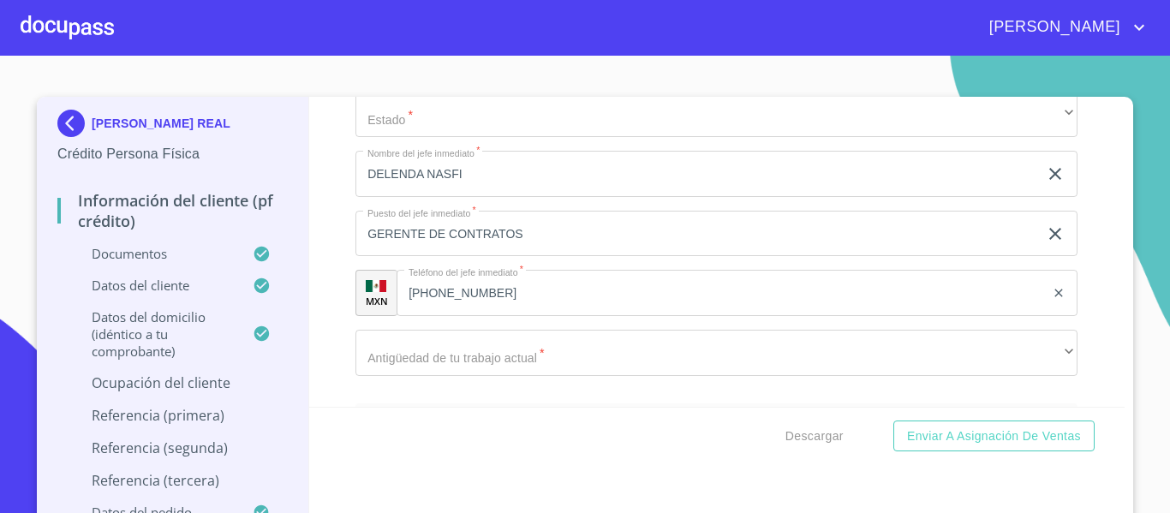
click at [1090, 232] on div "Información del cliente (PF crédito) Documentos Documento de identificación.   …" at bounding box center [717, 252] width 816 height 310
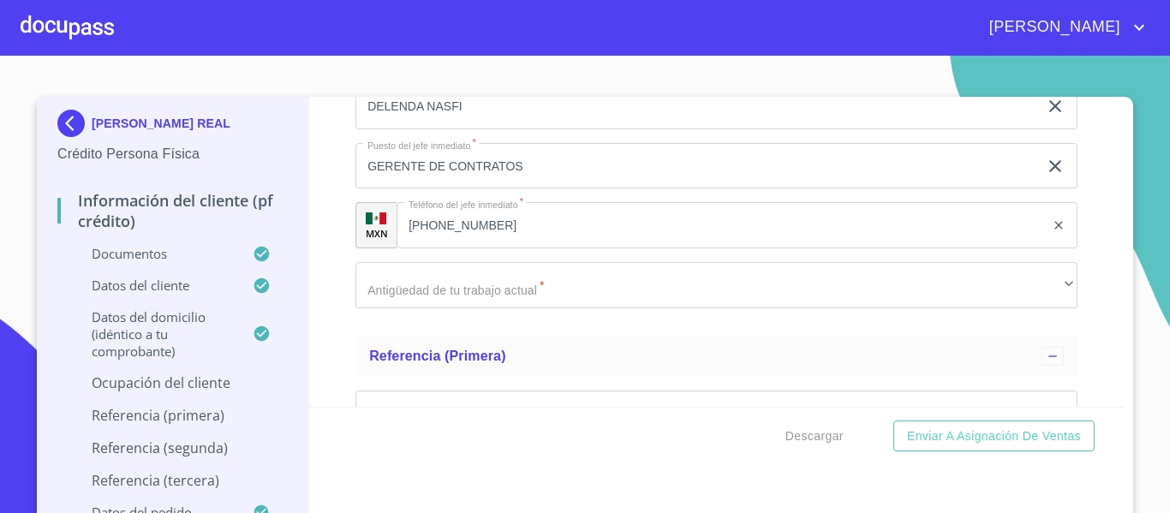
scroll to position [7778, 0]
type input "PEROFERICO SUR"
type input "6751"
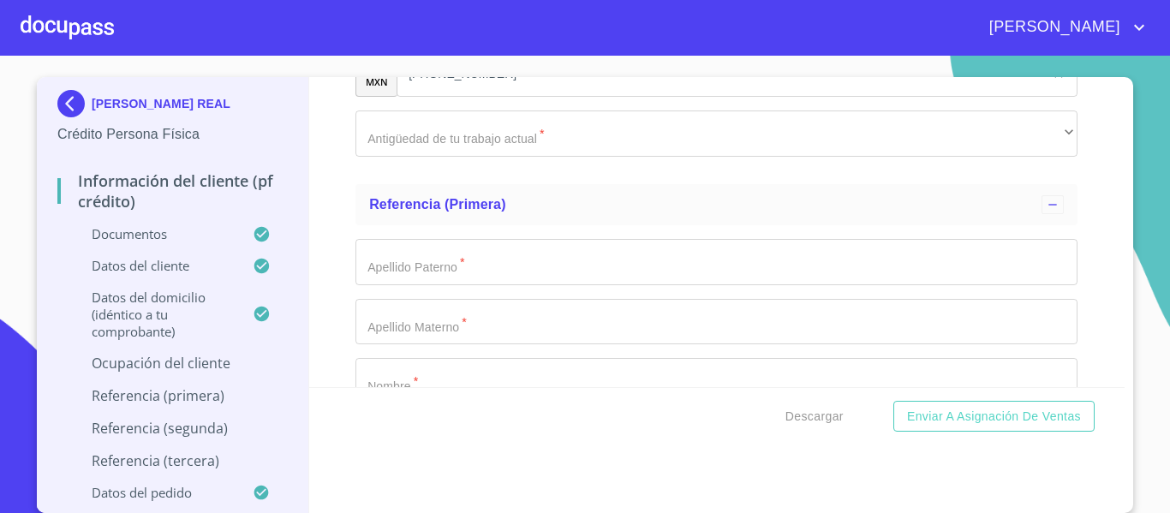
scroll to position [7915, 0]
type input "TOLUQUILLA"
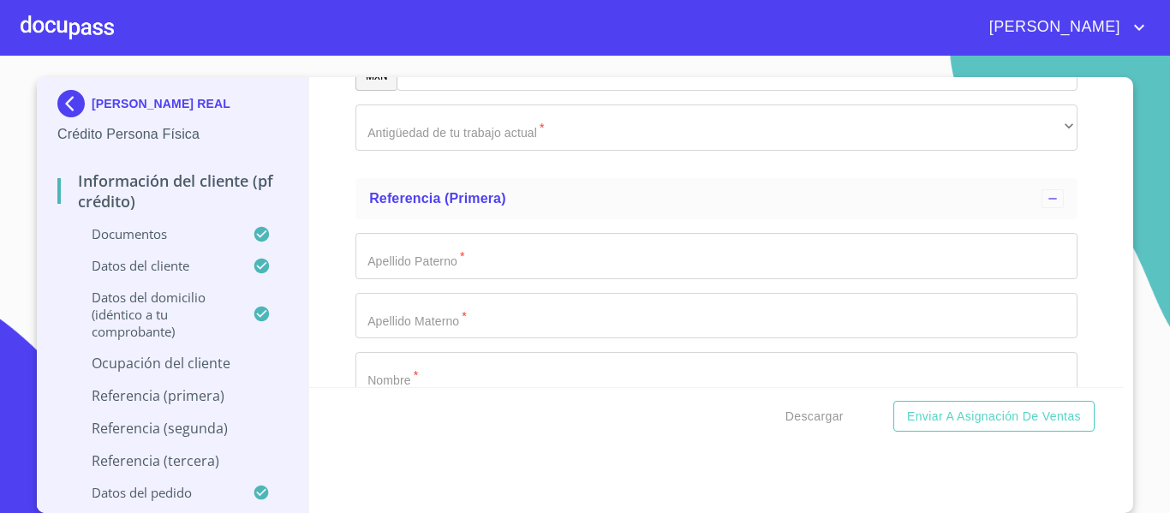
type input "45060"
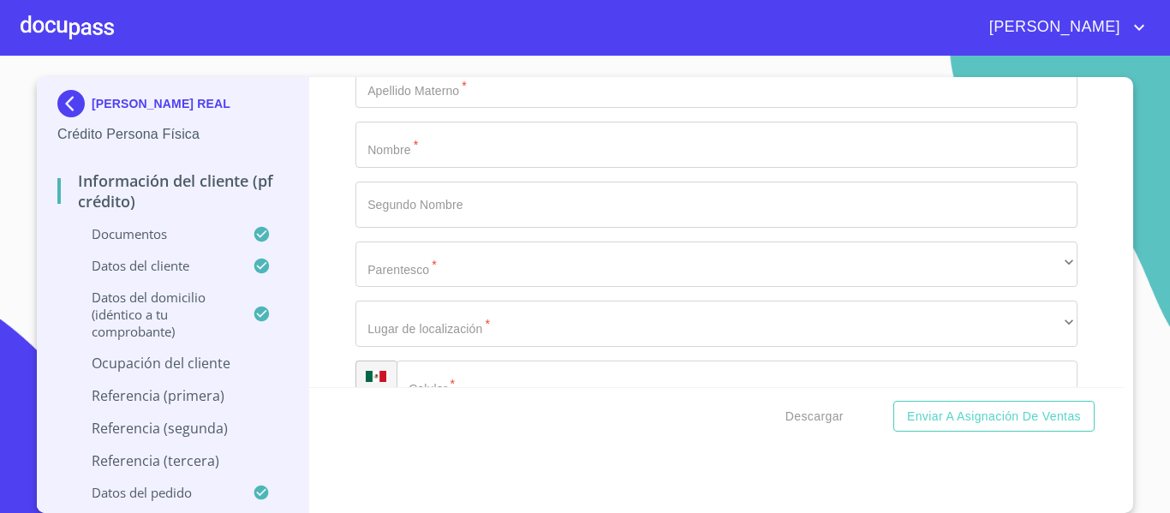
scroll to position [8155, 0]
type input "SAN [PERSON_NAME] TLAQUEPAQUE"
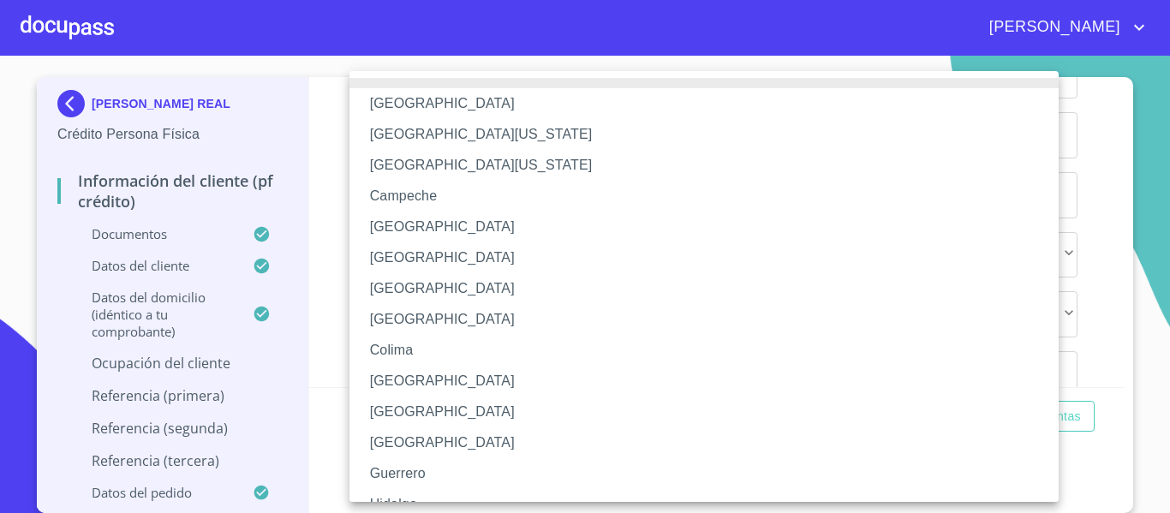
scroll to position [249, 0]
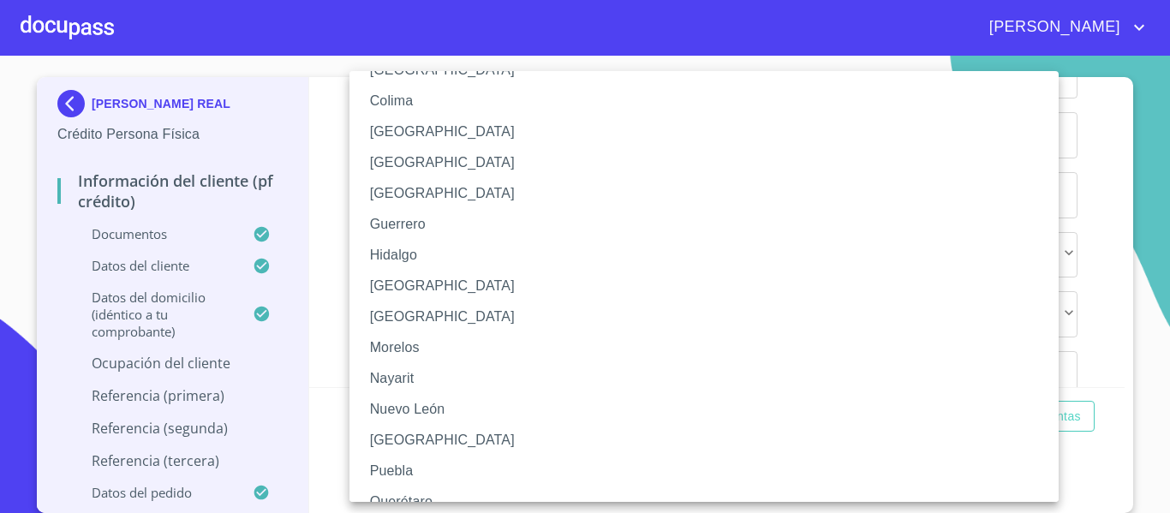
click at [386, 275] on li "[GEOGRAPHIC_DATA]" at bounding box center [711, 286] width 722 height 31
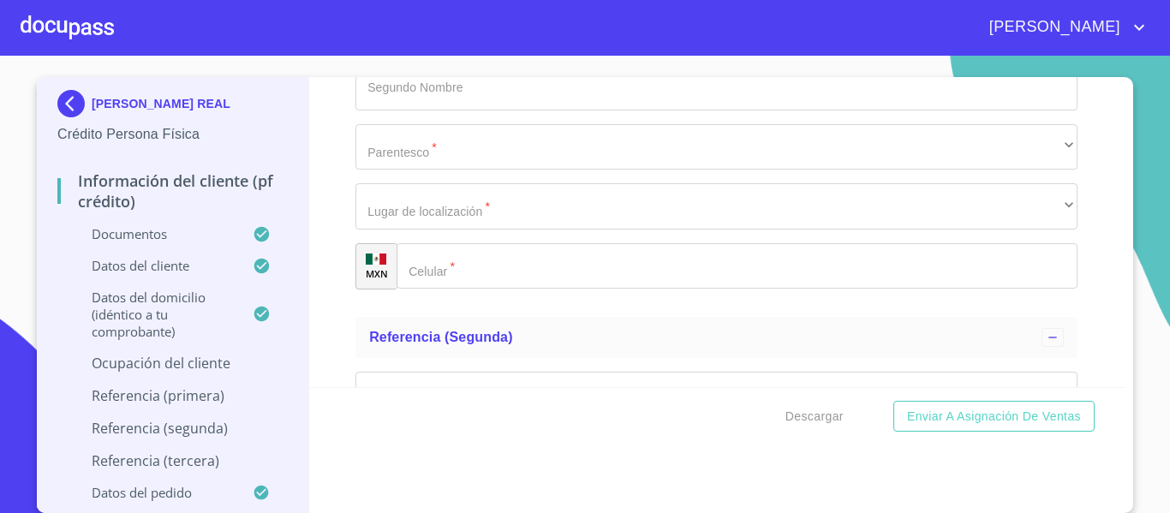
scroll to position [8223, 0]
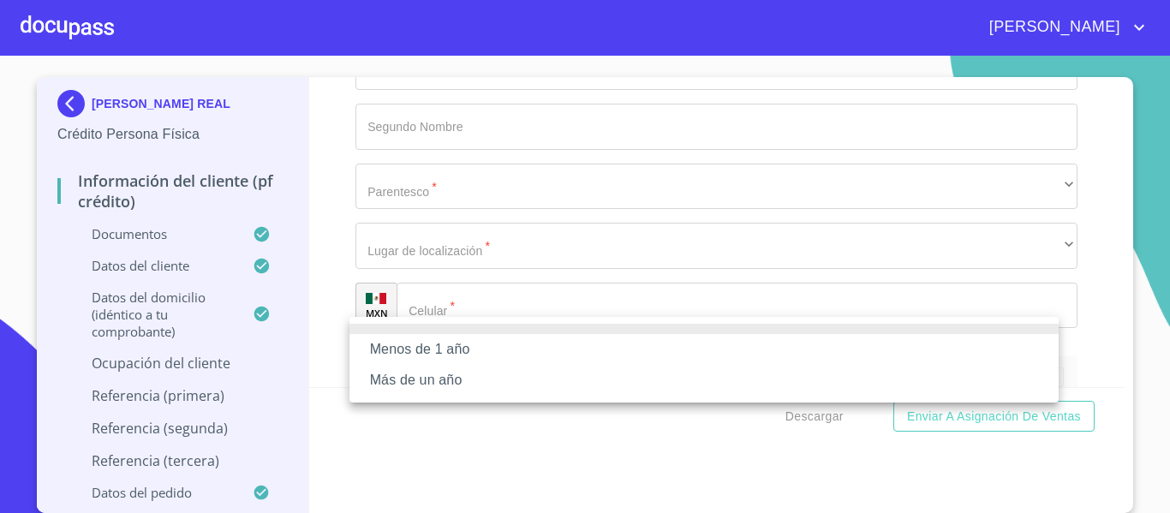
click at [475, 384] on li "Más de un año" at bounding box center [704, 380] width 709 height 31
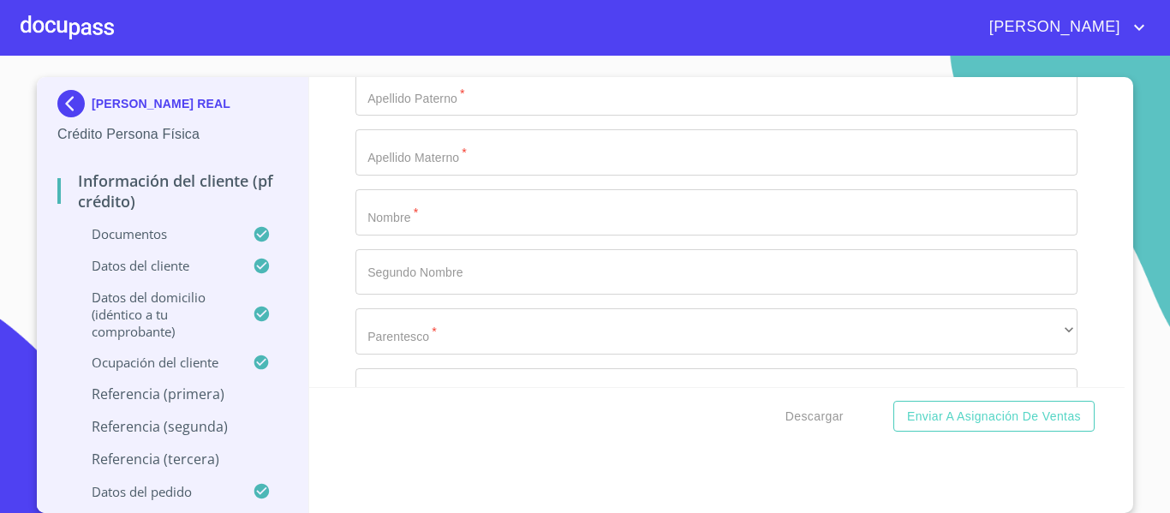
scroll to position [8566, 0]
type input "[PERSON_NAME]"
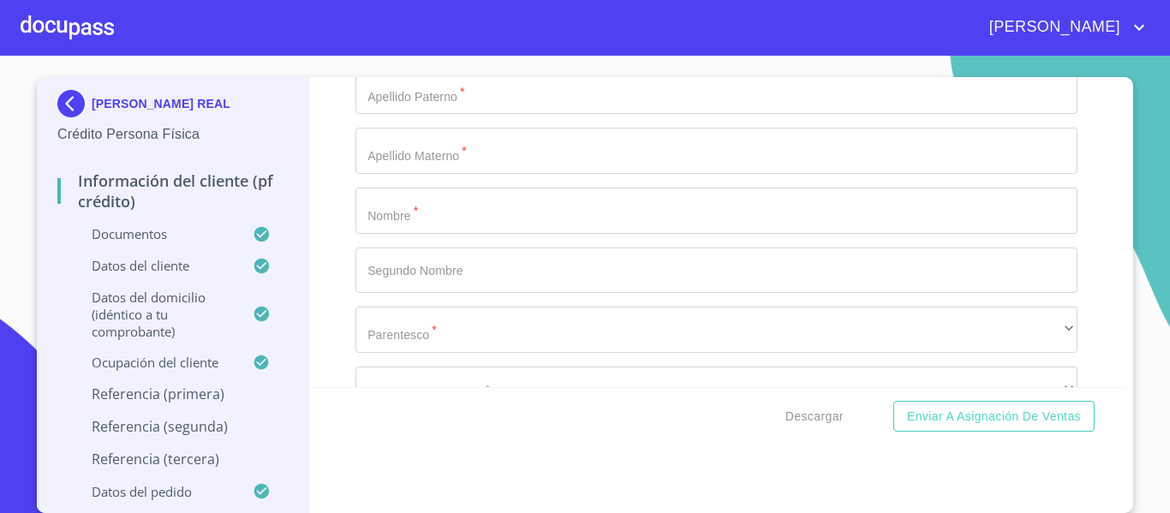
type input "[PERSON_NAME]"
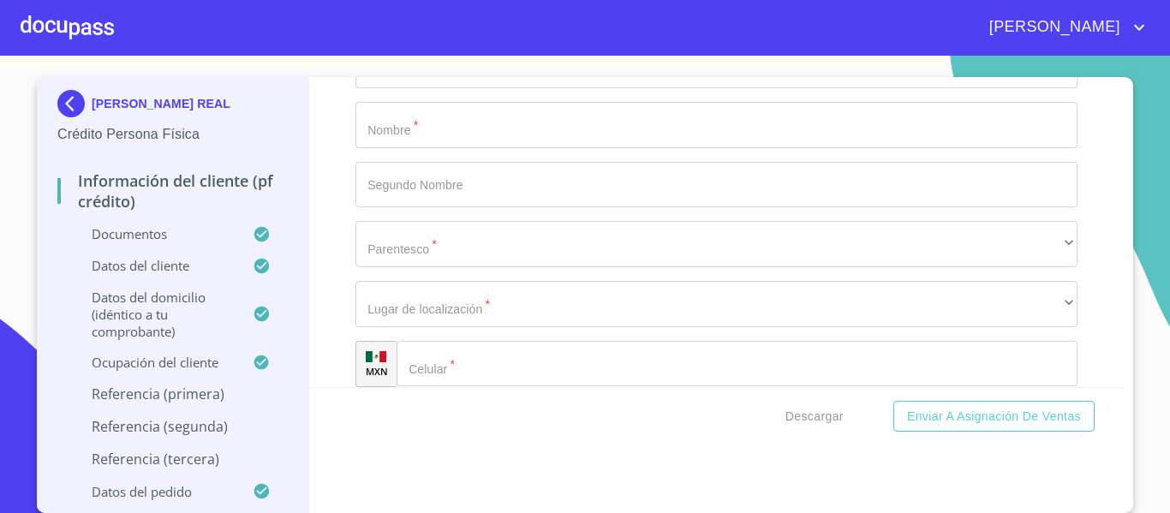
type input "FLORES"
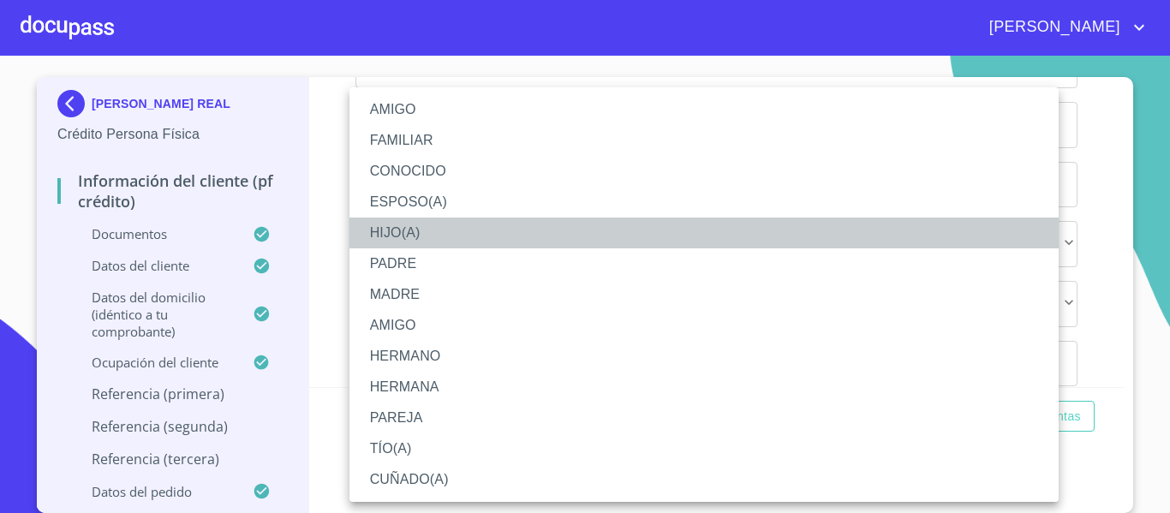
click at [389, 228] on li "HIJO(A)" at bounding box center [704, 233] width 709 height 31
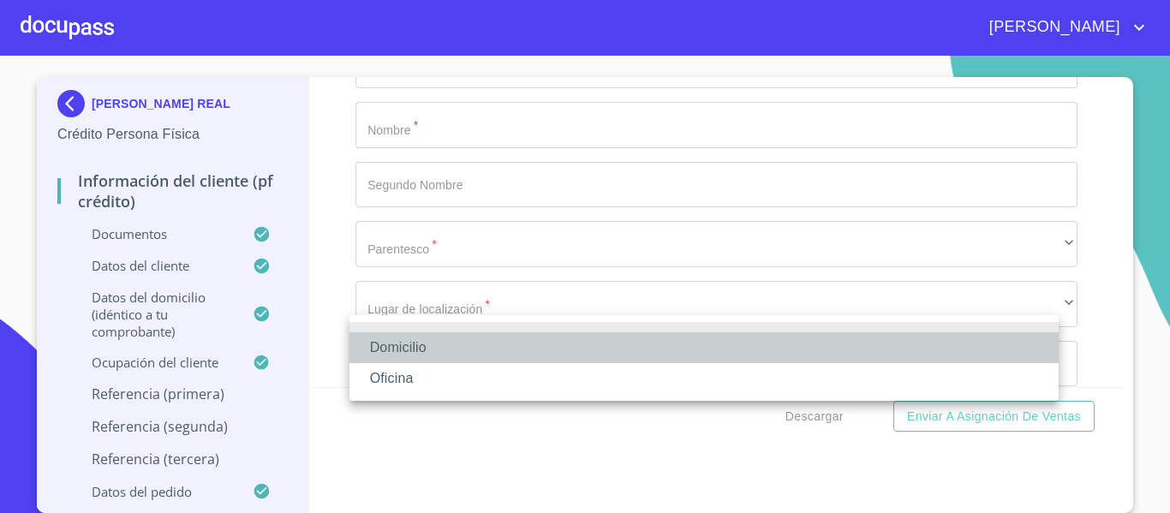
click at [517, 353] on li "Domicilio" at bounding box center [704, 347] width 709 height 31
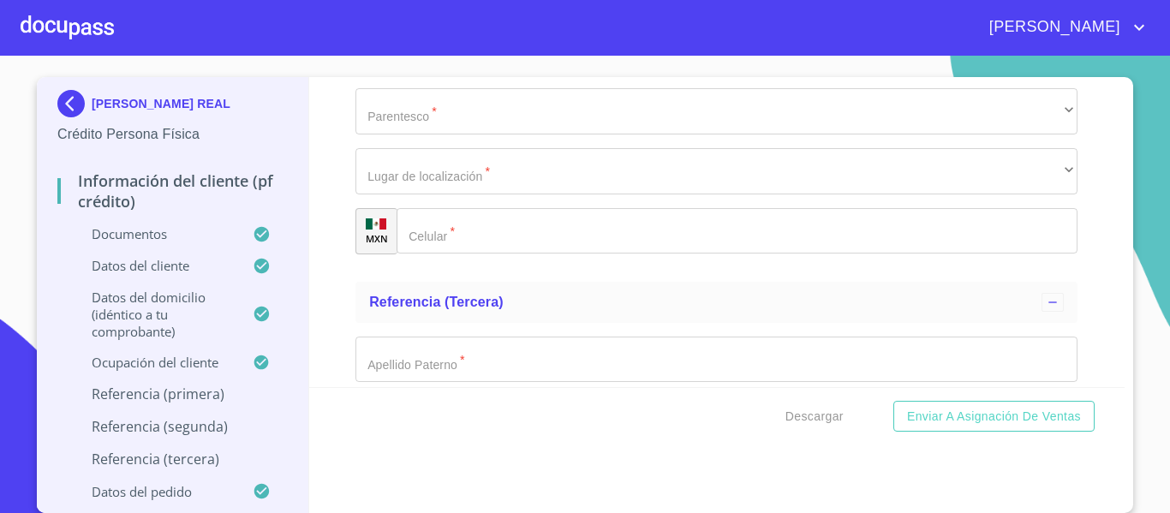
scroll to position [8789, 0]
type input "[PHONE_NUMBER]"
click at [292, 290] on div "[PERSON_NAME] REAL Crédito Persona Física Información del cliente (PF crédito) …" at bounding box center [173, 295] width 272 height 436
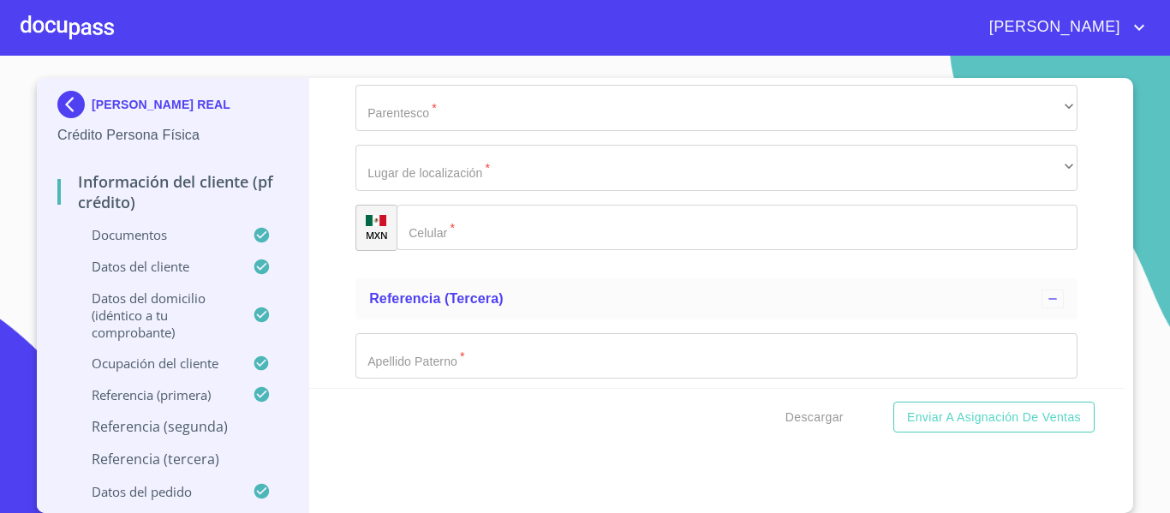
drag, startPoint x: 1129, startPoint y: 377, endPoint x: 1117, endPoint y: 381, distance: 12.7
click at [1124, 379] on section "[PERSON_NAME] REAL Crédito Persona Física Información del cliente (PF crédito) …" at bounding box center [585, 285] width 1170 height 458
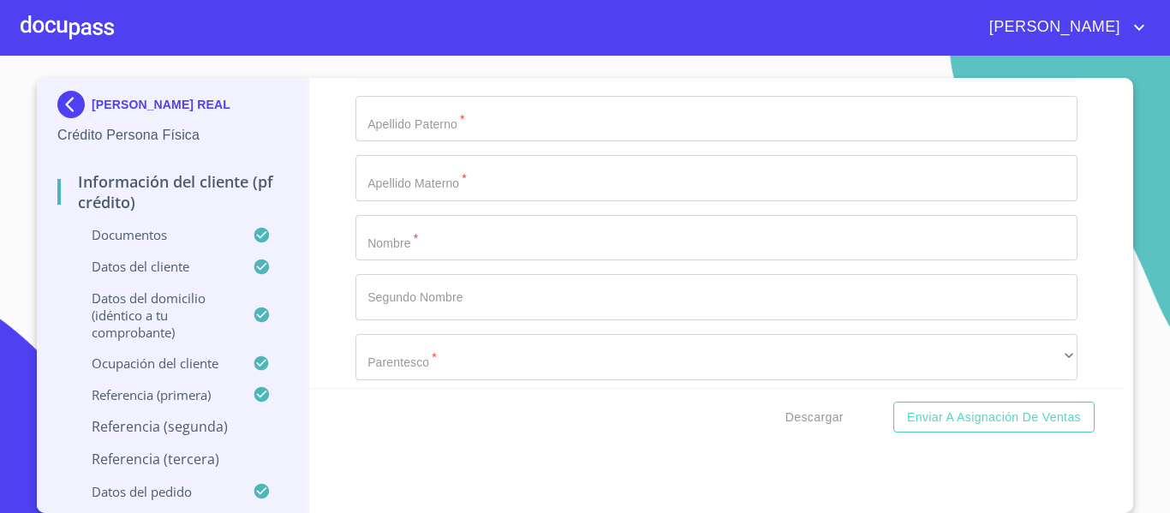
scroll to position [9029, 0]
type input "ALMA"
type input "[PERSON_NAME]"
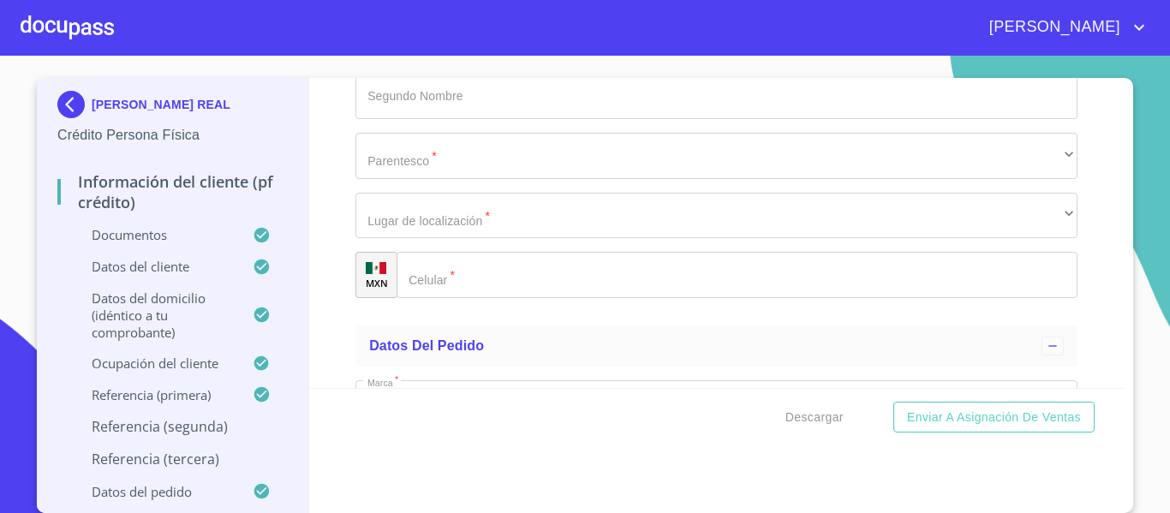
scroll to position [9234, 0]
type input "[PERSON_NAME]"
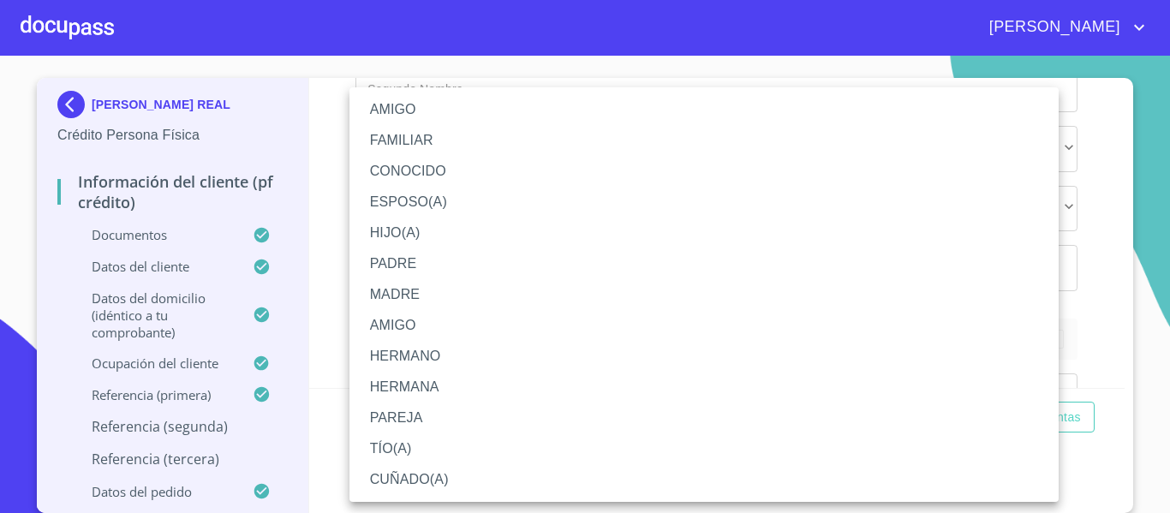
click at [426, 108] on li "AMIGO" at bounding box center [704, 109] width 709 height 31
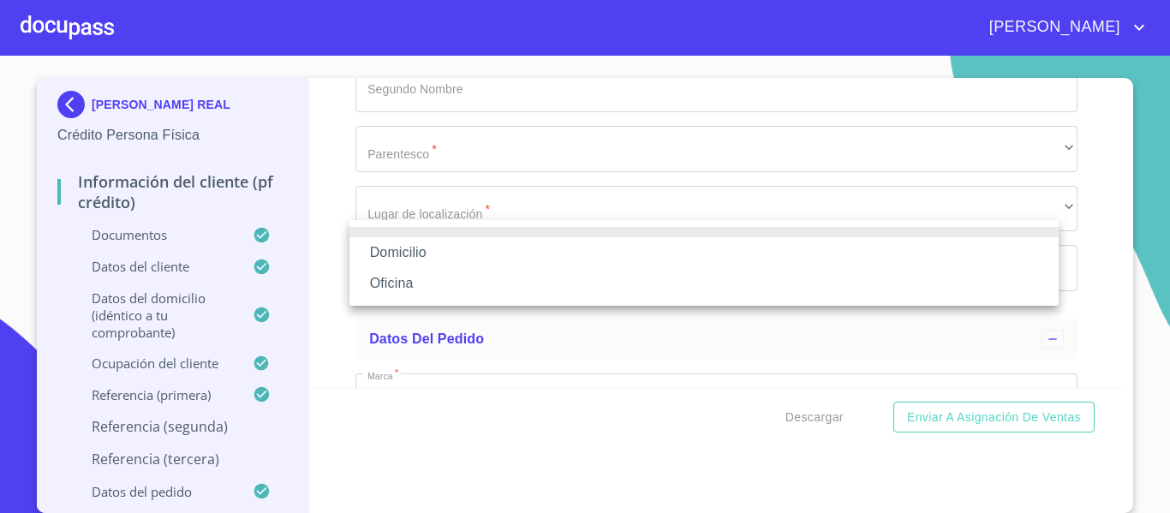
click at [461, 250] on li "Domicilio" at bounding box center [704, 252] width 709 height 31
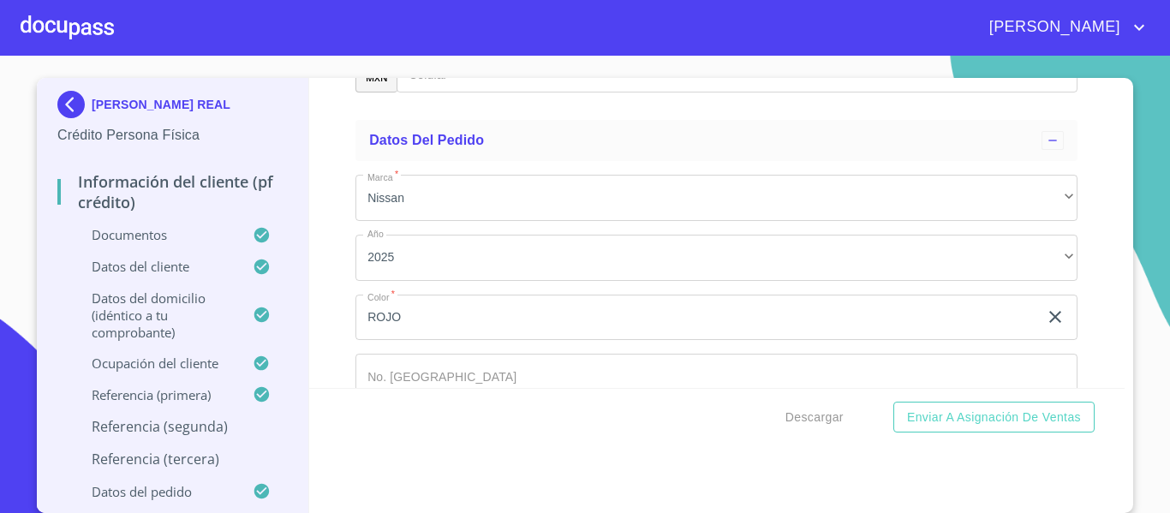
scroll to position [9440, 0]
type input "[PHONE_NUMBER]"
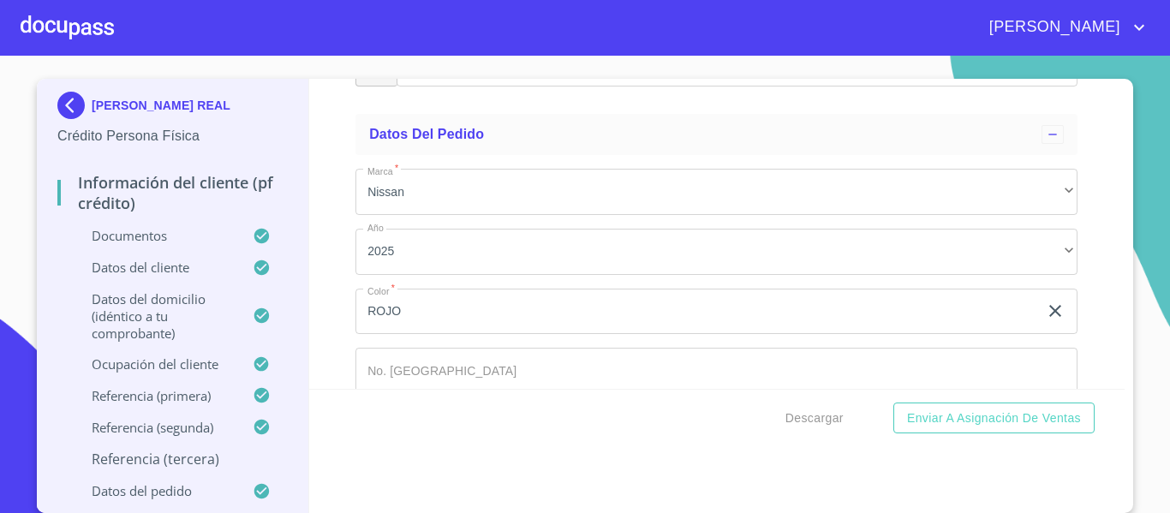
type input "[PERSON_NAME]"
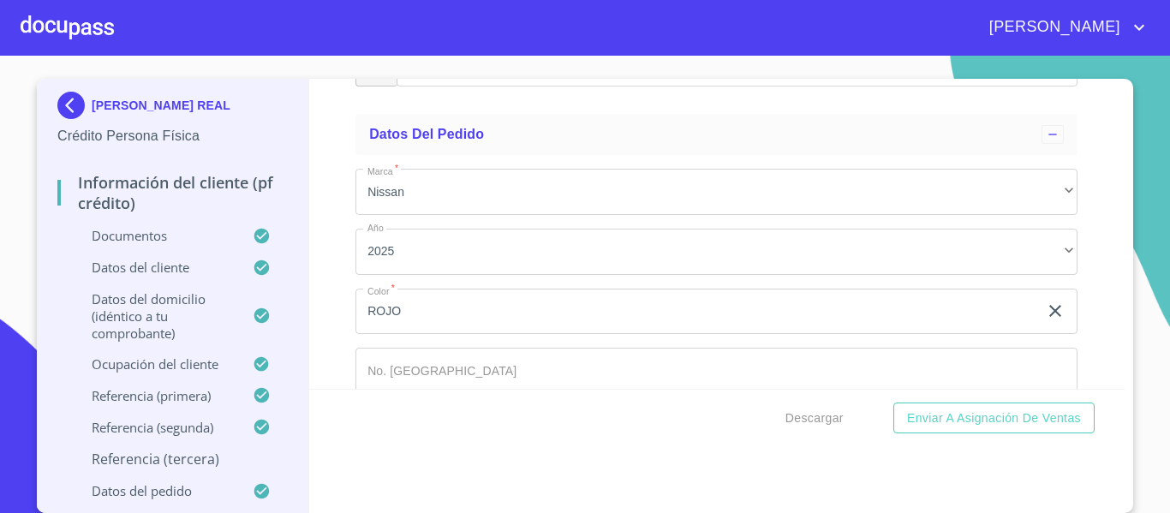
type input "[PERSON_NAME]"
type input "FLORES"
click at [1105, 383] on div "Información del cliente (PF crédito) Documentos Documento de identificación.   …" at bounding box center [717, 234] width 816 height 310
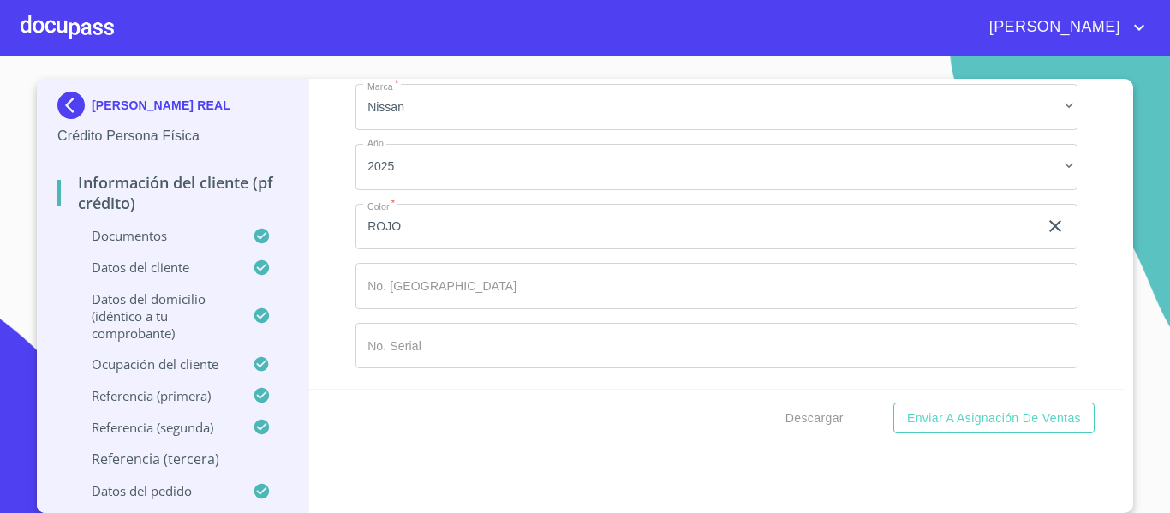
scroll to position [9645, 0]
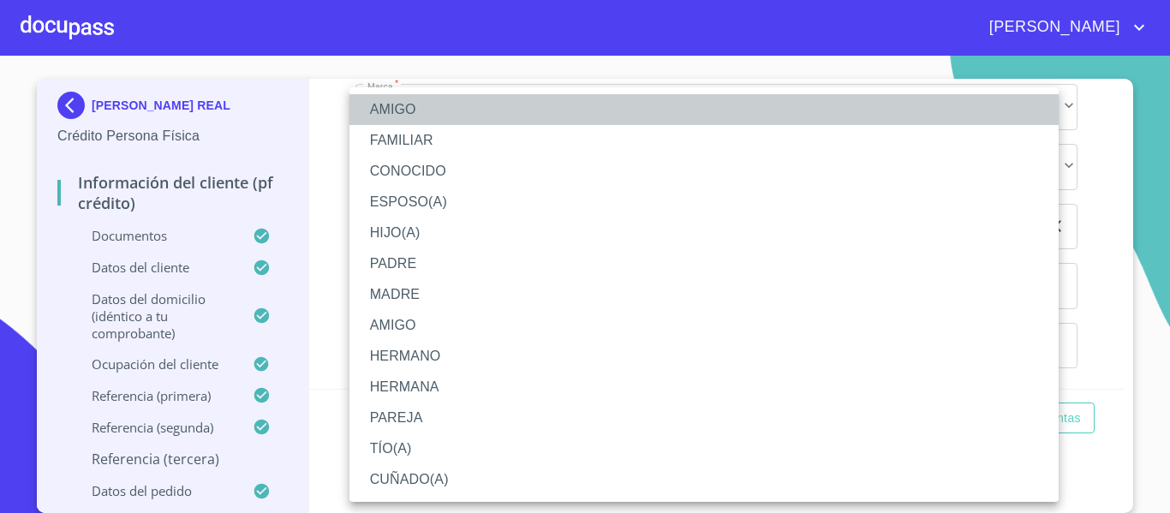
click at [419, 105] on li "AMIGO" at bounding box center [704, 109] width 709 height 31
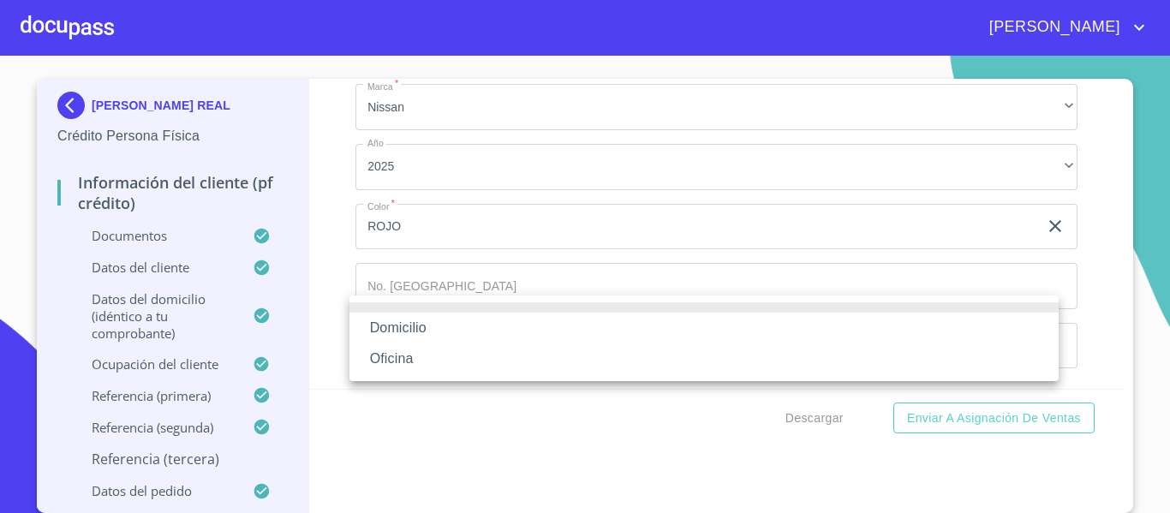
click at [424, 332] on li "Domicilio" at bounding box center [704, 328] width 709 height 31
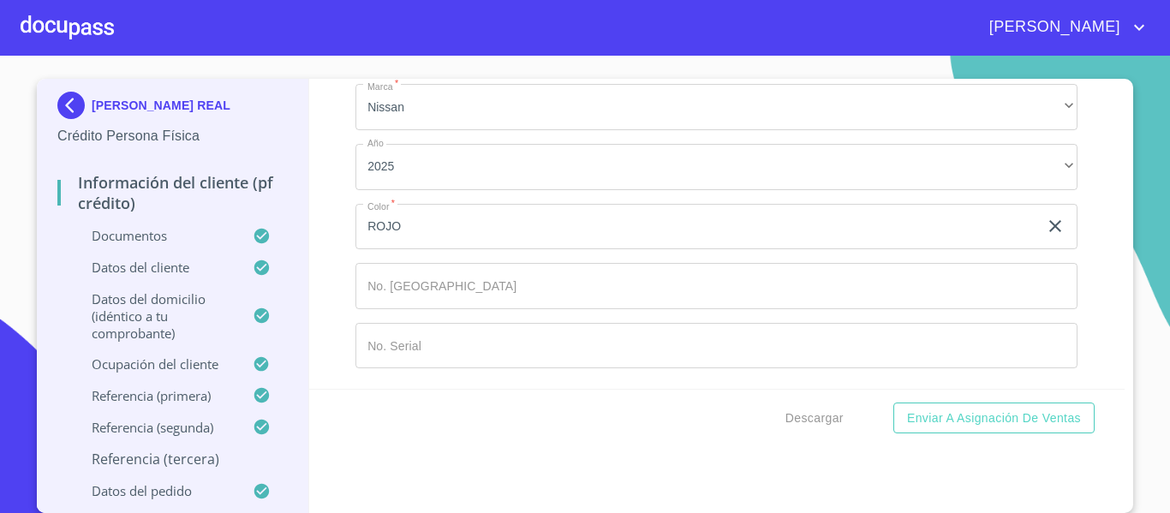
type input "[PHONE_NUMBER]"
click at [1093, 314] on div "Información del cliente (PF crédito) Documentos Documento de identificación.   …" at bounding box center [717, 235] width 816 height 310
click at [1105, 383] on div "Información del cliente (PF crédito) Documentos Documento de identificación.   …" at bounding box center [717, 235] width 816 height 310
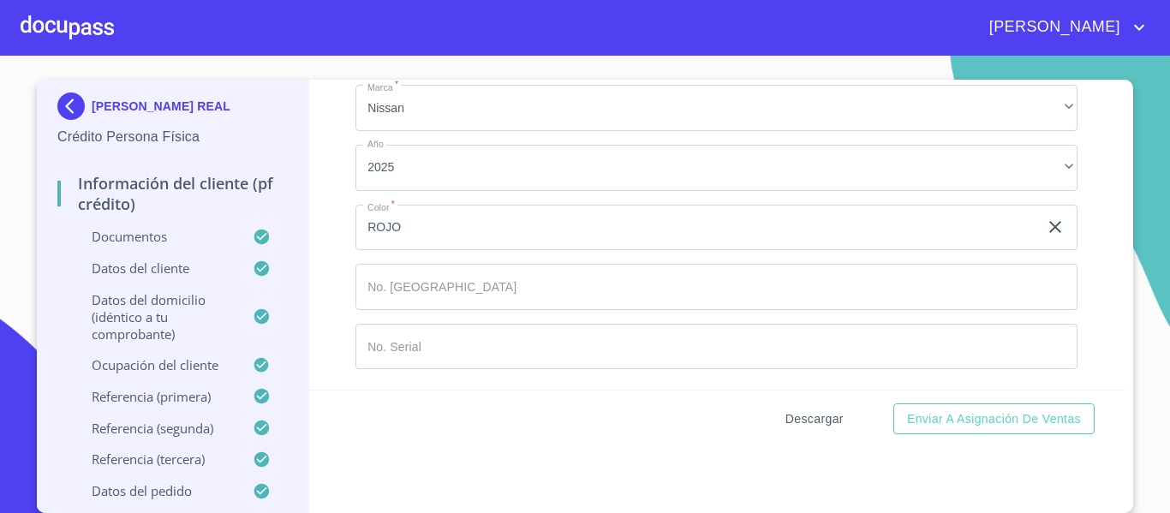
click at [810, 416] on span "Descargar" at bounding box center [815, 419] width 58 height 21
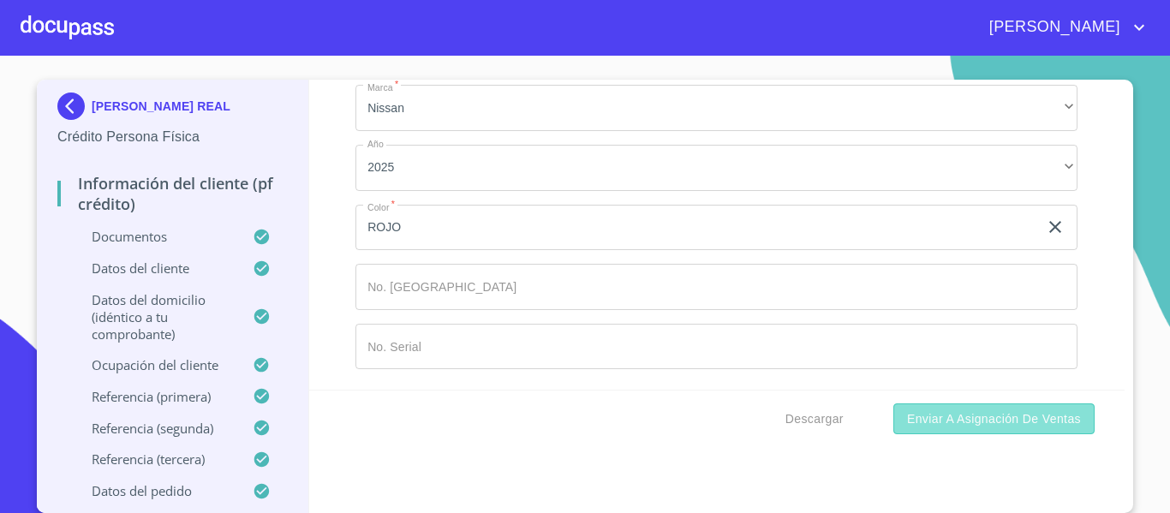
click at [1007, 425] on span "Enviar a Asignación de Ventas" at bounding box center [994, 419] width 174 height 21
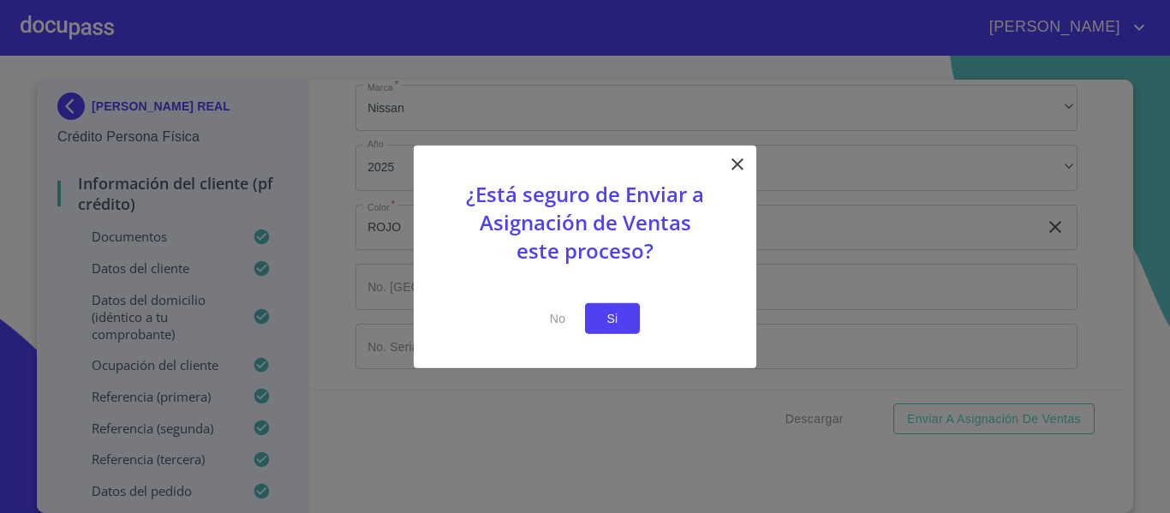
click at [608, 326] on span "Si" at bounding box center [612, 318] width 27 height 21
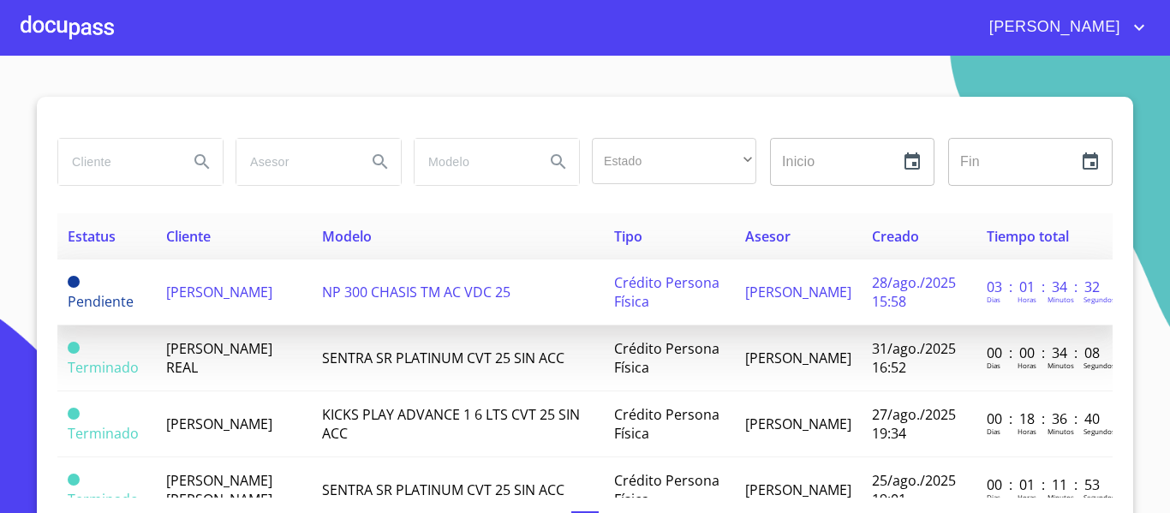
click at [242, 298] on span "[PERSON_NAME]" at bounding box center [219, 292] width 106 height 19
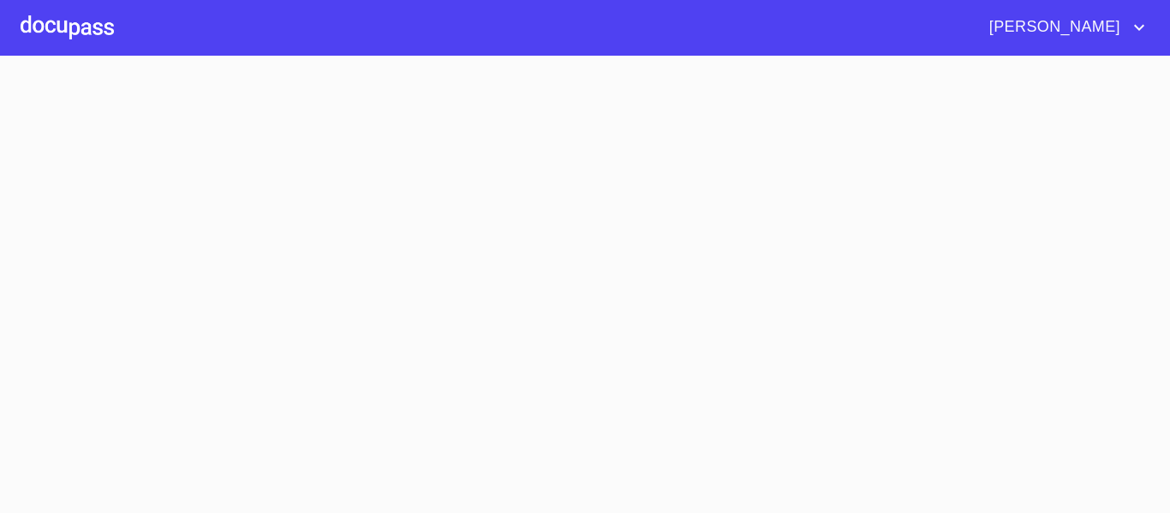
click at [242, 298] on section at bounding box center [585, 285] width 1170 height 458
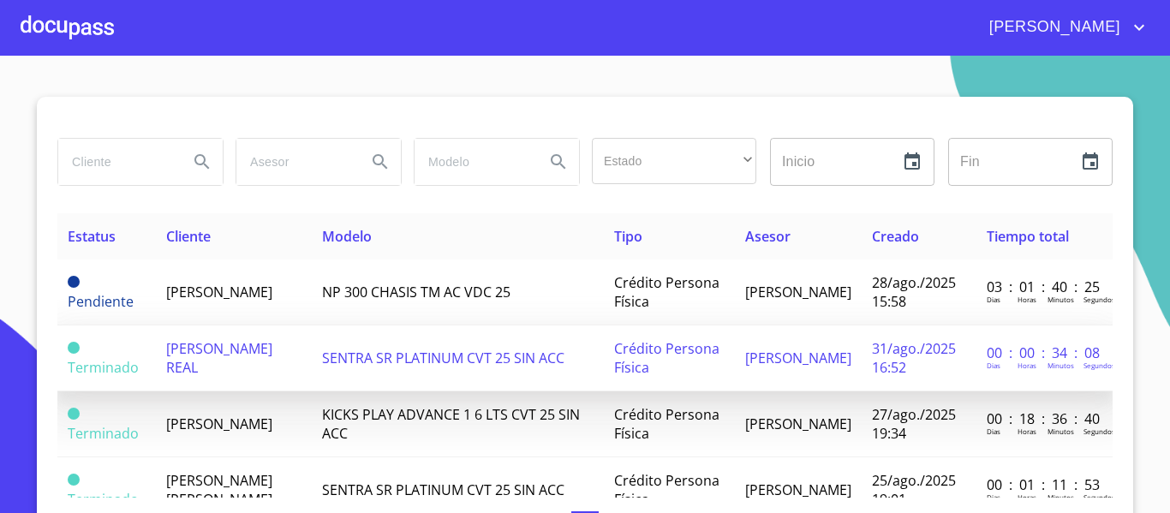
click at [378, 373] on td "SENTRA SR PLATINUM CVT 25 SIN ACC" at bounding box center [458, 359] width 292 height 66
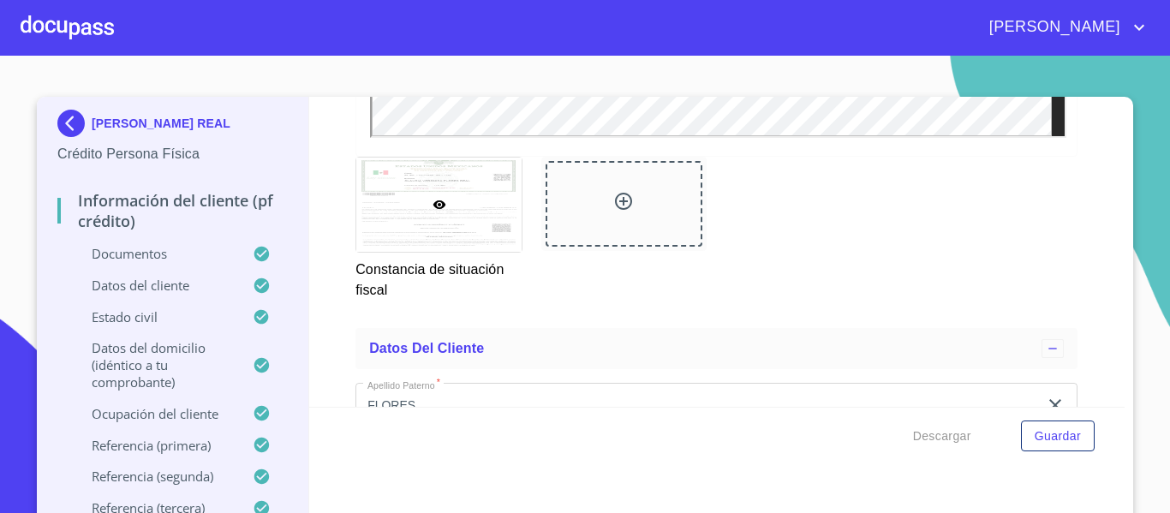
scroll to position [4674, 0]
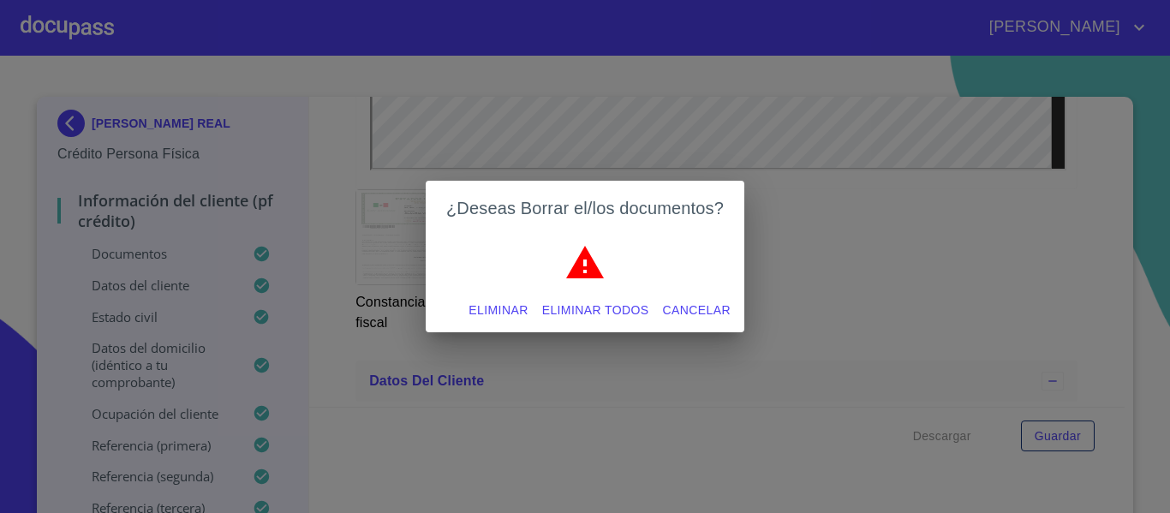
click at [493, 309] on span "Eliminar" at bounding box center [498, 310] width 59 height 21
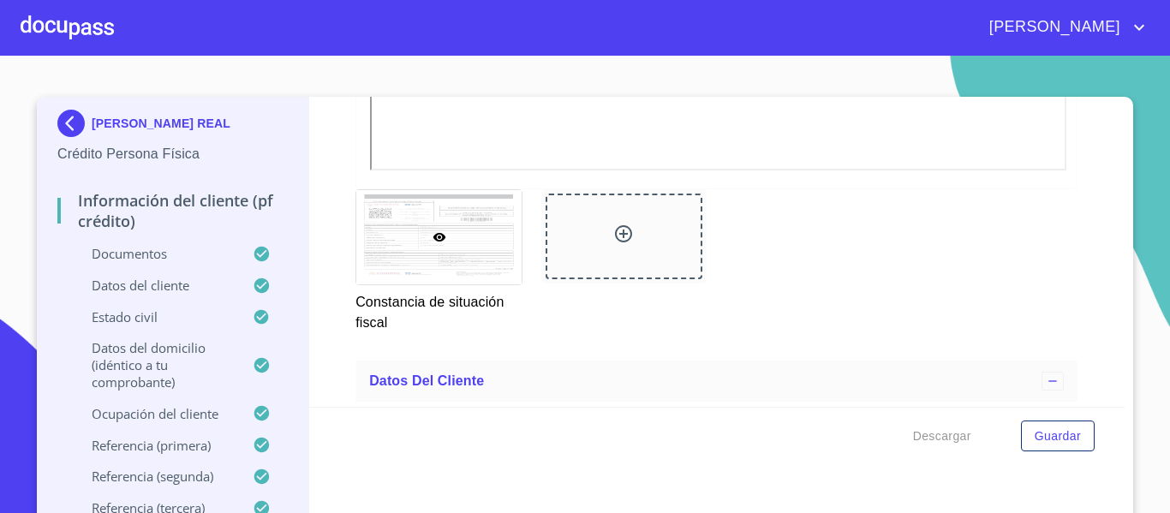
scroll to position [4708, 0]
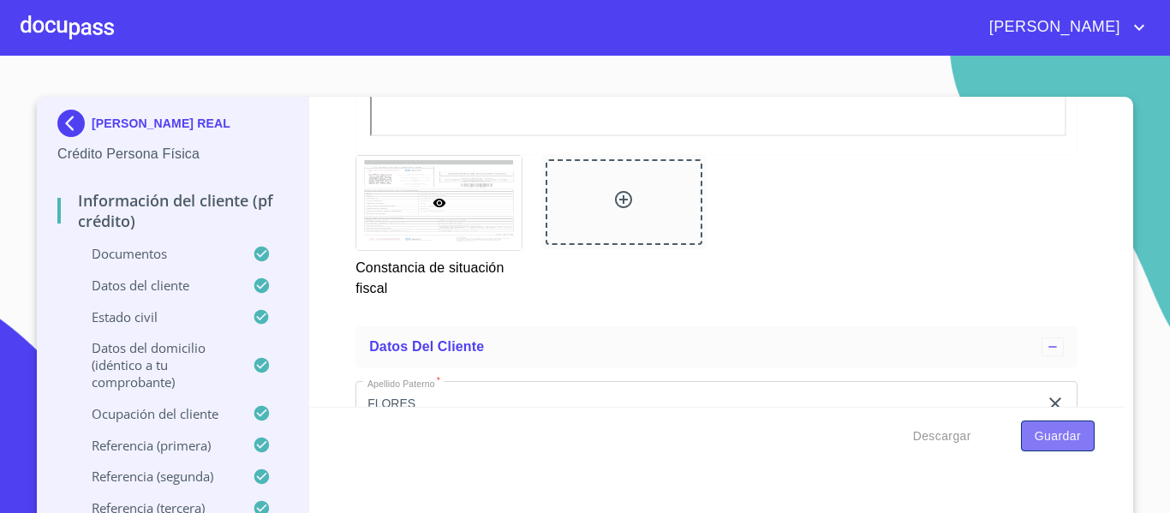
click at [1046, 430] on span "Guardar" at bounding box center [1058, 436] width 46 height 21
